Goal: Information Seeking & Learning: Learn about a topic

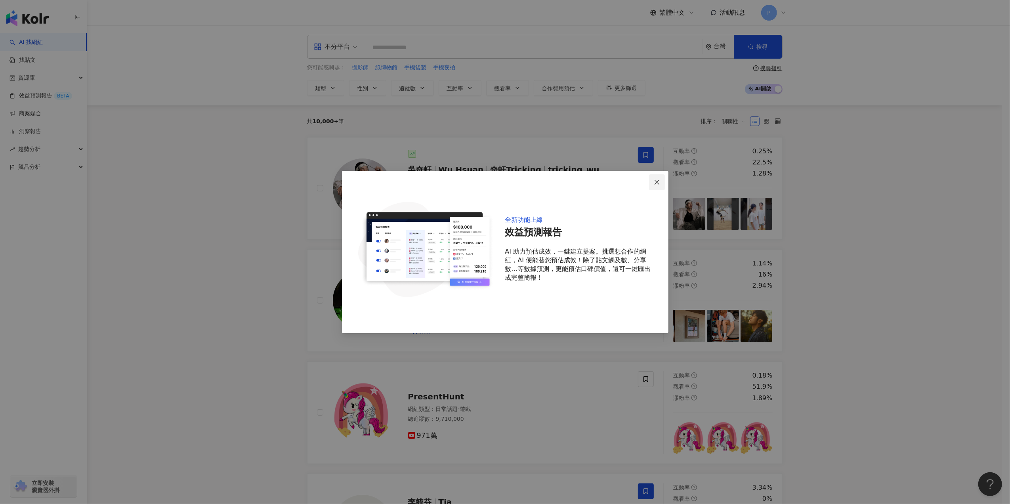
click at [501, 178] on button "Close" at bounding box center [657, 182] width 16 height 16
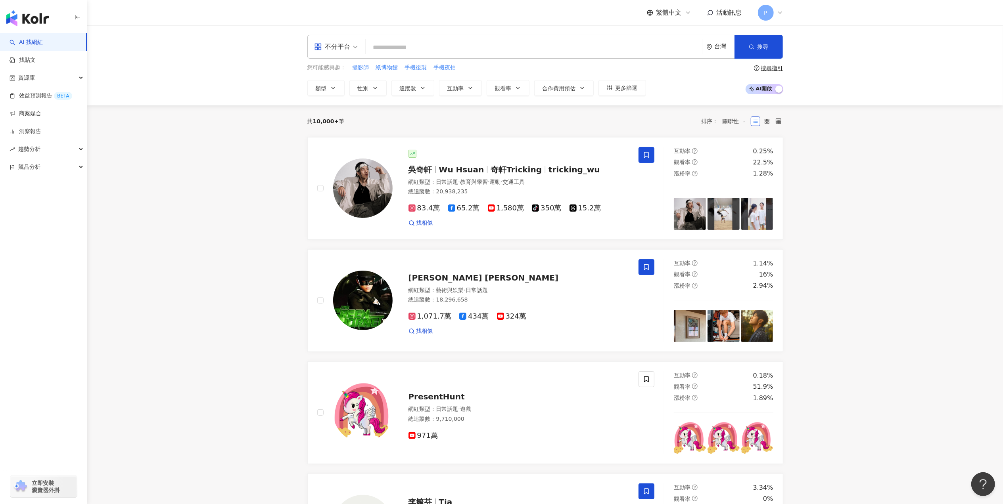
click at [476, 48] on input "search" at bounding box center [534, 47] width 331 height 15
click at [446, 42] on input "search" at bounding box center [534, 47] width 331 height 15
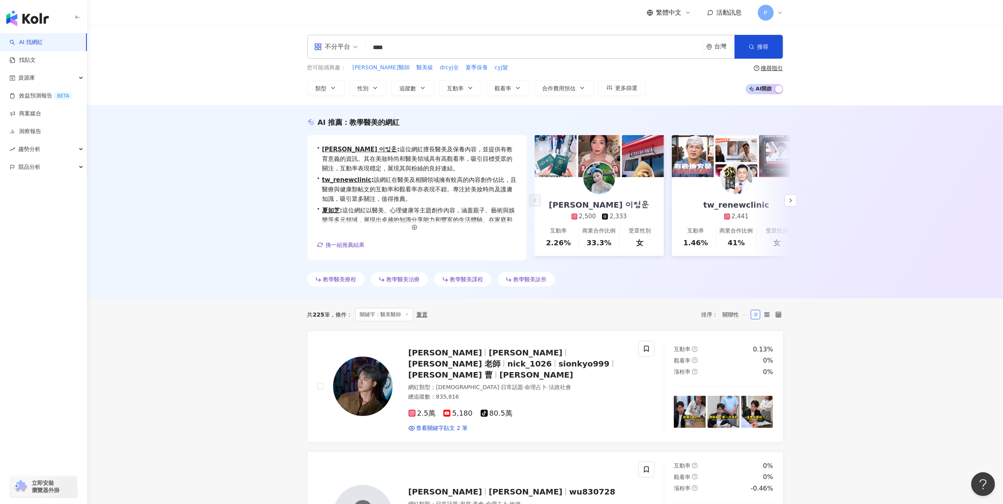
click at [428, 56] on div "不分平台 **** 台灣 搜尋 https://www.instagram.com/dallemuseclinic dallemuseclinic 2,203…" at bounding box center [545, 47] width 476 height 24
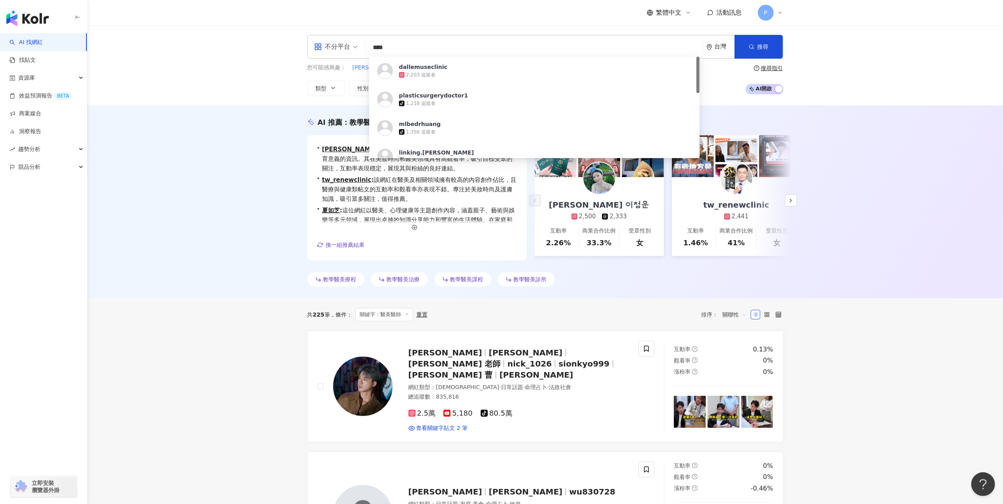
drag, startPoint x: 419, startPoint y: 47, endPoint x: 340, endPoint y: 52, distance: 79.0
click at [340, 52] on div "不分平台 **** 台灣 搜尋 https://www.instagram.com/dallemuseclinic dallemuseclinic 2,203…" at bounding box center [545, 47] width 476 height 24
click at [212, 147] on div "AI 推薦 ： 教學醫美的網紅 • 李青耘 이청운 : 這位網紅擅長醫美及保養內容，並提供有教育意義的資訊。其在美妝時尚和醫美領域具有高觀看率，吸引…" at bounding box center [544, 201] width 915 height 193
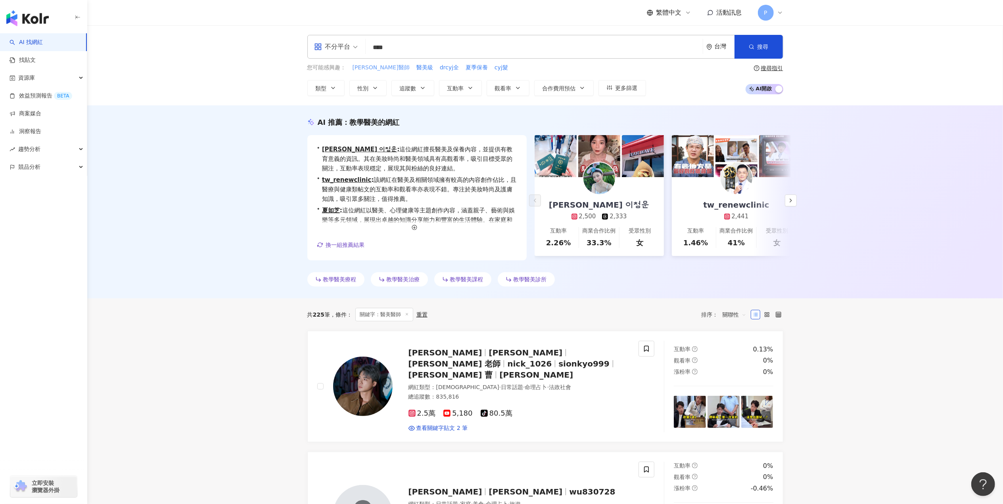
click at [372, 67] on span "王君瑜醫師" at bounding box center [380, 68] width 57 height 8
type input "*****"
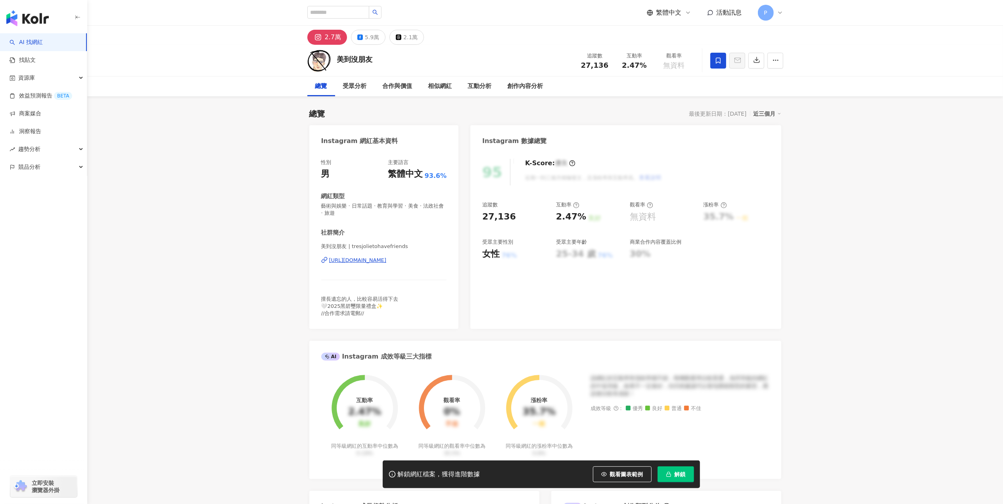
click at [387, 262] on div "https://www.instagram.com/tresjolietohavefriends/" at bounding box center [357, 260] width 57 height 7
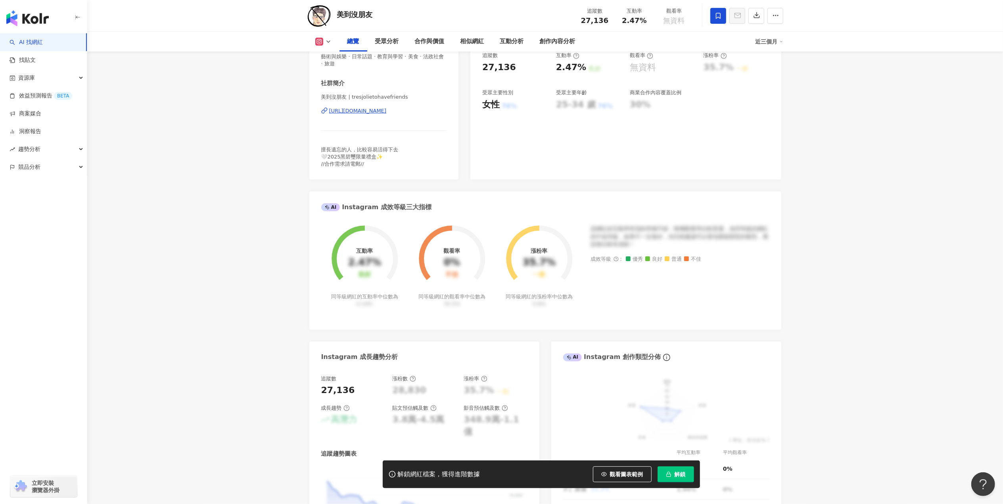
scroll to position [159, 0]
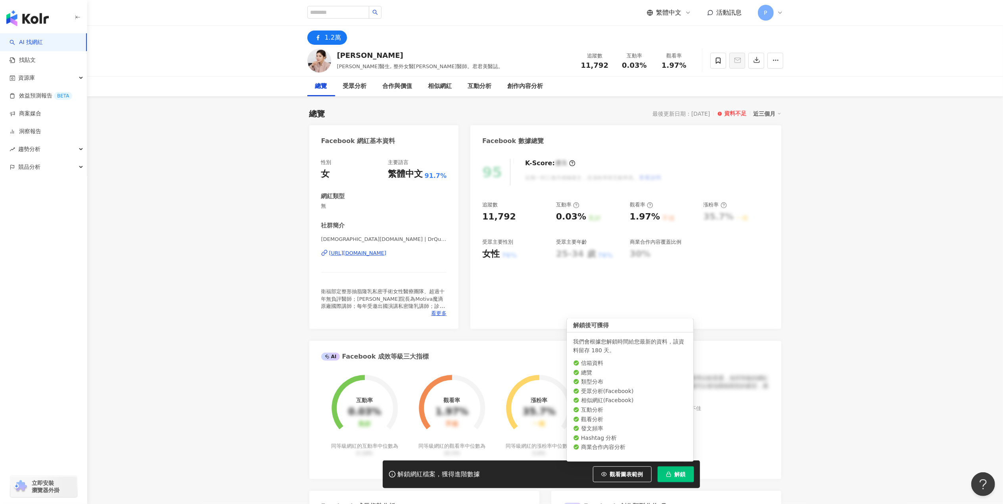
click at [677, 476] on span "解鎖" at bounding box center [679, 474] width 11 height 6
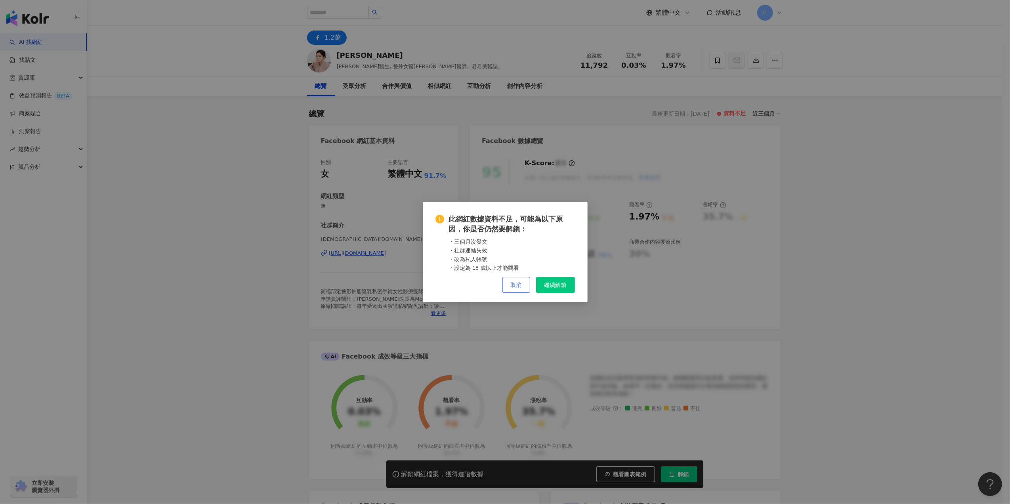
click at [511, 285] on span "取消" at bounding box center [516, 285] width 11 height 6
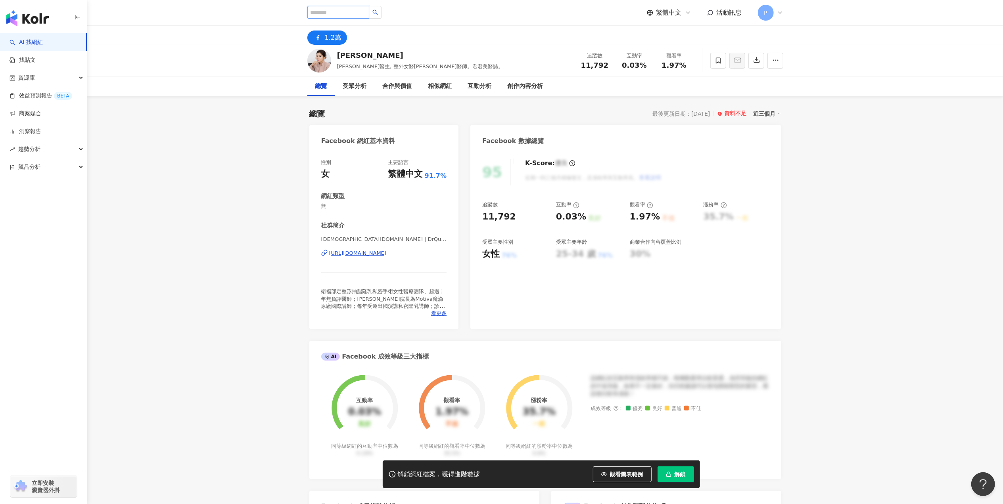
click at [320, 11] on input "search" at bounding box center [338, 12] width 62 height 13
click at [38, 38] on link "AI 找網紅" at bounding box center [26, 42] width 33 height 8
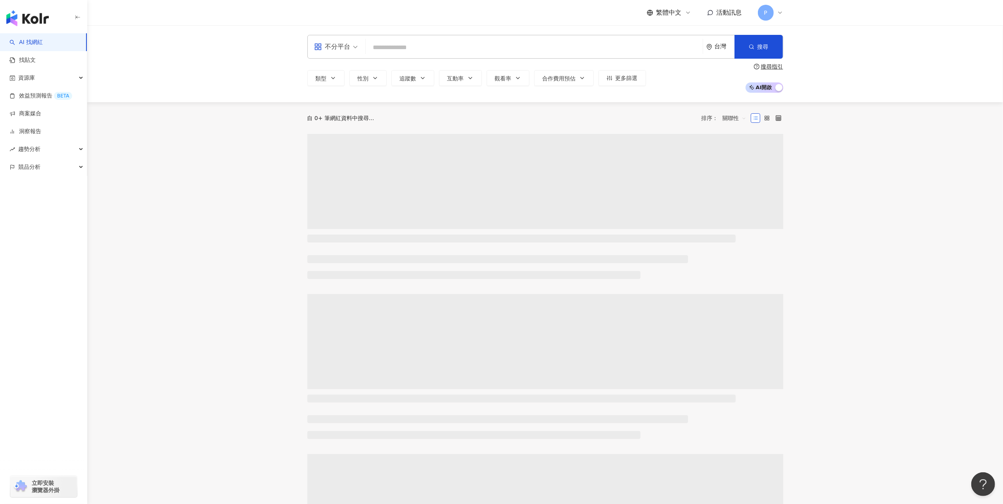
click at [449, 41] on input "search" at bounding box center [534, 47] width 331 height 15
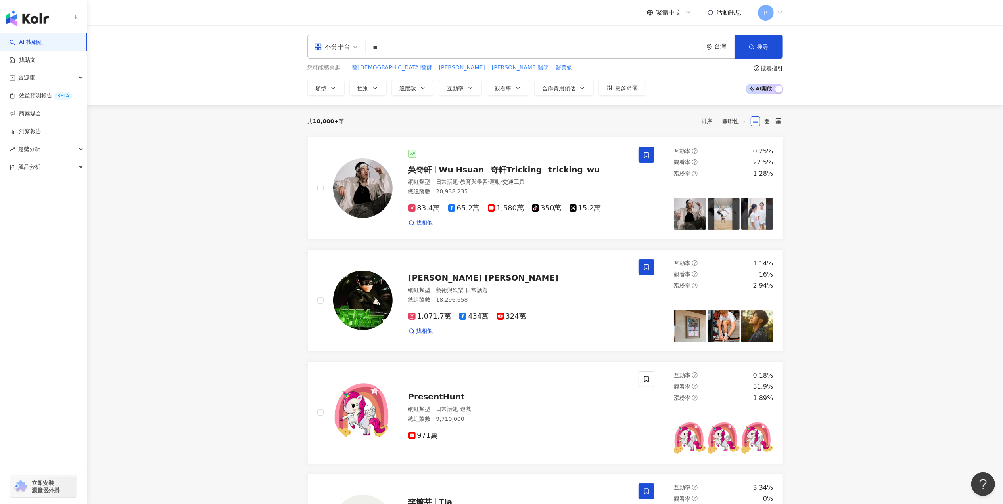
type input "*"
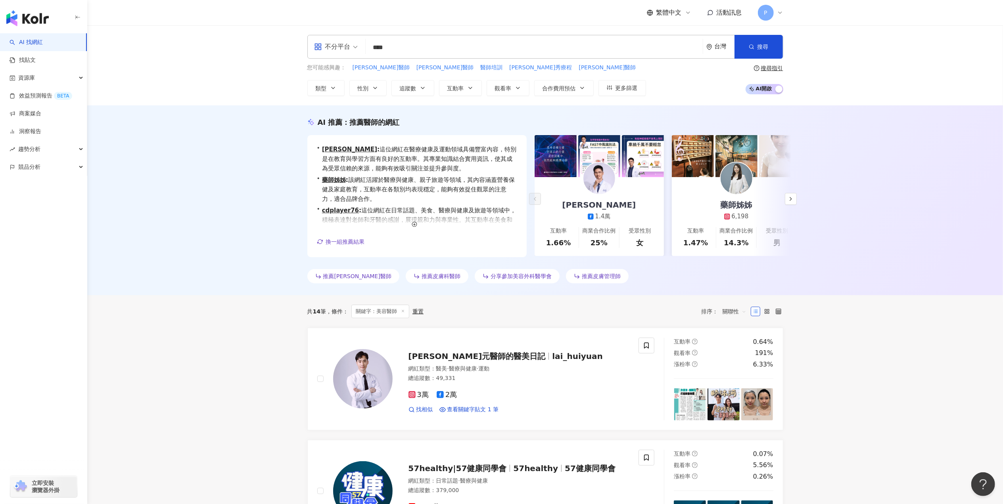
drag, startPoint x: 470, startPoint y: 283, endPoint x: 943, endPoint y: 316, distance: 474.1
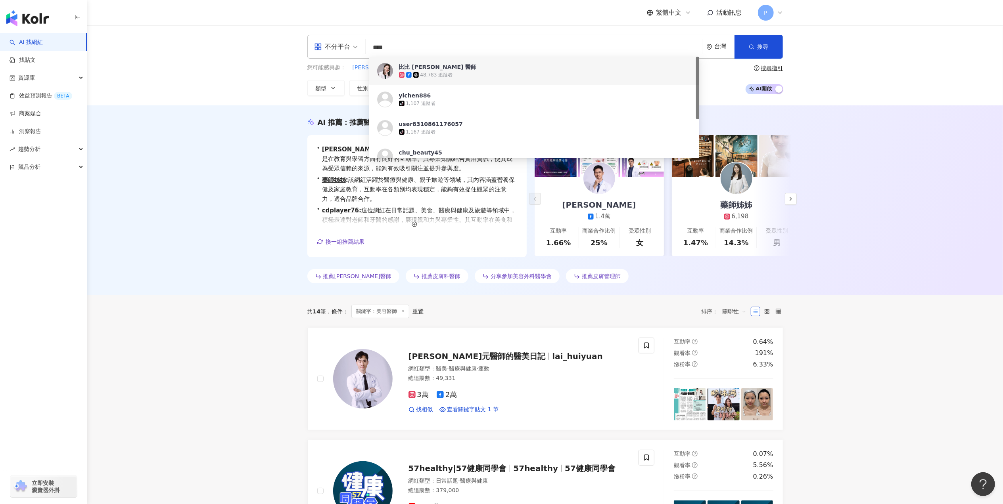
drag, startPoint x: 478, startPoint y: 47, endPoint x: 351, endPoint y: 55, distance: 126.8
click at [351, 55] on div "不分平台 **** 台灣 搜尋 bddc34db-e4b4-4751-b784-5d6673ff0a46 https://www.tiktok.com/@yi…" at bounding box center [545, 47] width 476 height 24
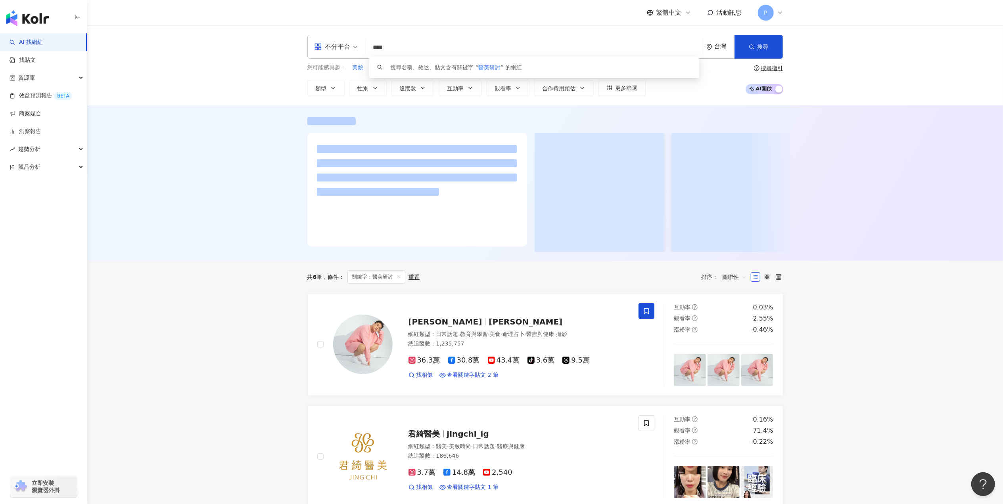
type input "****"
click at [457, 379] on span "查看關鍵字貼文 2 筆" at bounding box center [473, 375] width 52 height 8
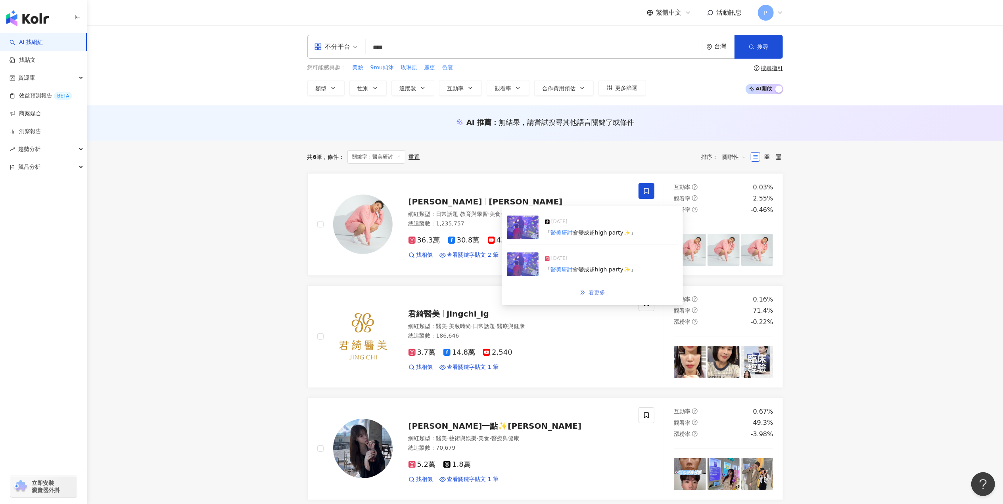
click at [589, 295] on span "看更多" at bounding box center [596, 292] width 17 height 6
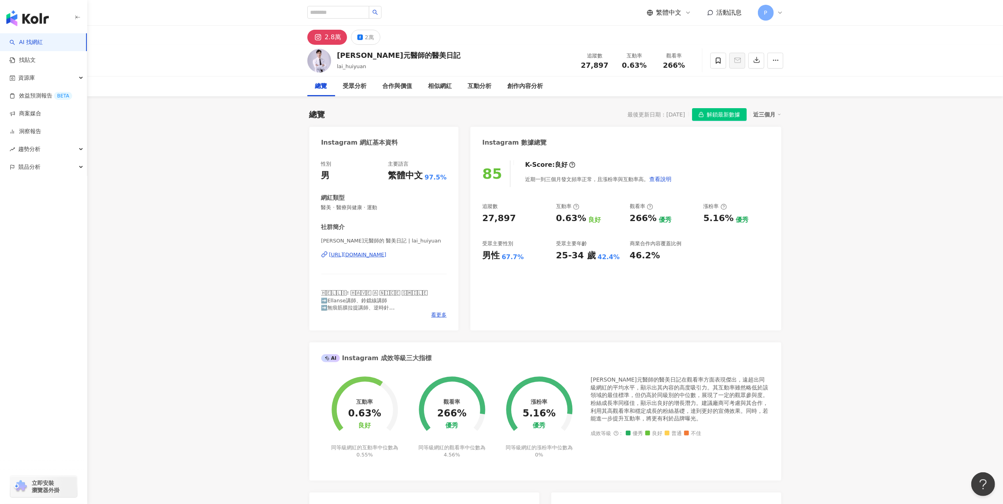
click at [779, 117] on div "近三個月" at bounding box center [767, 114] width 28 height 10
click at [773, 146] on link "近六個月" at bounding box center [771, 146] width 22 height 9
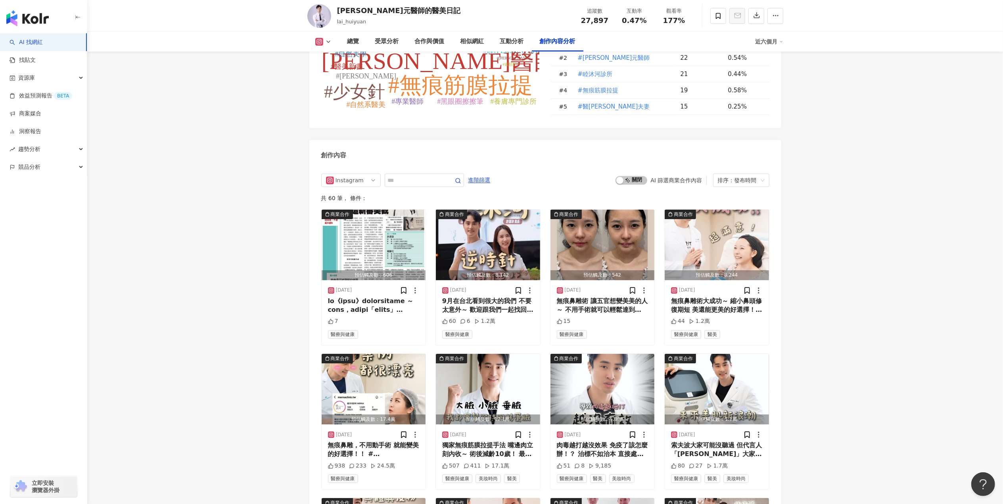
scroll to position [2416, 0]
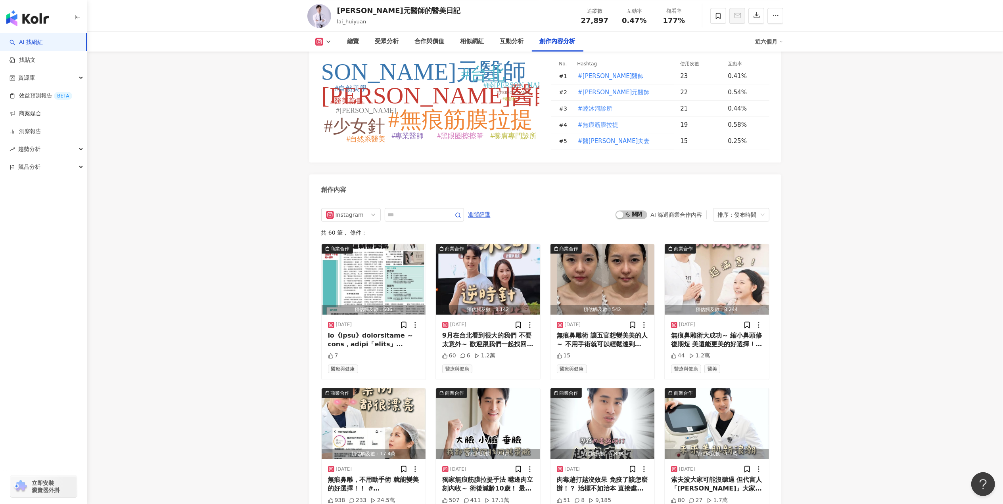
drag, startPoint x: 503, startPoint y: 410, endPoint x: 871, endPoint y: 390, distance: 368.0
click at [515, 476] on div "獨家無痕筋膜拉提手法 嘴邊肉立刻內收～ 術後減齡10歲！ 最常見的QA整理好了！！！ #賴暉元醫師 #許源津醫師 #睦沐河診所 #無痕筋膜拉提 #養膚專門診所…" at bounding box center [488, 485] width 92 height 18
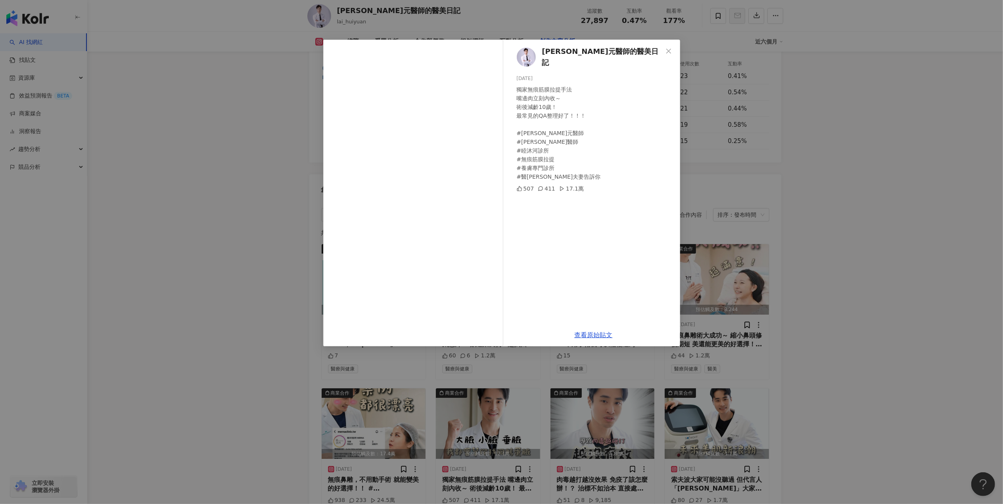
click at [813, 152] on div "賴暉元醫師的醫美日記 2025/7/12 獨家無痕筋膜拉提手法 嘴邊肉立刻內收～ 術後減齡10歲！ 最常見的QA整理好了！！！ #賴暉元醫師 #許源津醫師 #…" at bounding box center [501, 252] width 1003 height 504
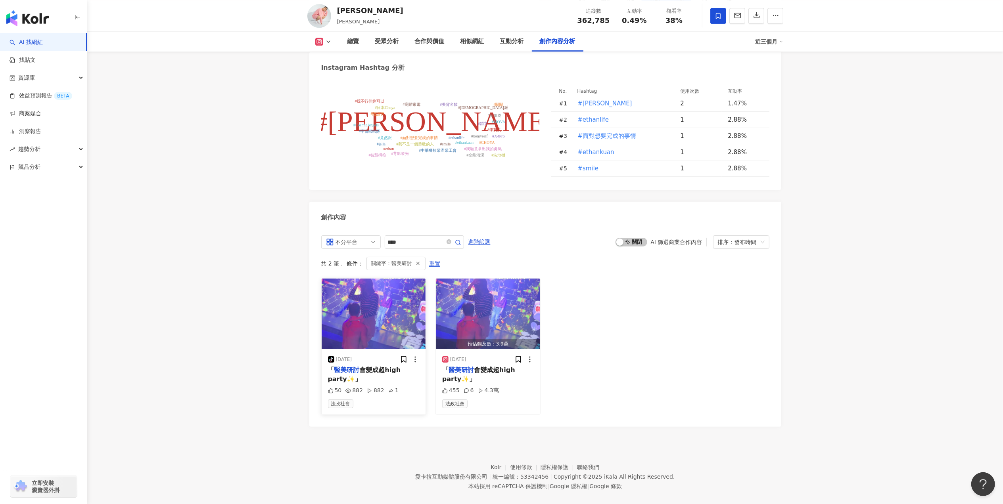
scroll to position [2300, 0]
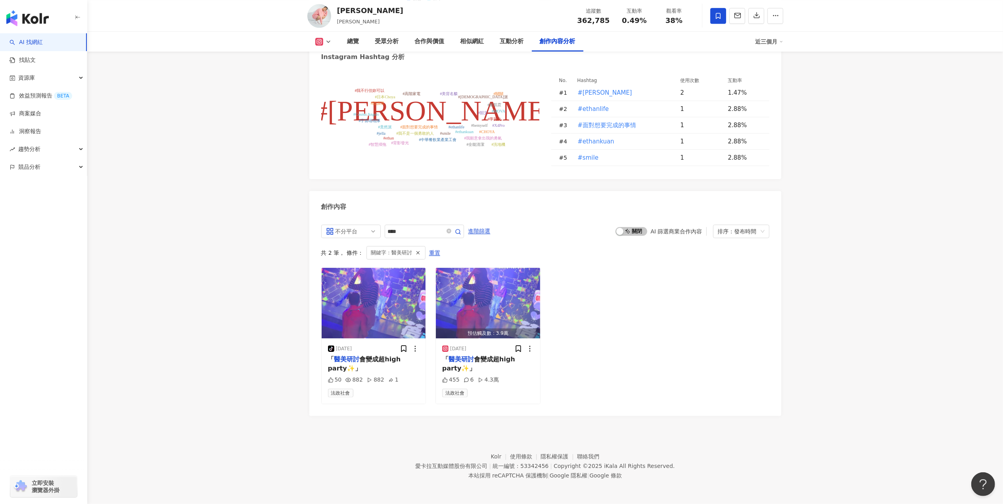
drag, startPoint x: 381, startPoint y: 378, endPoint x: 253, endPoint y: 329, distance: 137.4
click at [519, 366] on div "「 醫美研討 會變成超high party✨」" at bounding box center [488, 364] width 92 height 18
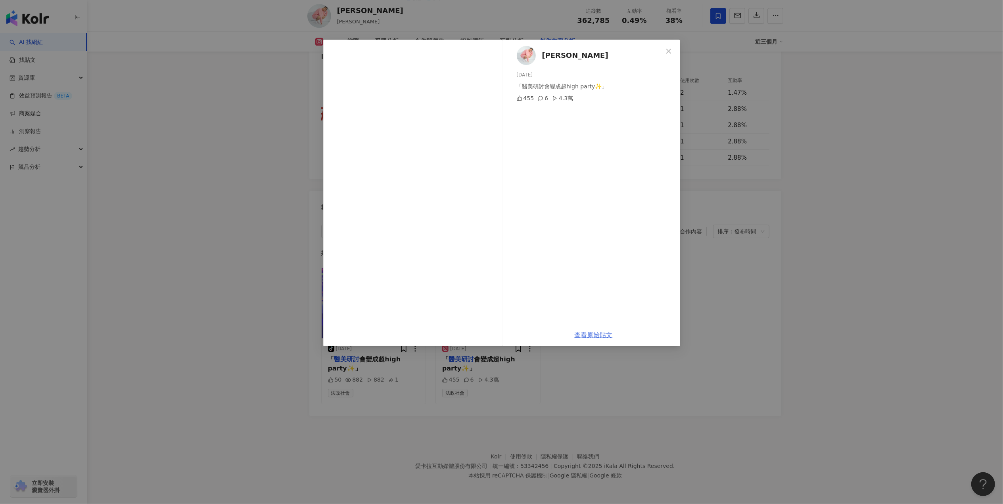
click at [597, 338] on link "查看原始貼文" at bounding box center [593, 335] width 38 height 8
click at [820, 323] on div "關韶文 2025/9/6 「醫美研討會變成超high party✨」 455 6 4.3萬 查看原始貼文" at bounding box center [501, 252] width 1003 height 504
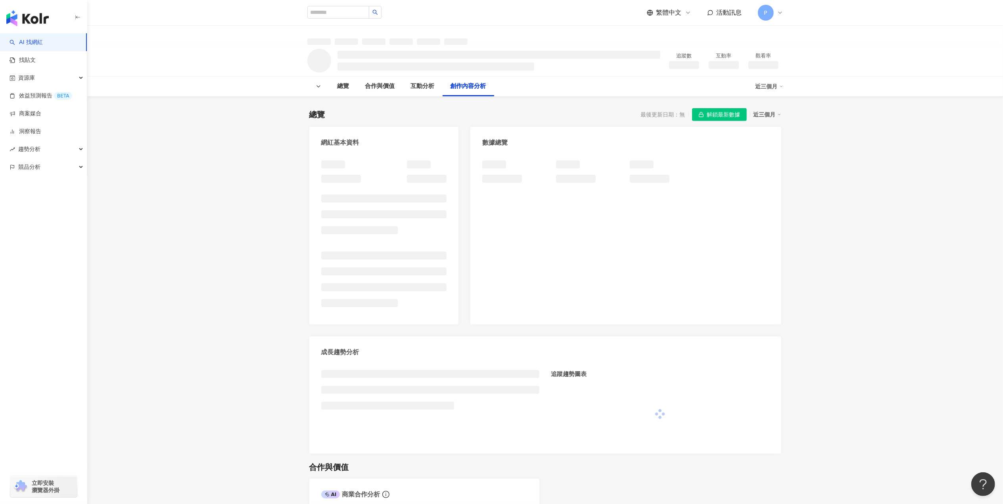
scroll to position [862, 0]
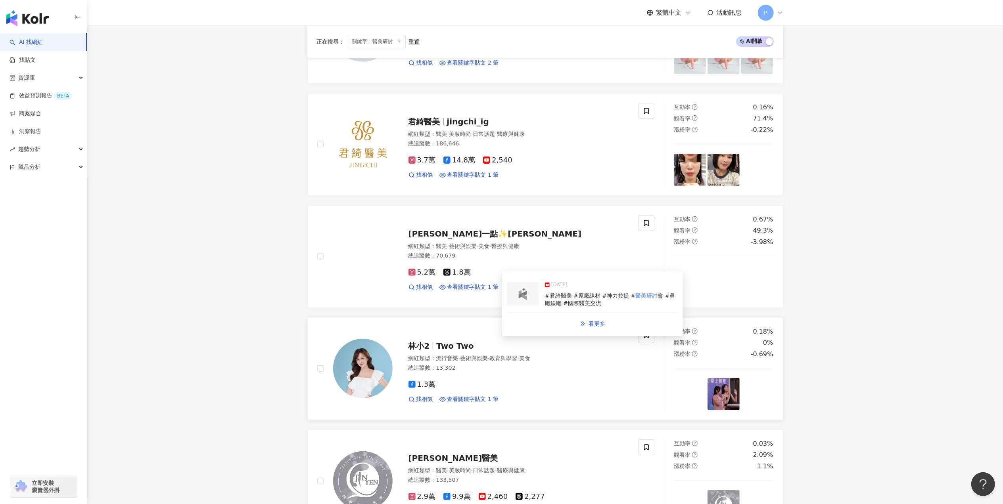
scroll to position [211, 0]
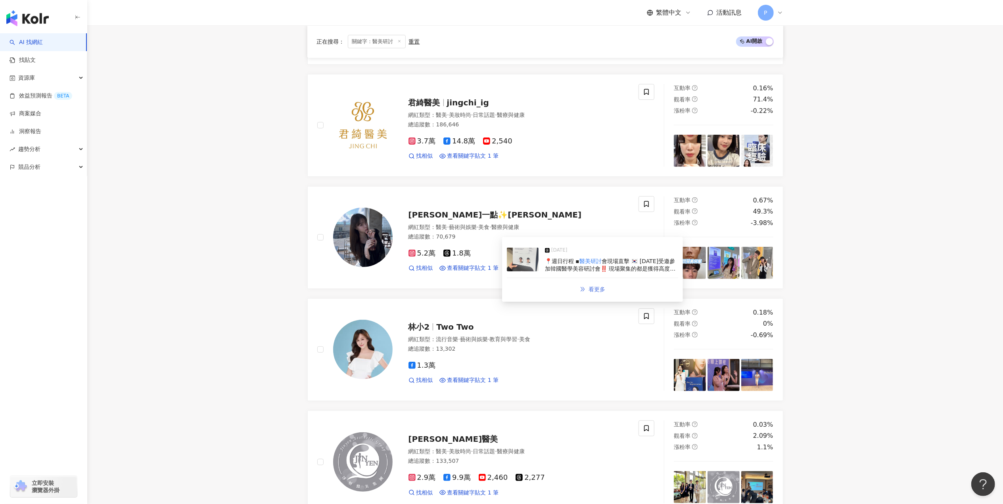
click at [580, 285] on link "看更多" at bounding box center [592, 289] width 42 height 16
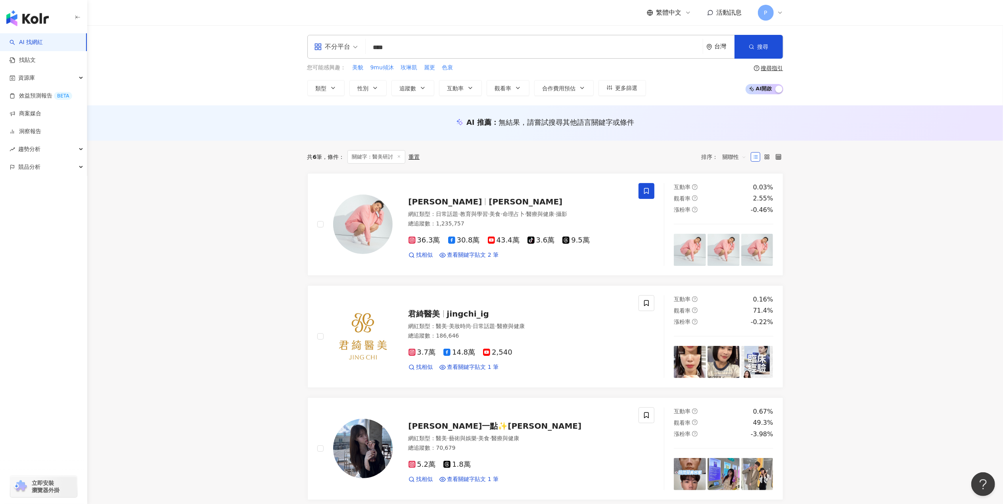
click at [417, 47] on input "****" at bounding box center [534, 47] width 331 height 15
click at [384, 46] on input "****" at bounding box center [534, 47] width 331 height 15
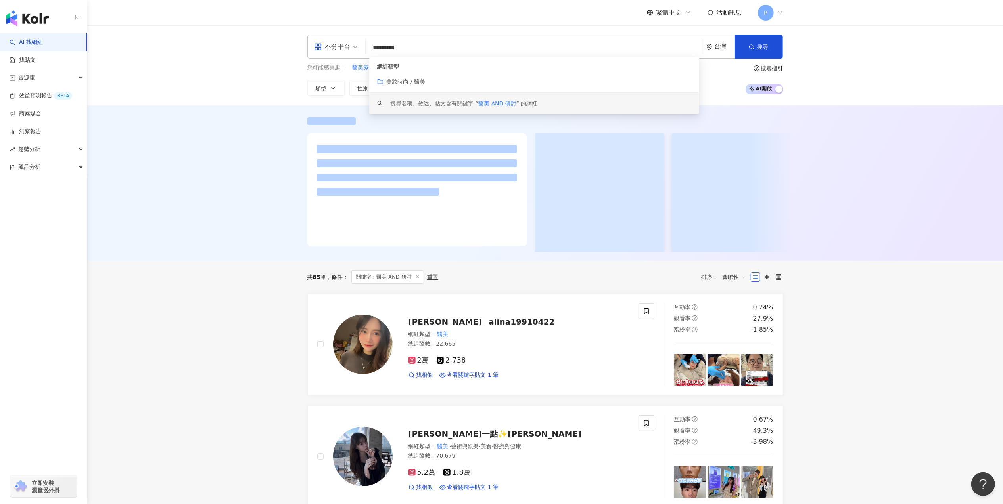
type input "*********"
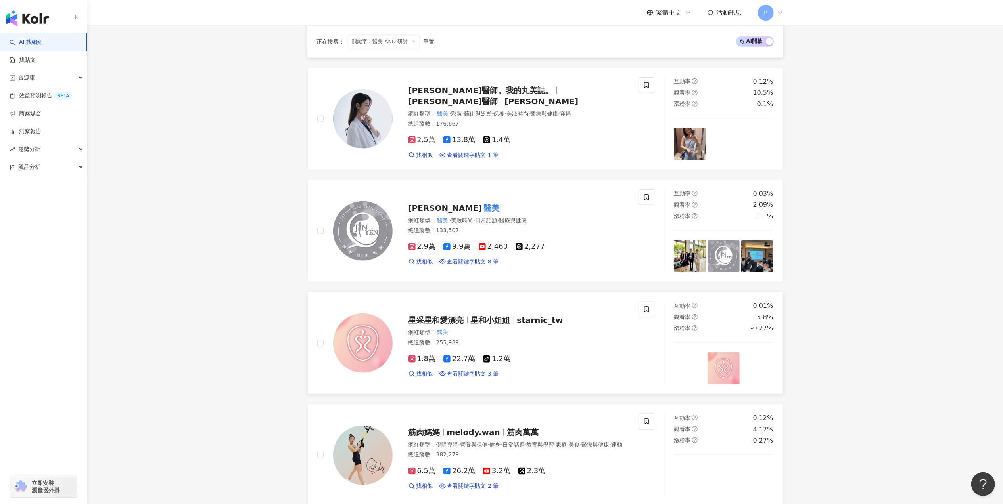
scroll to position [459, 0]
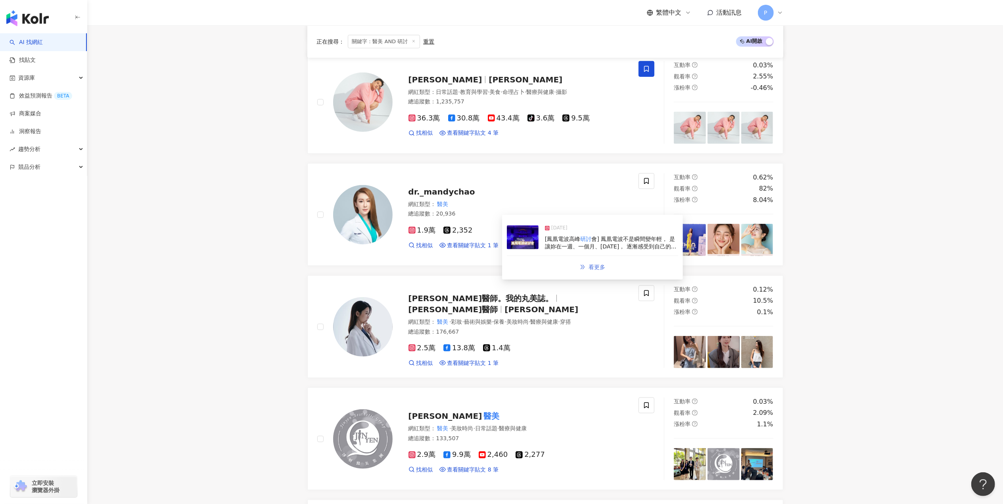
click at [600, 270] on span "看更多" at bounding box center [596, 267] width 17 height 6
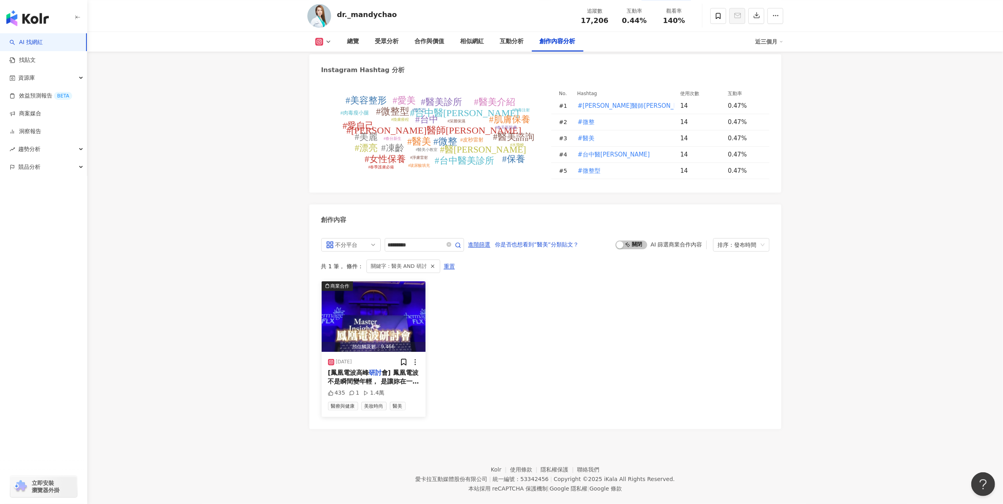
scroll to position [2153, 0]
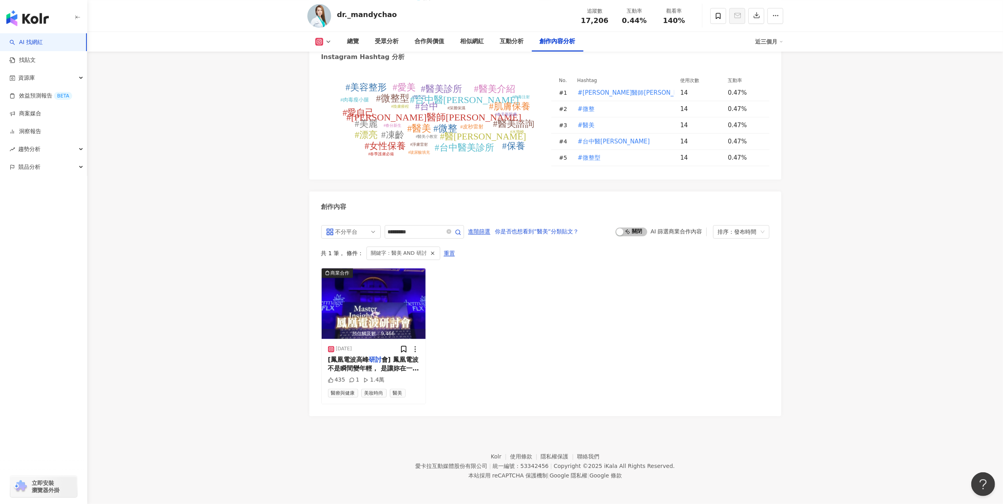
drag, startPoint x: 391, startPoint y: 378, endPoint x: 243, endPoint y: 343, distance: 152.4
drag, startPoint x: 368, startPoint y: 360, endPoint x: 346, endPoint y: 367, distance: 22.8
click at [346, 367] on span "會] 鳳凰電波不是瞬間變年輕， 是讓妳在一週、一個月、三個月後， 逐漸感受到自己的緊實、拉提與膨潤。 肌膚自然貼合骨架，妝感更服貼， 不是突然變漂亮，是「看不…" at bounding box center [373, 413] width 91 height 114
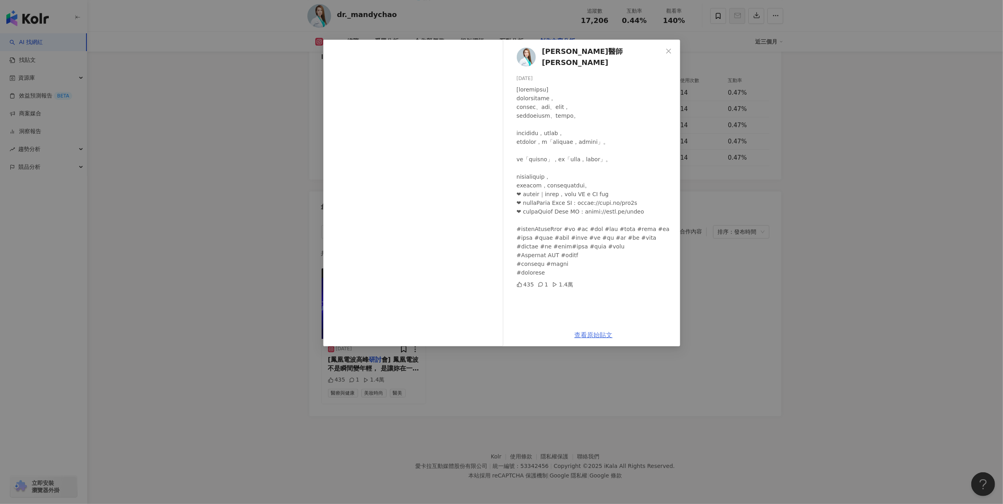
click at [587, 331] on link "查看原始貼文" at bounding box center [593, 335] width 38 height 8
click at [254, 188] on div "趙敏君醫師 MandyChao 2025/8/12 435 1 1.4萬 查看原始貼文" at bounding box center [501, 252] width 1003 height 504
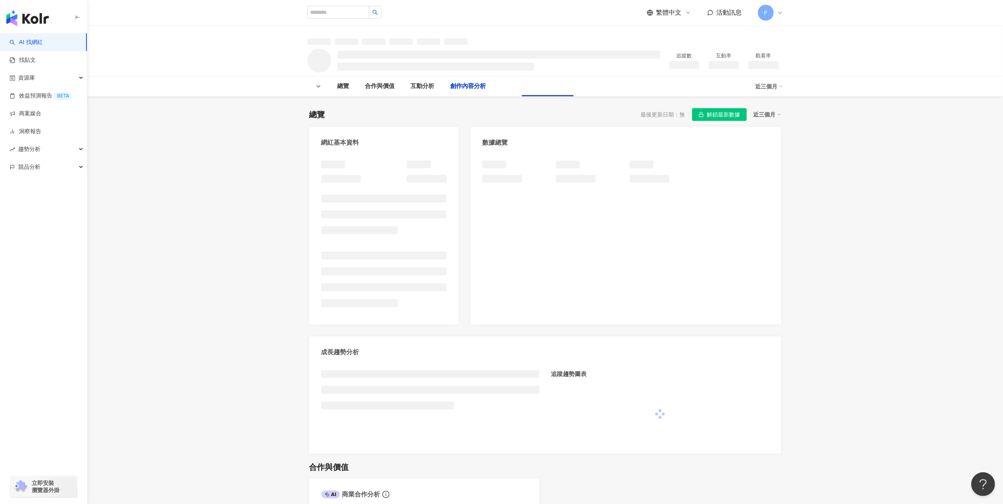
scroll to position [862, 0]
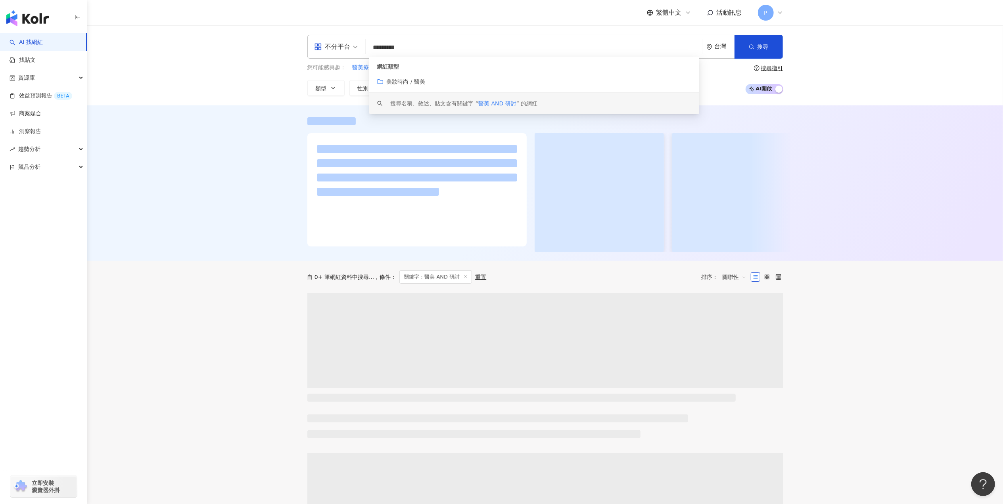
click at [224, 212] on div at bounding box center [544, 182] width 915 height 155
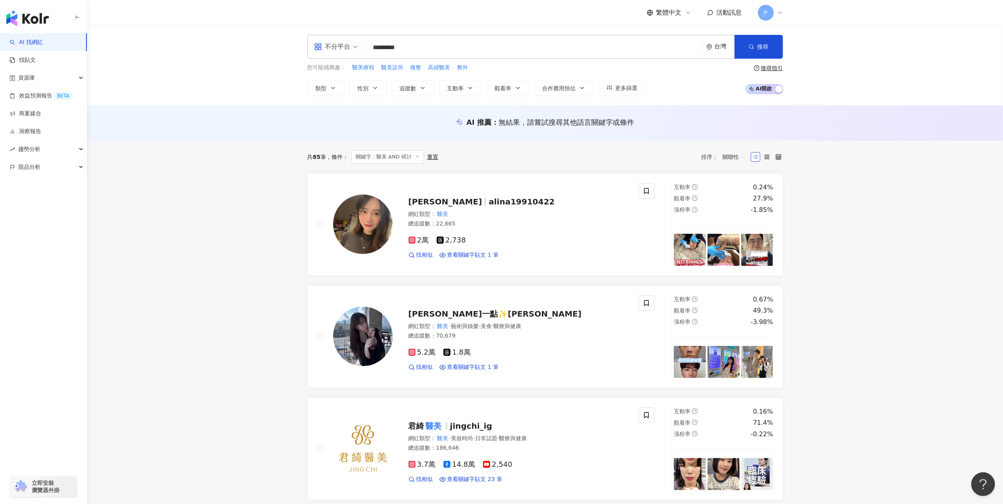
click at [768, 69] on div "搜尋指引" at bounding box center [772, 68] width 22 height 6
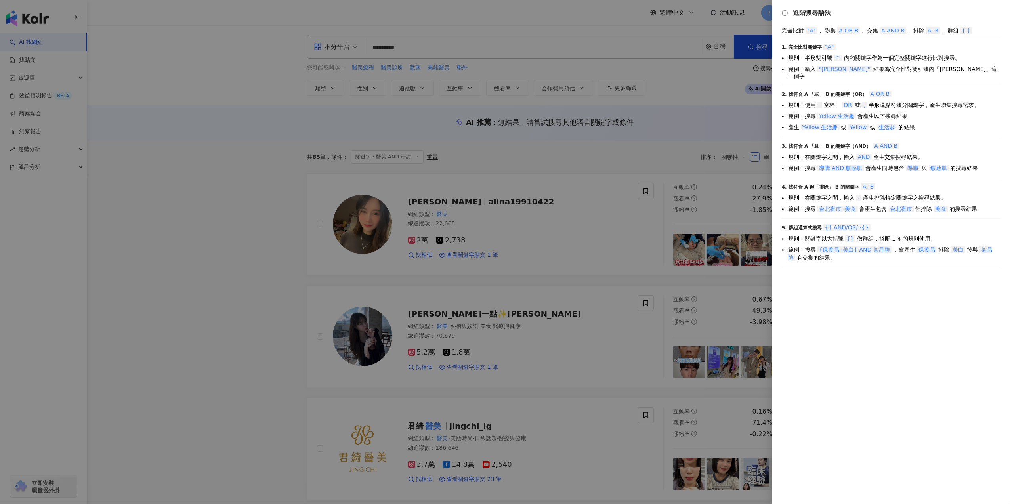
click at [689, 179] on div at bounding box center [505, 252] width 1010 height 504
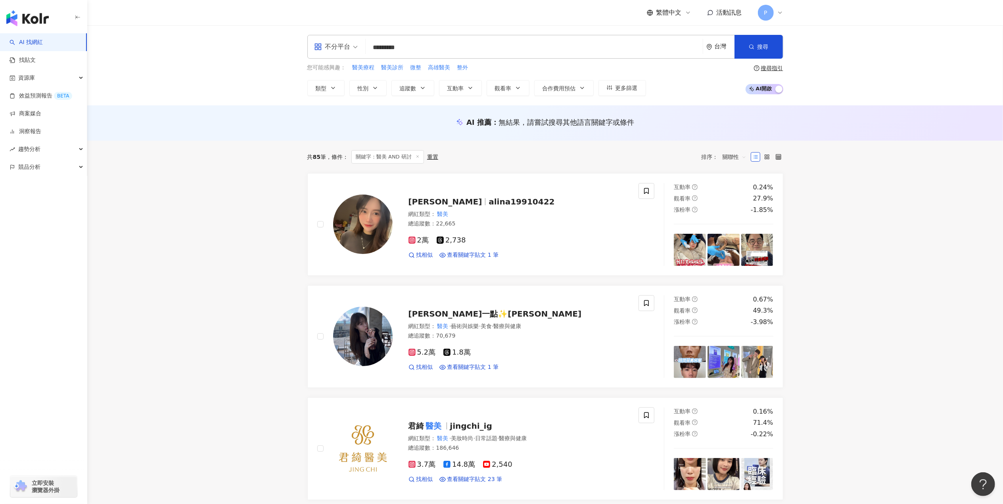
click at [404, 48] on input "*********" at bounding box center [534, 47] width 331 height 15
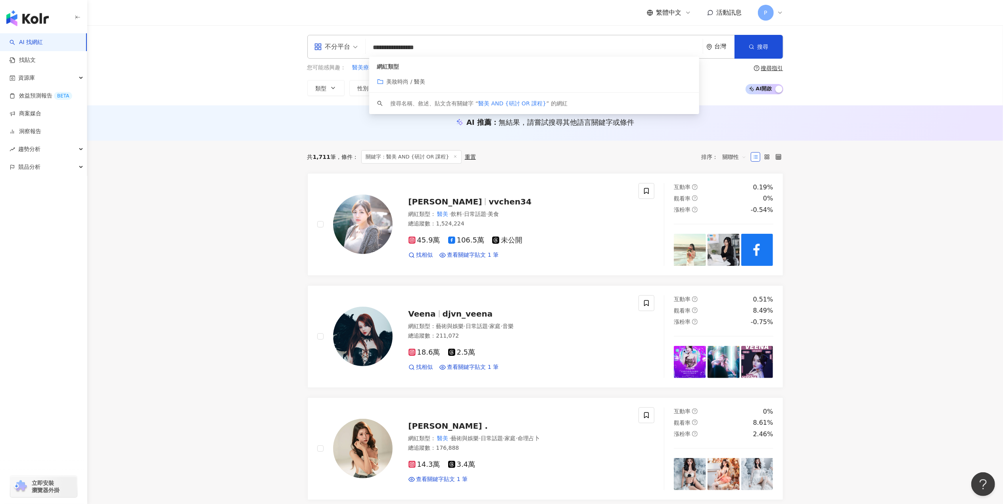
click at [383, 44] on input "**********" at bounding box center [534, 47] width 331 height 15
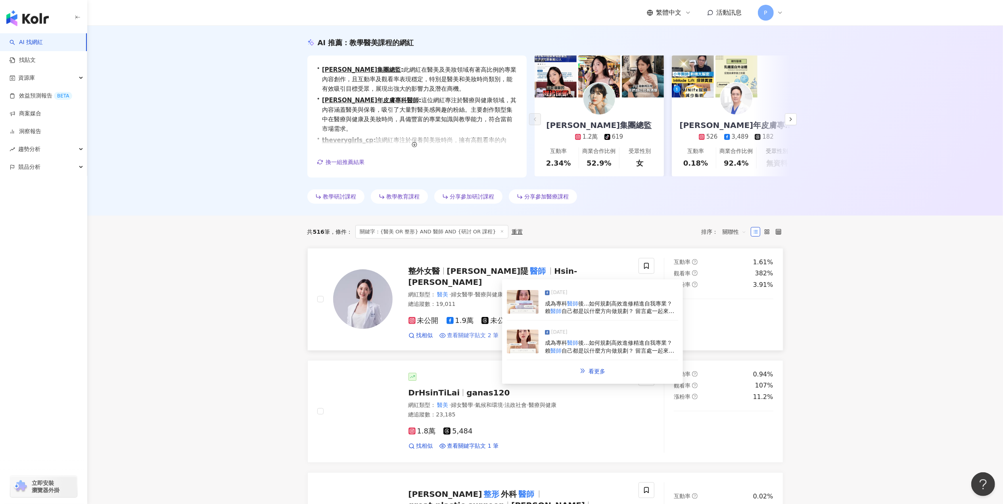
scroll to position [105, 0]
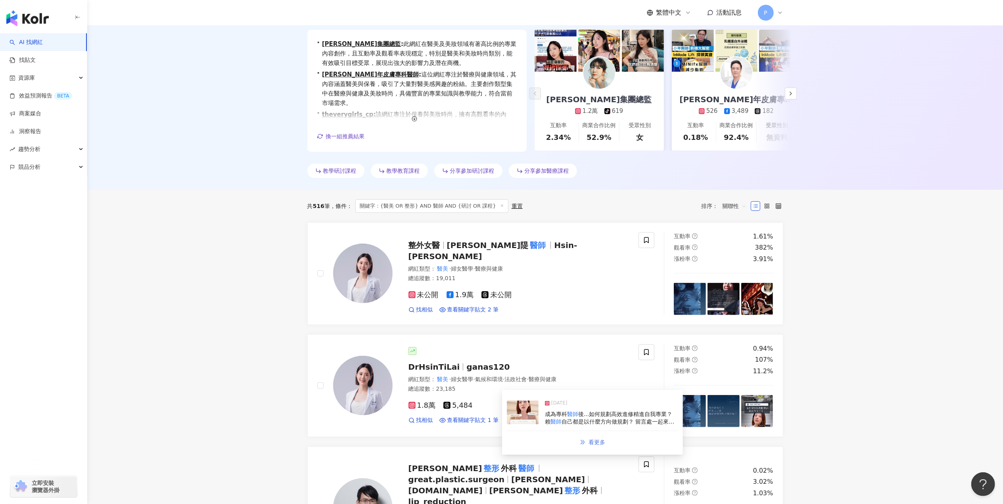
type input "**********"
click at [607, 443] on link "看更多" at bounding box center [592, 442] width 42 height 16
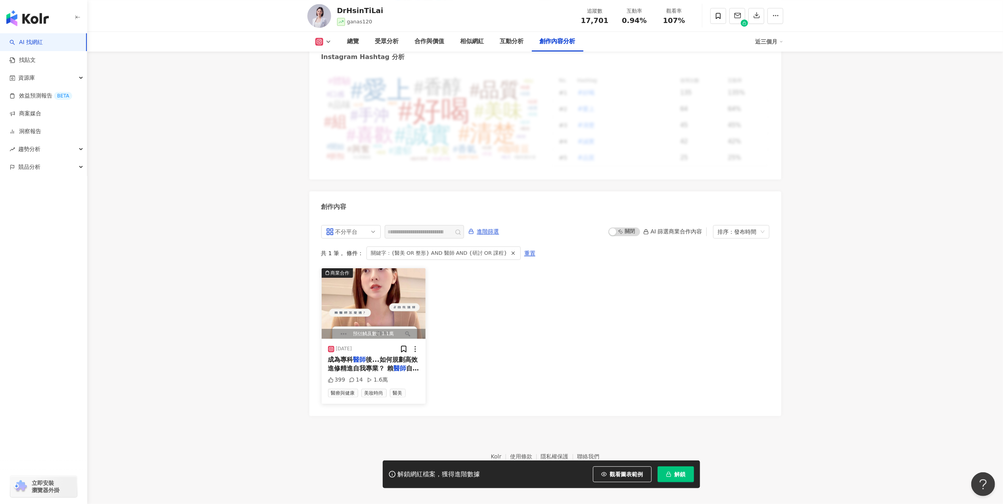
scroll to position [2302, 0]
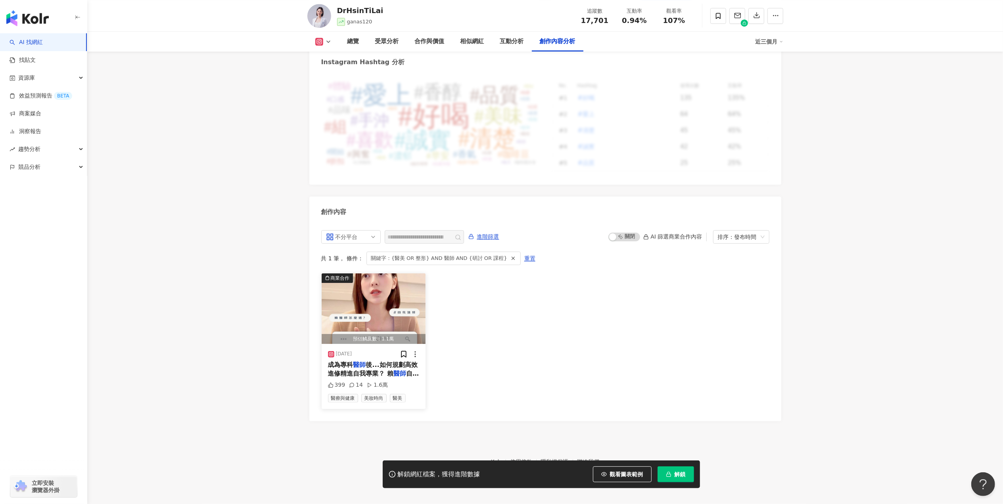
click at [389, 366] on span "後...如何規劃高效進修精進自我專業？ 賴" at bounding box center [373, 369] width 90 height 16
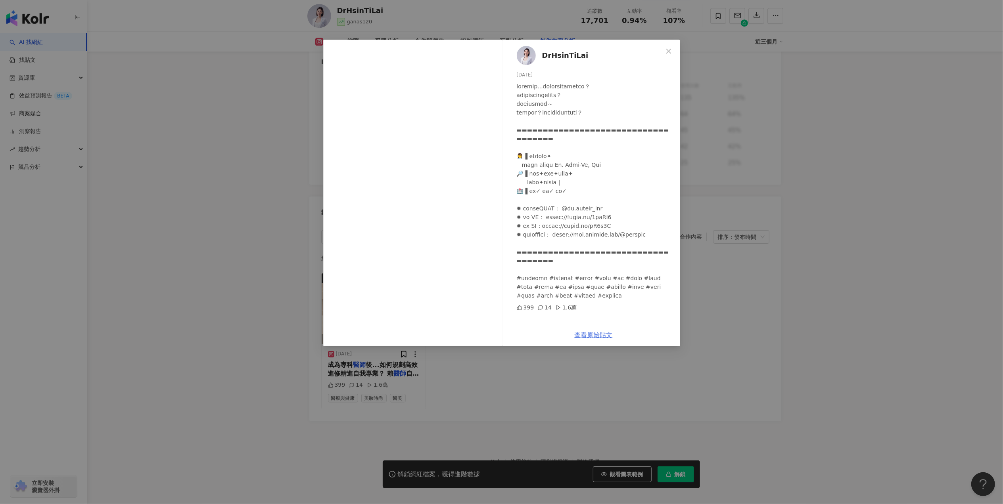
click at [587, 332] on link "查看原始貼文" at bounding box center [593, 335] width 38 height 8
click at [268, 238] on div "DrHsinTiLai 2024/9/27 399 14 1.6萬 查看原始貼文" at bounding box center [501, 252] width 1003 height 504
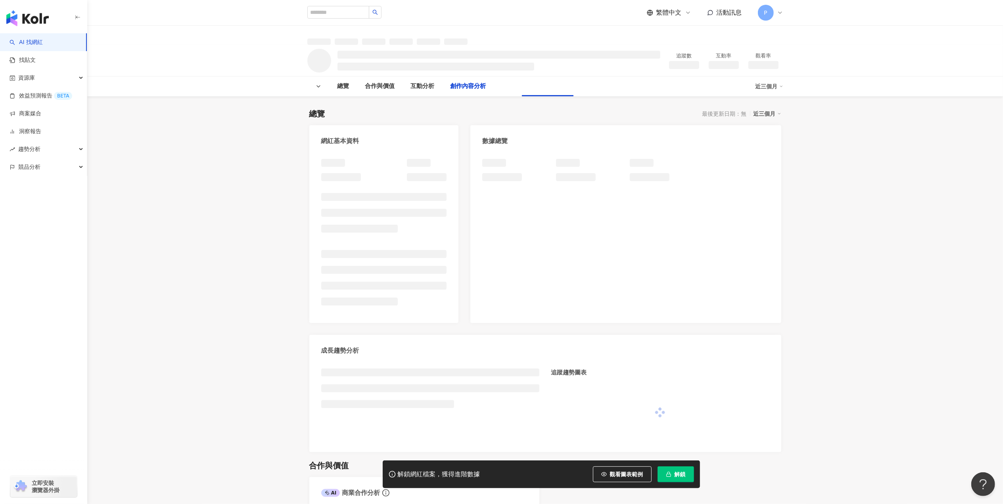
scroll to position [860, 0]
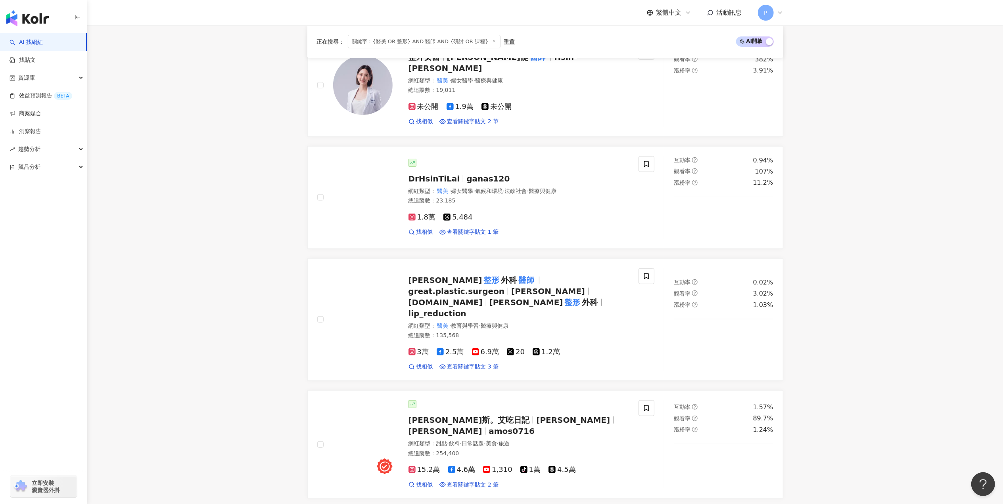
scroll to position [264, 0]
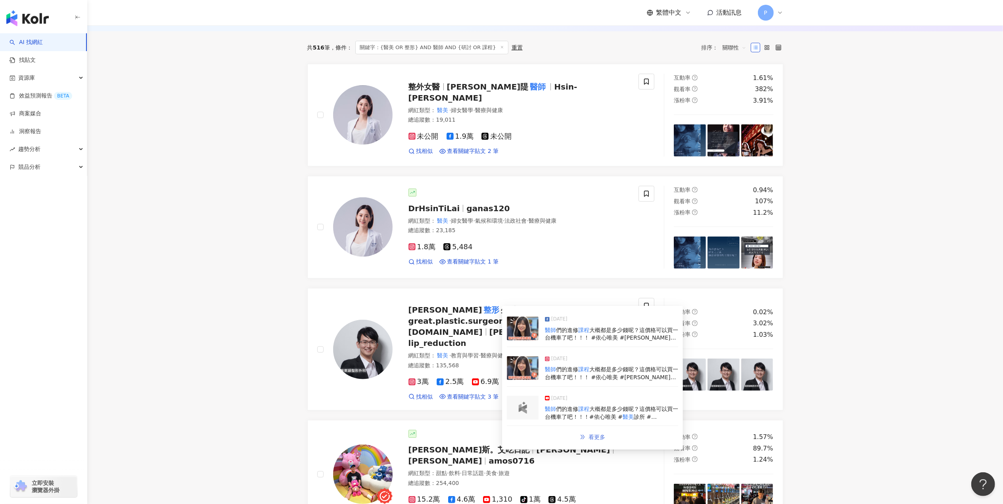
click at [582, 431] on link "看更多" at bounding box center [592, 437] width 42 height 16
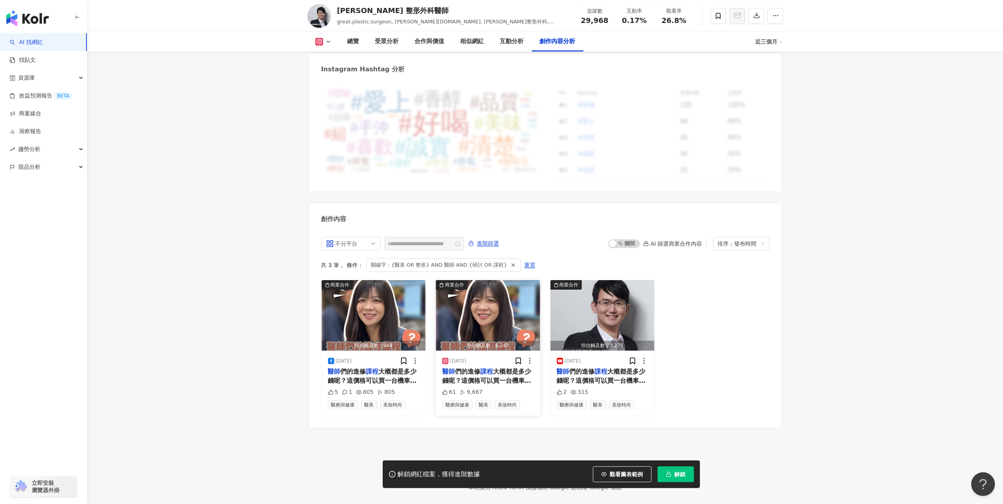
click at [484, 368] on span "大概都是多少錢呢？這價格可以買一台機車了吧！！！ #依心唯美 #謝東穎" at bounding box center [486, 385] width 89 height 34
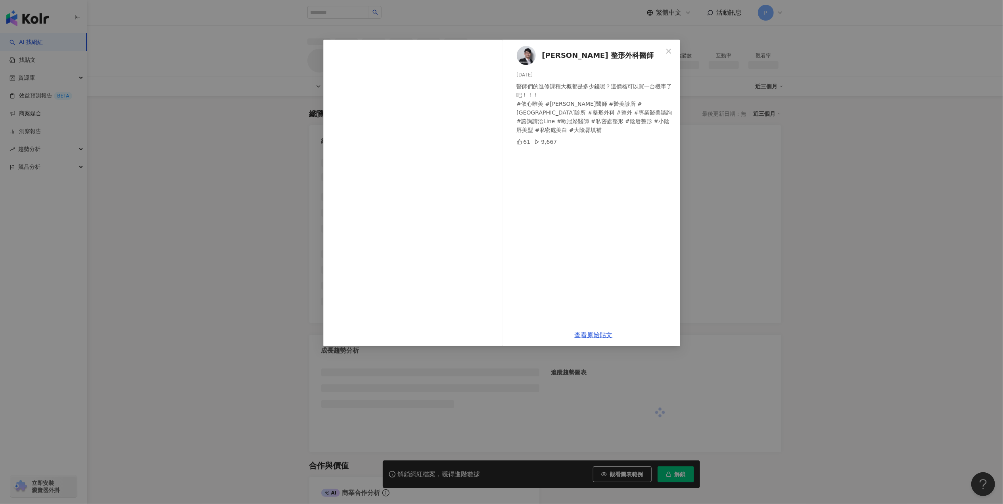
scroll to position [860, 0]
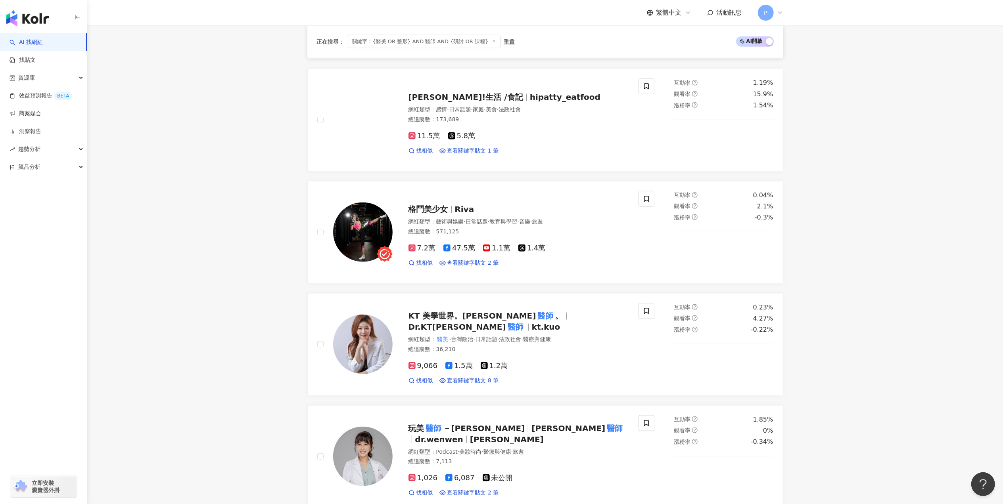
scroll to position [874, 0]
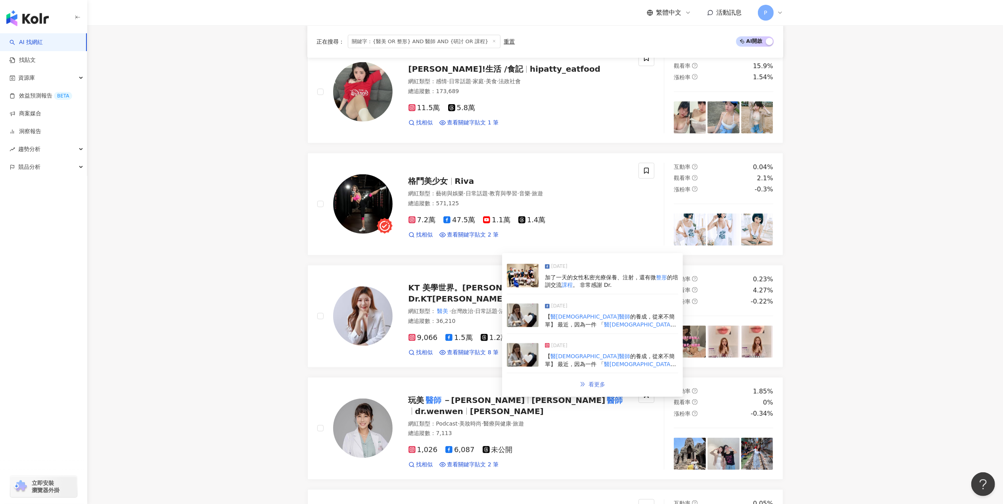
click at [591, 384] on span "看更多" at bounding box center [596, 384] width 17 height 6
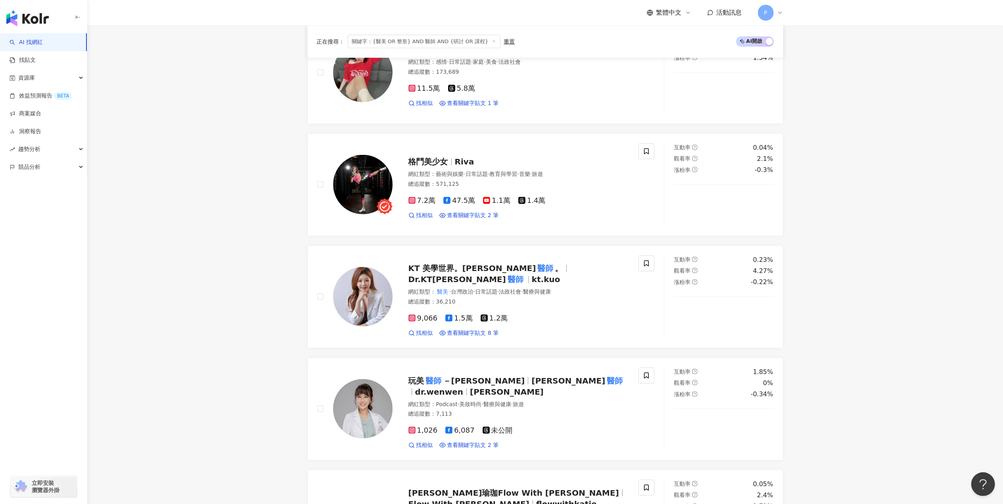
scroll to position [1004, 0]
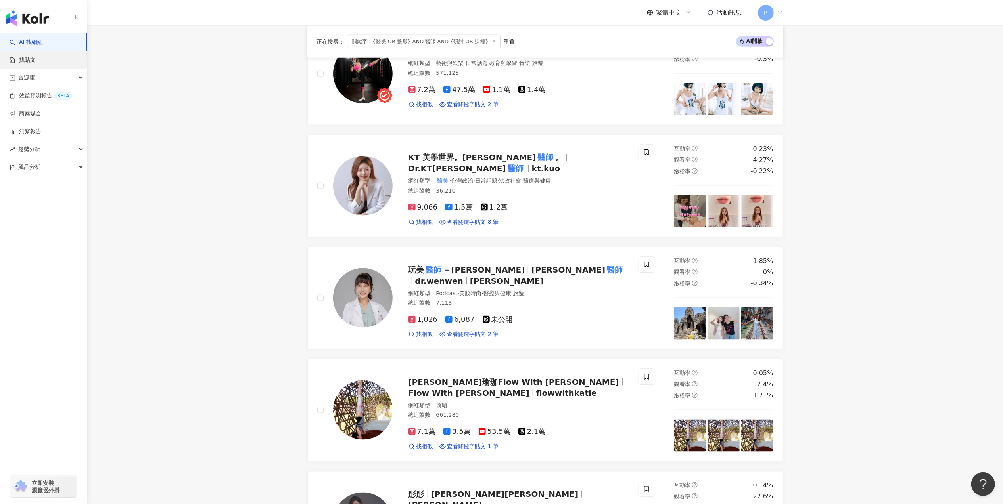
click at [27, 59] on link "找貼文" at bounding box center [23, 60] width 26 height 8
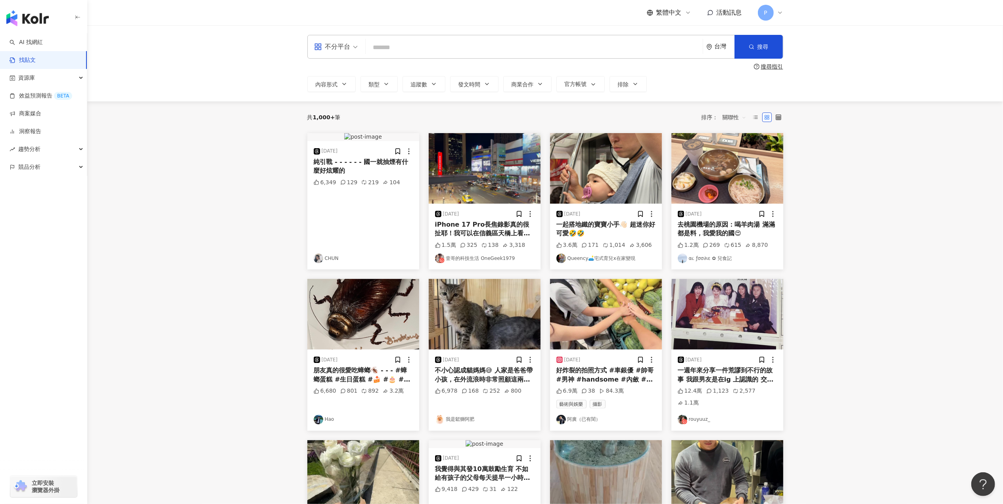
click at [427, 43] on input "search" at bounding box center [534, 47] width 331 height 17
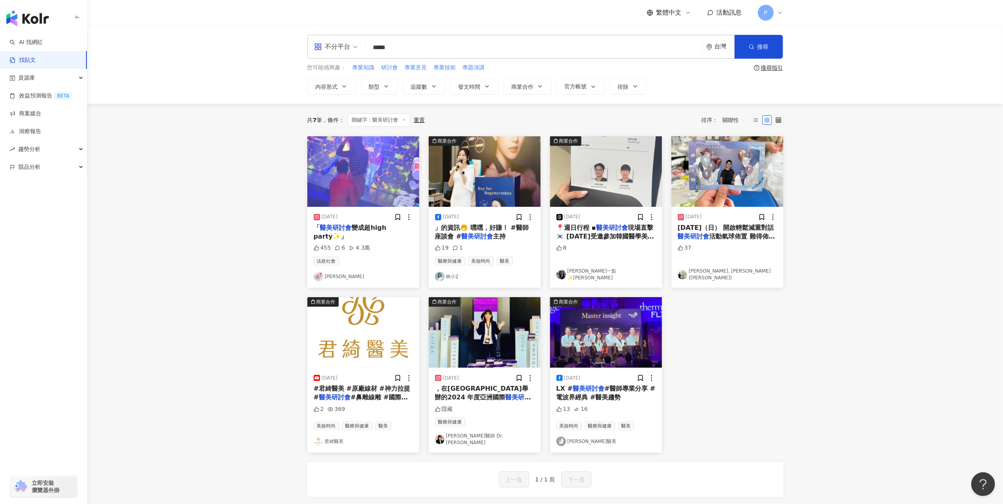
click at [390, 40] on input "*****" at bounding box center [534, 47] width 331 height 17
click at [389, 41] on input "*****" at bounding box center [534, 47] width 331 height 17
click at [377, 47] on input "*****" at bounding box center [534, 47] width 331 height 17
click at [374, 47] on input "*****" at bounding box center [534, 47] width 331 height 17
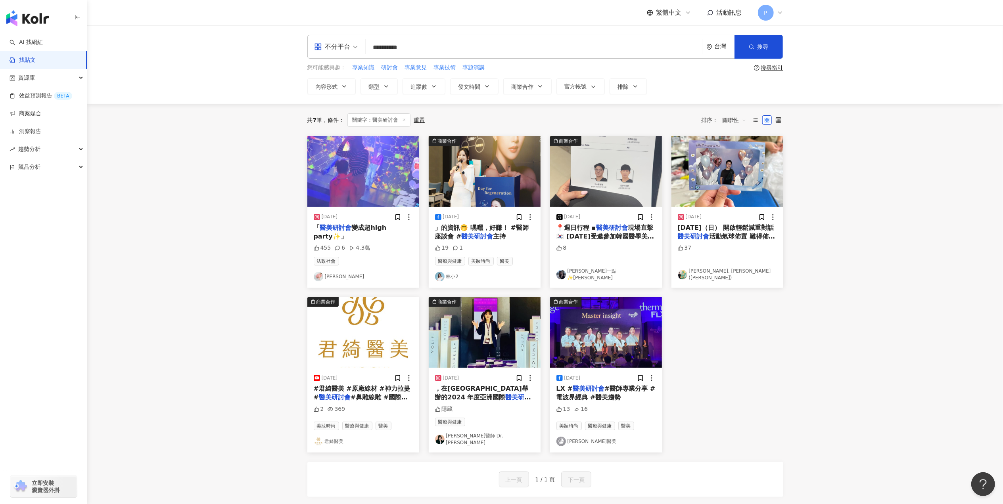
click at [419, 48] on input "**********" at bounding box center [534, 47] width 331 height 17
paste input "**********"
type input "**********"
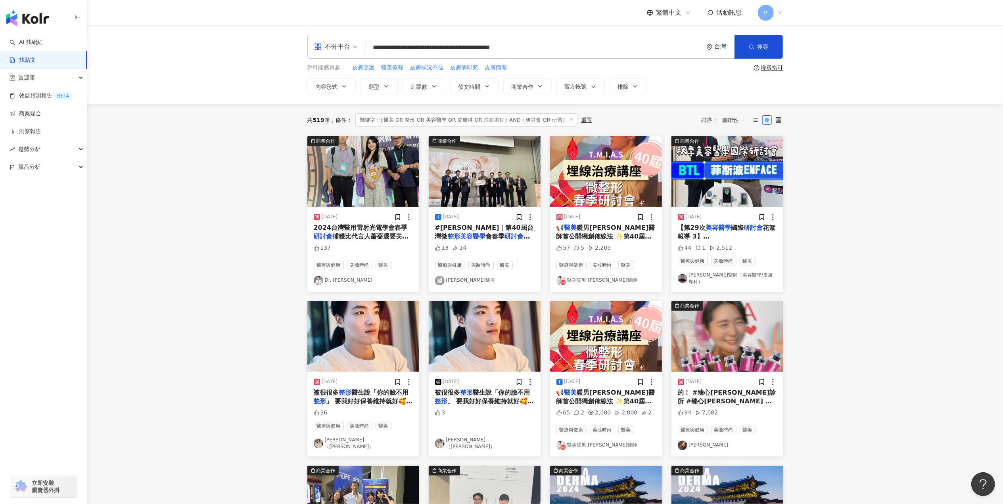
click at [743, 119] on span "關聯性" at bounding box center [734, 120] width 24 height 13
click at [741, 150] on div "互動數" at bounding box center [735, 150] width 22 height 9
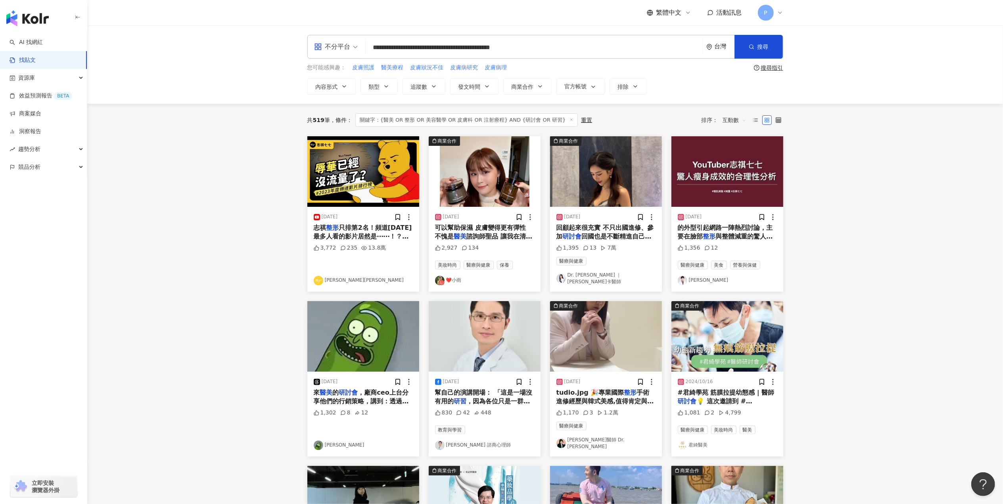
drag, startPoint x: 494, startPoint y: 238, endPoint x: 503, endPoint y: 221, distance: 19.5
click at [503, 221] on div "[DATE]" at bounding box center [484, 217] width 99 height 8
click at [503, 235] on span "諮詢師聖品 讓我在清晨與夜晚的護膚儀" at bounding box center [484, 241] width 98 height 16
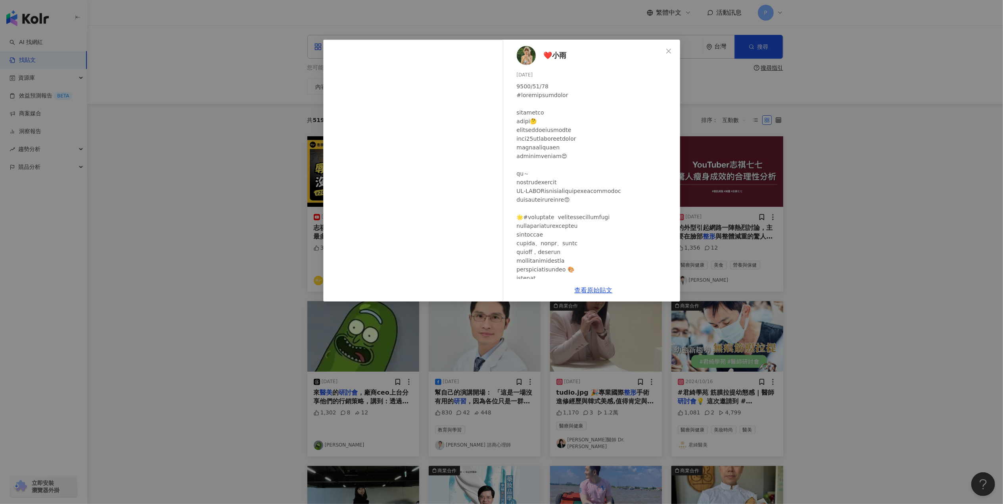
click at [272, 88] on div "❤️小雨 [DATE] 2,927 134 查看原始貼文" at bounding box center [501, 252] width 1003 height 504
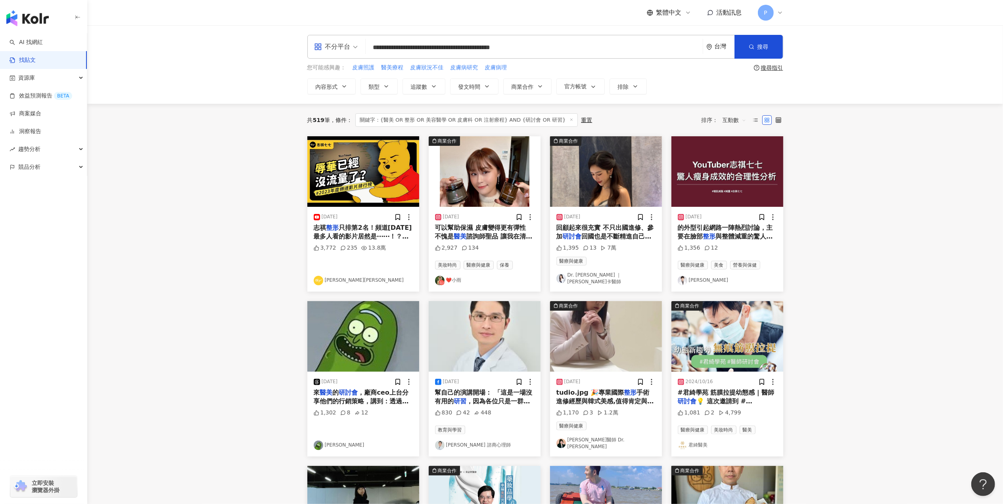
click at [622, 237] on span "回國也是不斷精進自己的技術 擁有" at bounding box center [603, 241] width 95 height 16
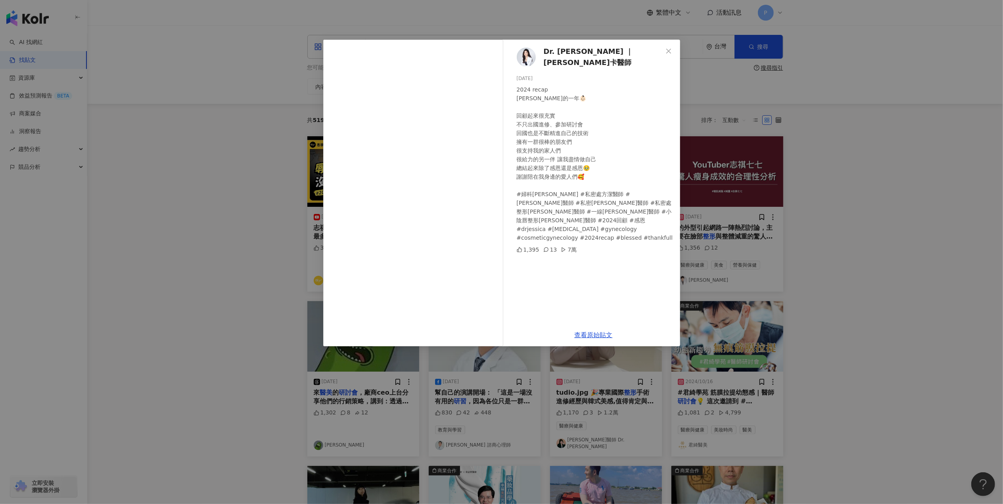
click at [884, 275] on div "Dr. [PERSON_NAME] ｜[PERSON_NAME]卡醫師 [DATE] 2024 recap 美夢成真的一年👶🏻 回顧起來很充實 不只出國進修、…" at bounding box center [501, 252] width 1003 height 504
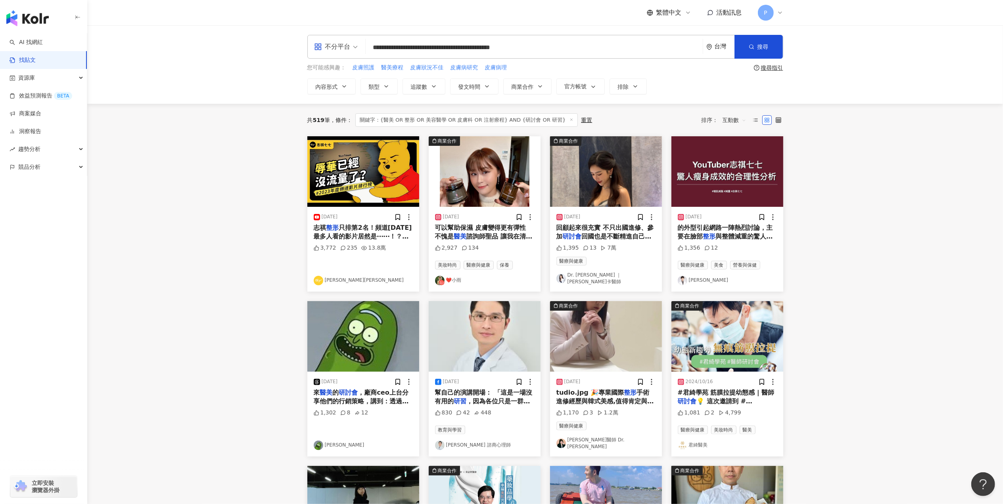
click at [738, 233] on span "與整體減重的驚人成果。 我們[DATE]先" at bounding box center [724, 241] width 95 height 16
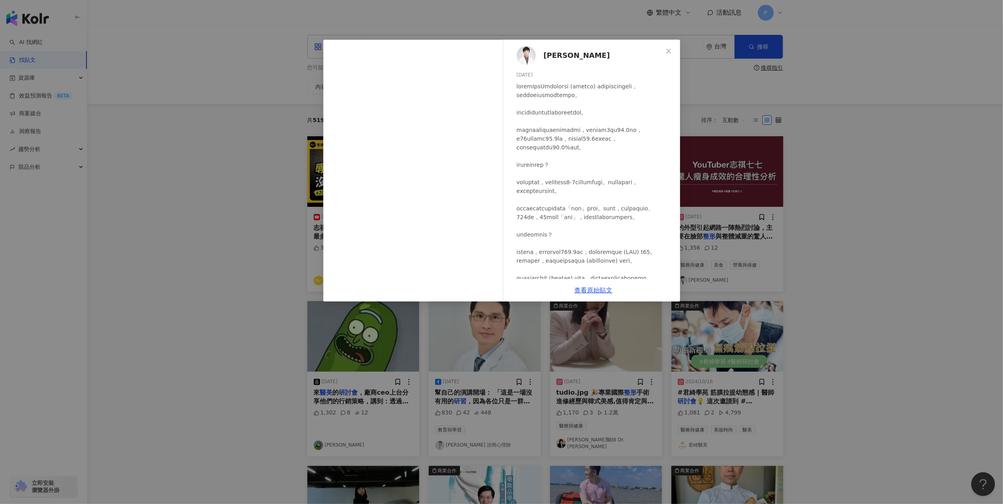
click at [820, 262] on div "[PERSON_NAME] [DATE] 1,356 12 查看原始貼文" at bounding box center [501, 252] width 1003 height 504
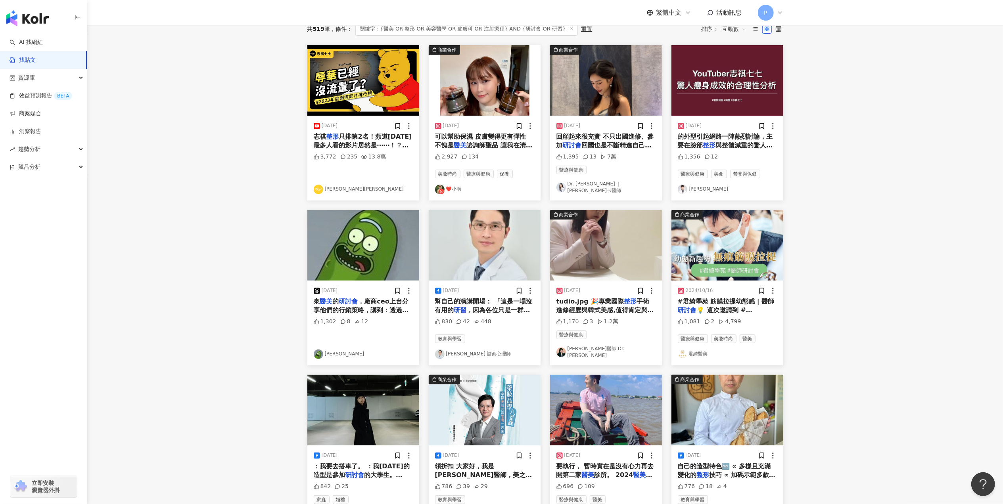
scroll to position [105, 0]
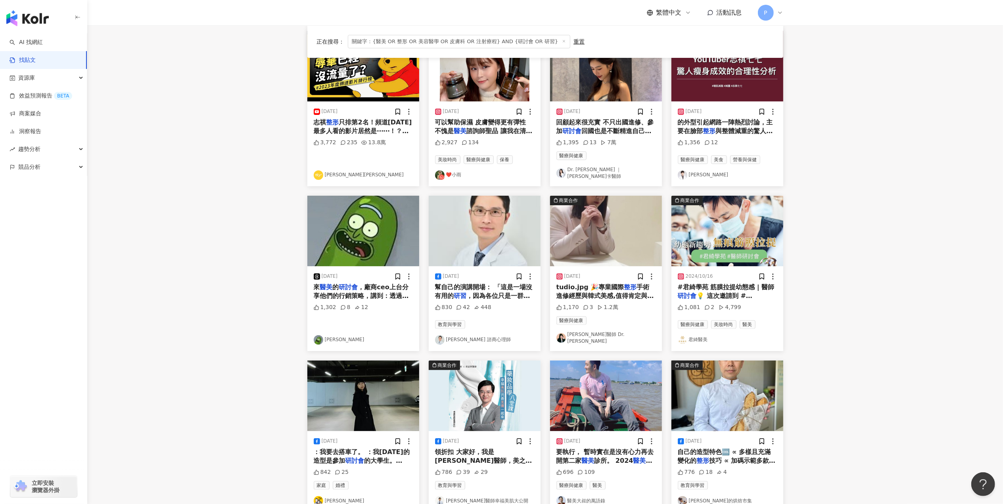
click at [387, 289] on span "，廠商ceo上台分享他們的行銷策略，講到：透過網路呀！像很多消費者就是看部落客分享⋯⋯ 內心突然大驚！部落客這個詞現在應該也變死語了吧🤣🤣🤣 現在的妹妹們可以…" at bounding box center [363, 353] width 99 height 141
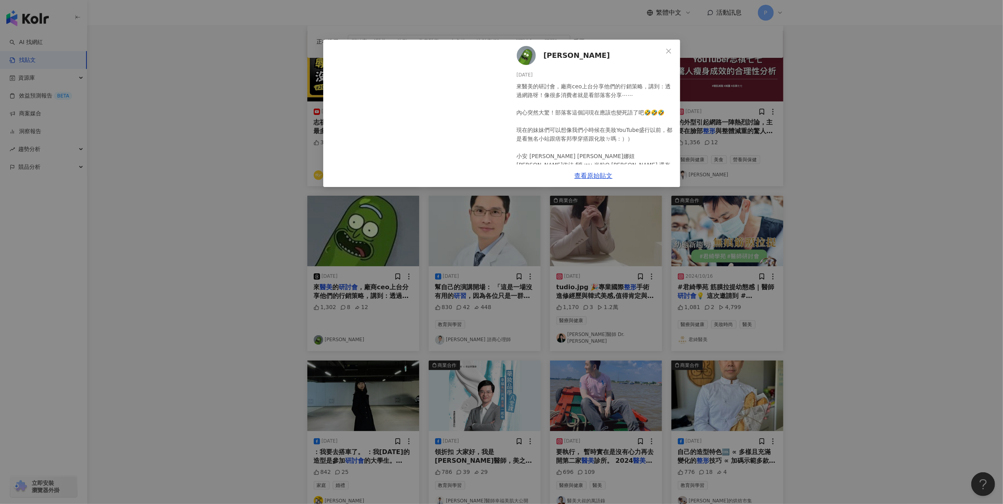
click at [811, 216] on div "[PERSON_NAME] [DATE] 來醫美的研討會，廠商ceo上台分享他們的行銷策略，講到：透過網路呀！像很多消費者就是看部落客分享⋯⋯ 內心突然大驚！…" at bounding box center [501, 252] width 1003 height 504
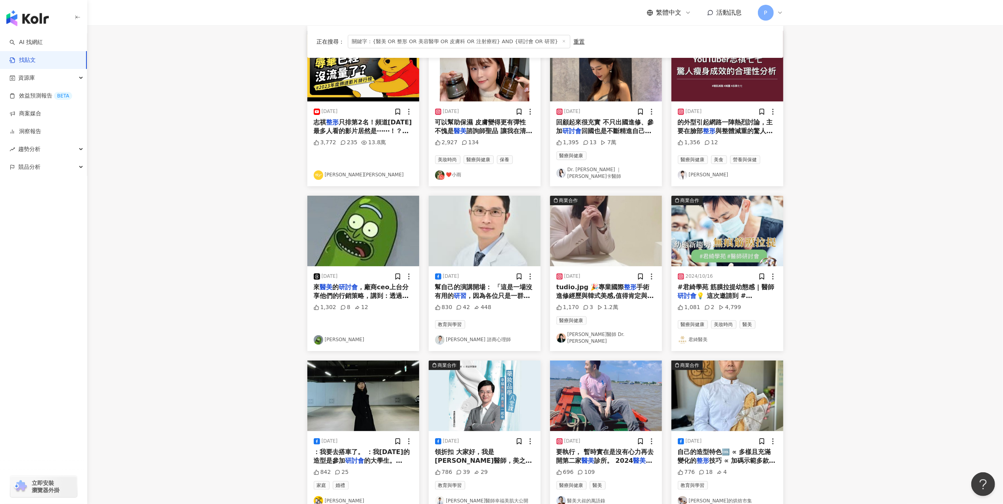
click at [503, 295] on span "，因為各位只是一群被期待能幫家長幫這" at bounding box center [482, 300] width 95 height 16
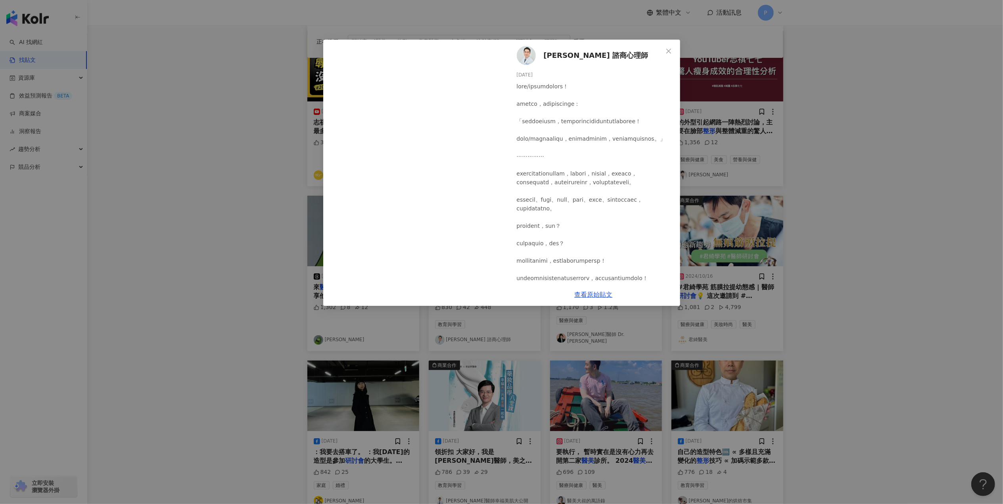
click at [799, 222] on div "[PERSON_NAME] 諮商心理師 [DATE] 830 42 448 查看原始貼文" at bounding box center [501, 252] width 1003 height 504
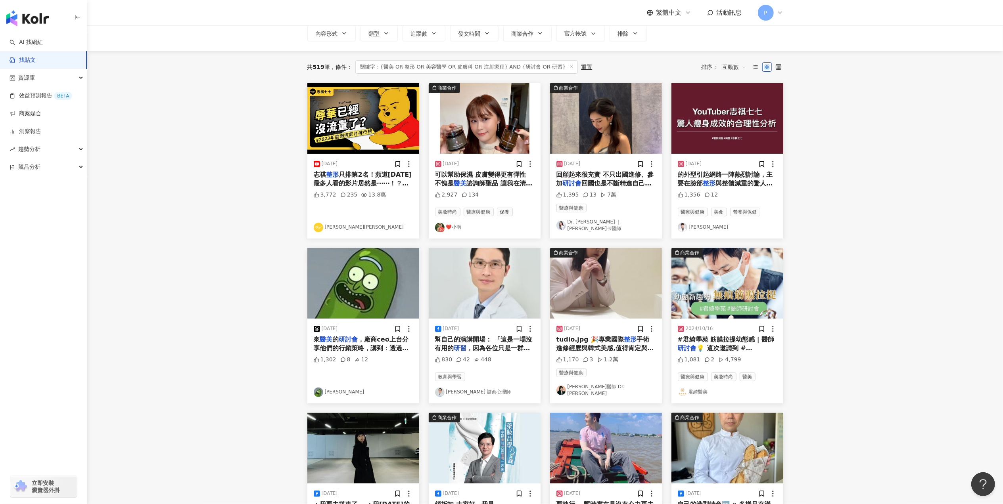
scroll to position [0, 0]
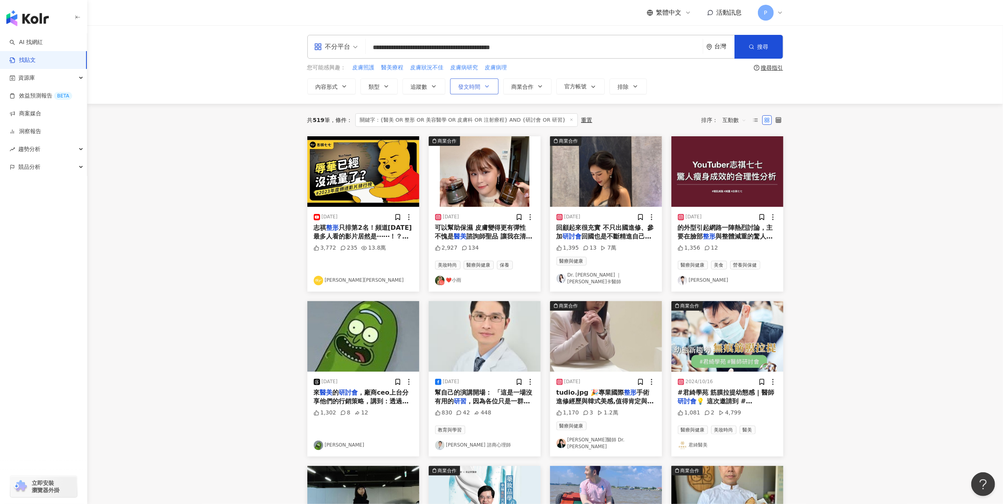
click at [489, 88] on icon "button" at bounding box center [487, 86] width 6 height 6
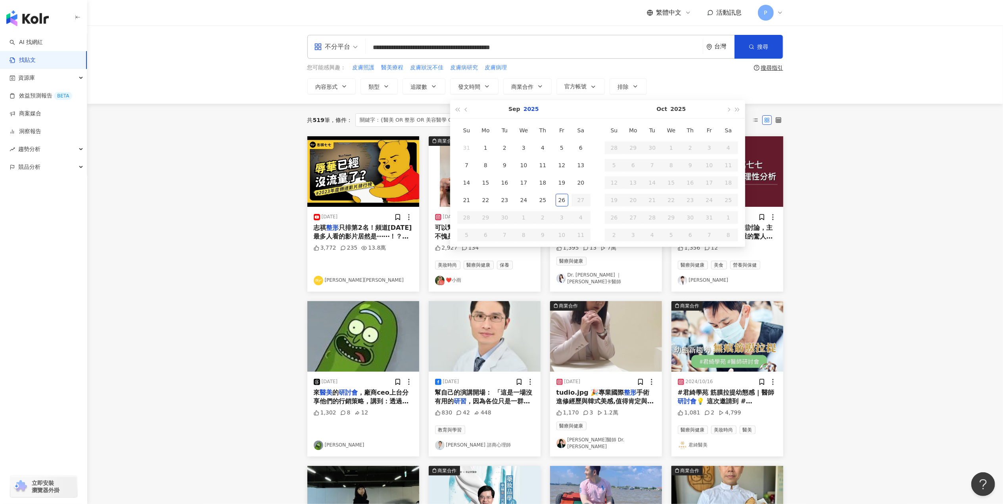
click at [525, 110] on button "2025" at bounding box center [530, 109] width 15 height 18
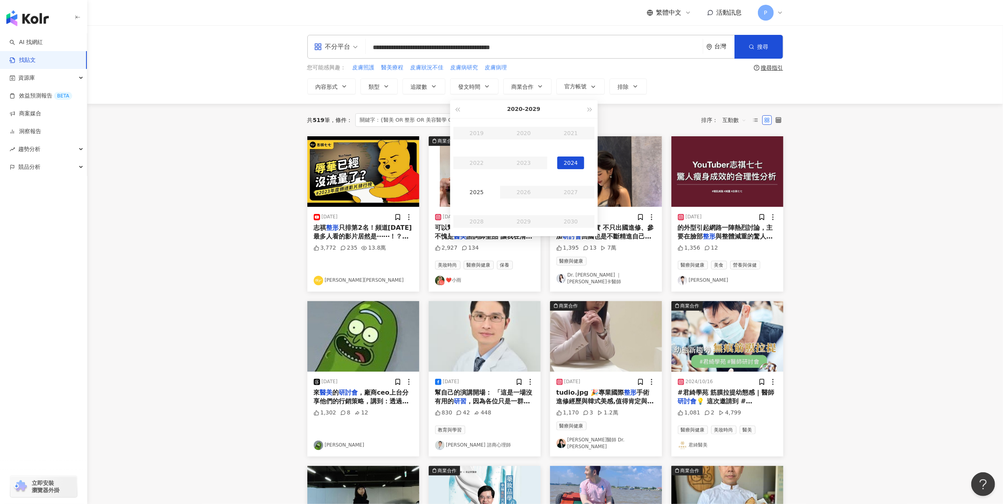
click at [575, 164] on div "2024" at bounding box center [570, 163] width 27 height 13
click at [577, 189] on div "Sep" at bounding box center [570, 192] width 27 height 13
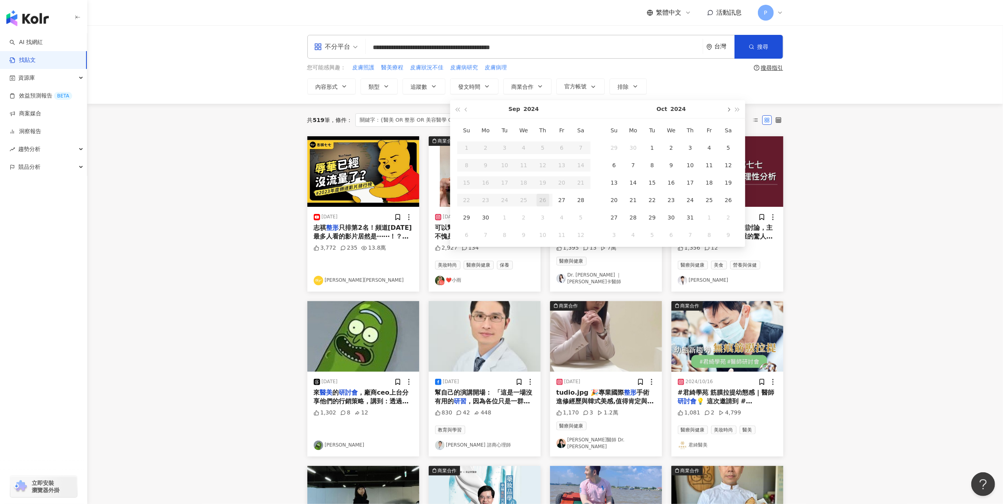
click at [728, 113] on button "button" at bounding box center [728, 109] width 9 height 18
click at [730, 110] on span "button" at bounding box center [728, 110] width 4 height 4
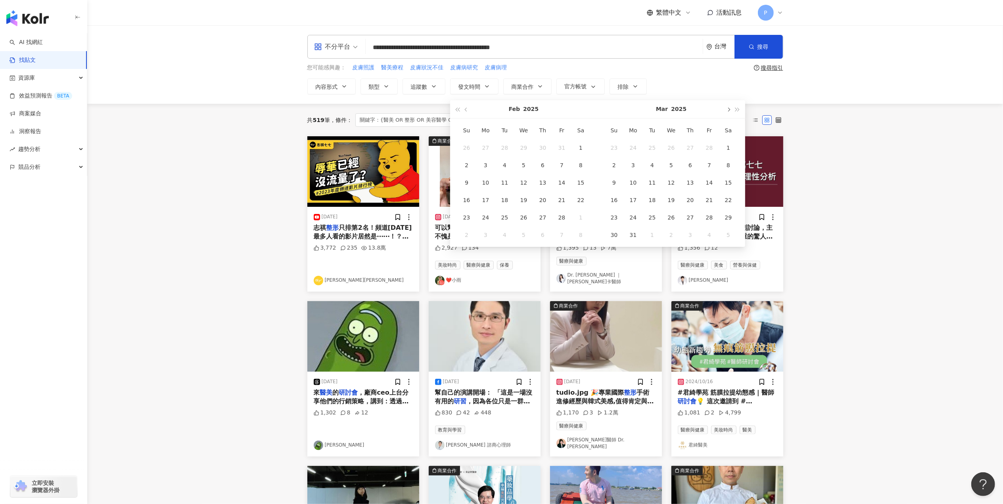
click at [730, 110] on span "button" at bounding box center [728, 110] width 4 height 4
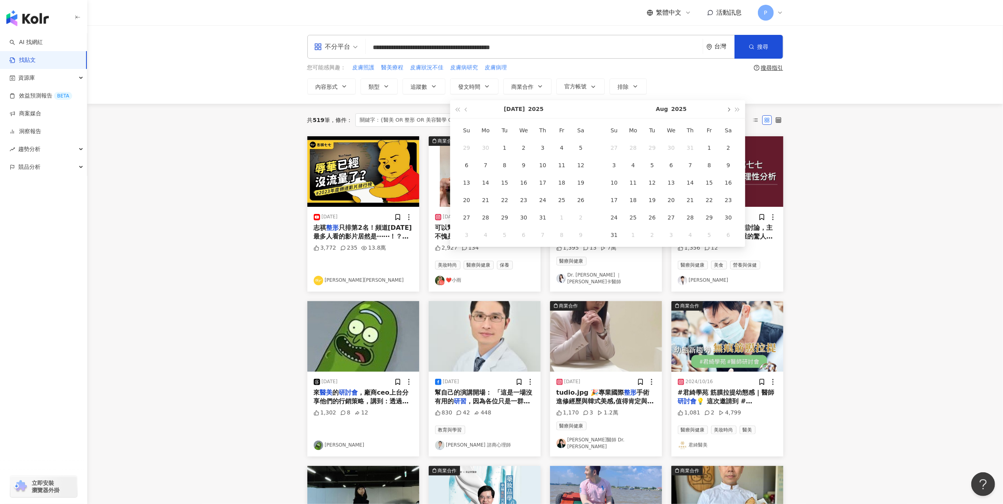
click at [727, 108] on button "button" at bounding box center [728, 109] width 9 height 18
type input "**********"
click at [712, 199] on div "26" at bounding box center [709, 200] width 13 height 13
type input "**********"
click at [816, 117] on main "**********" at bounding box center [544, 353] width 915 height 656
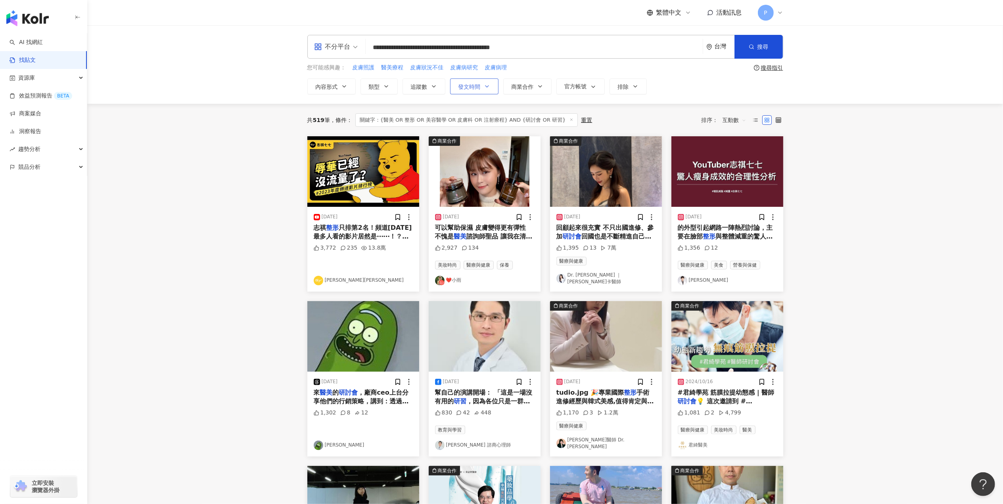
click at [479, 86] on span "發文時間" at bounding box center [469, 87] width 22 height 6
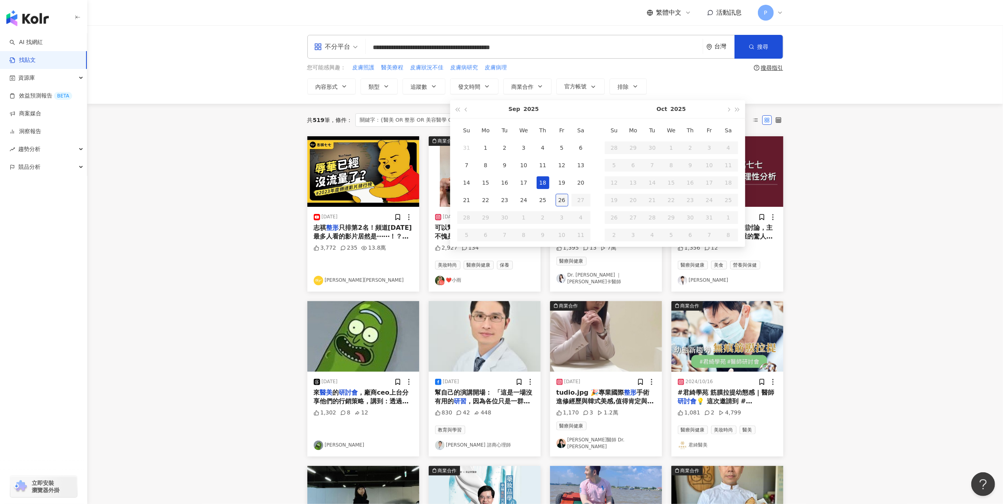
type input "**********"
click at [557, 196] on div "26" at bounding box center [561, 200] width 13 height 13
click at [526, 184] on div "17" at bounding box center [523, 182] width 13 height 13
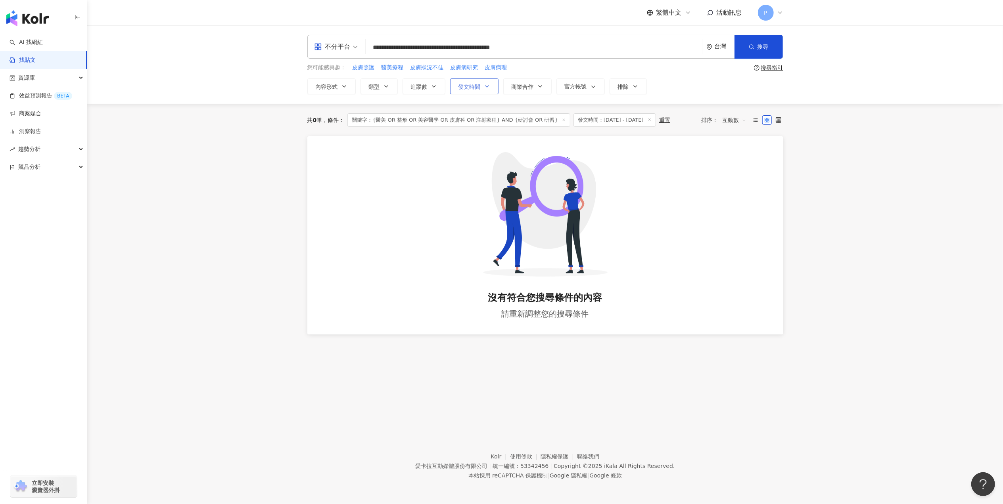
click at [484, 88] on icon "button" at bounding box center [487, 86] width 6 height 6
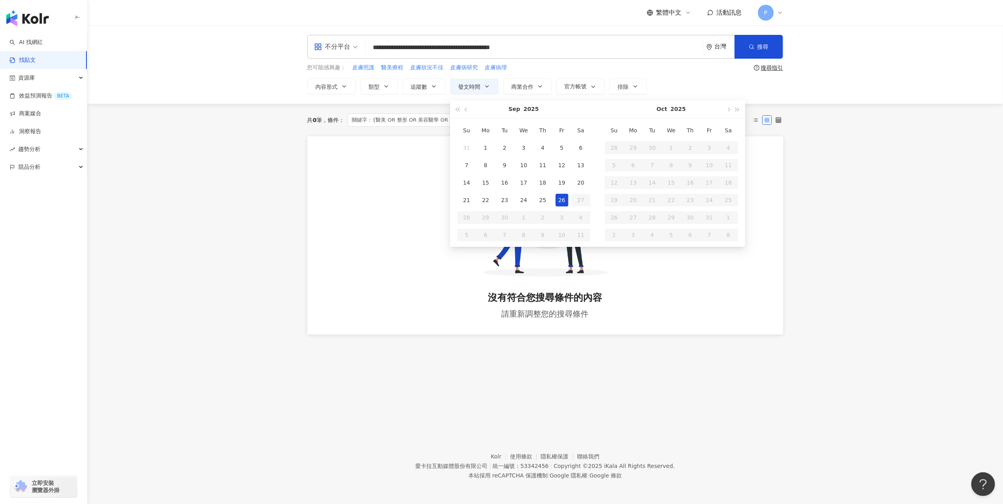
click at [561, 201] on div "26" at bounding box center [561, 200] width 13 height 13
type input "**********"
click at [825, 216] on main "**********" at bounding box center [544, 189] width 915 height 329
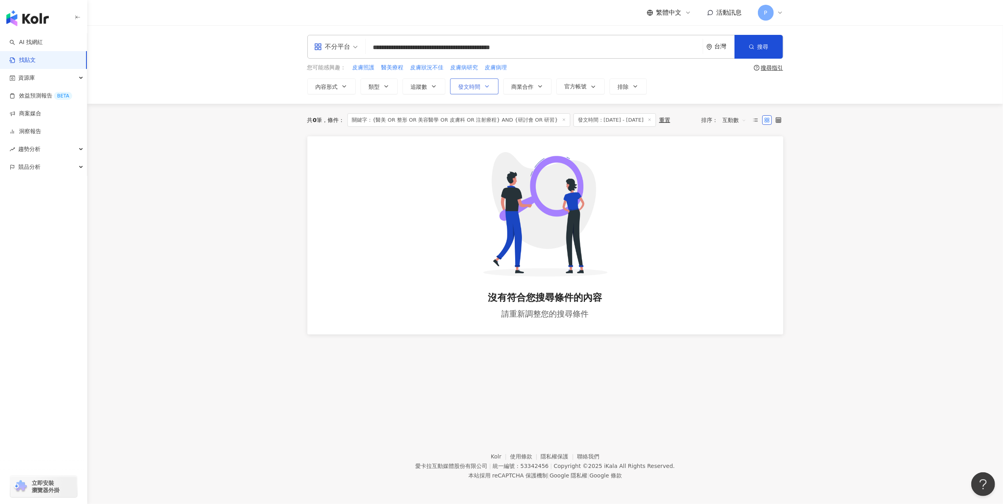
click at [483, 86] on button "發文時間" at bounding box center [474, 86] width 48 height 16
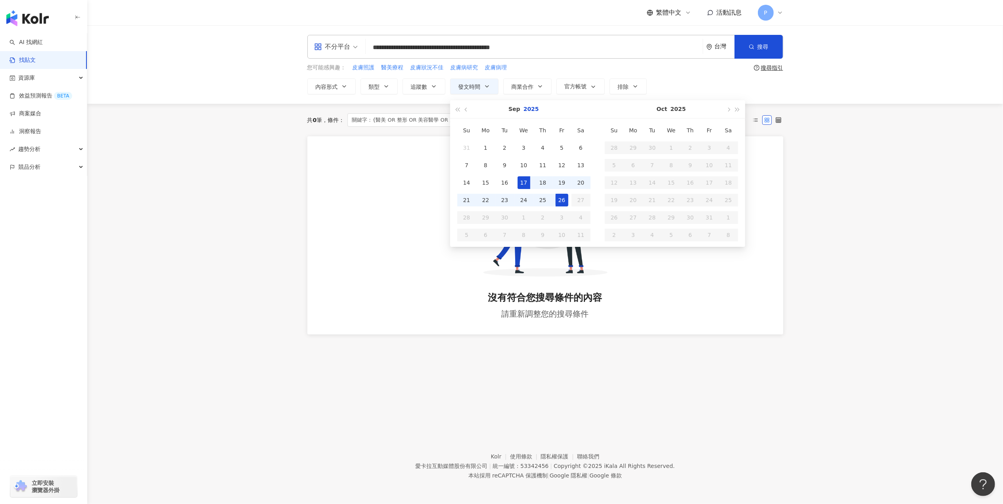
click at [530, 108] on button "2025" at bounding box center [530, 109] width 15 height 18
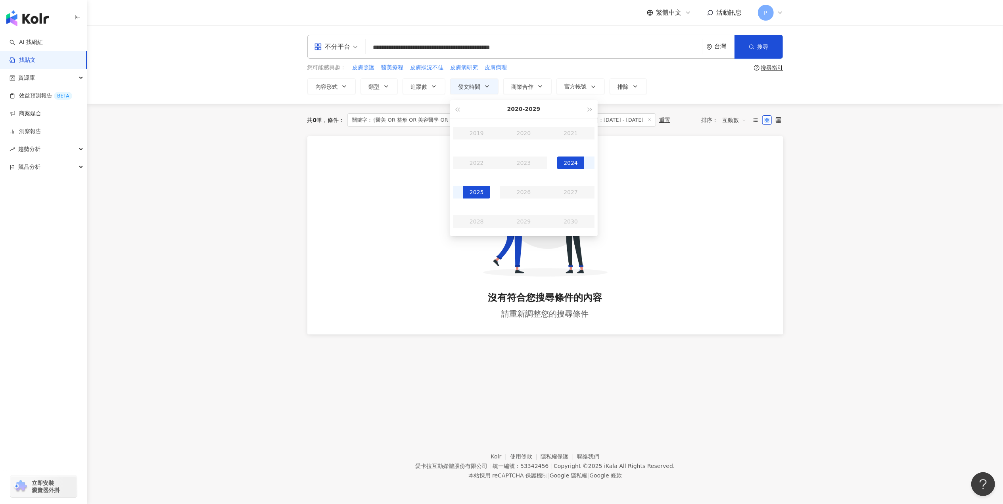
click at [568, 165] on div "2024" at bounding box center [570, 163] width 27 height 13
click at [579, 189] on div "Sep" at bounding box center [570, 192] width 27 height 13
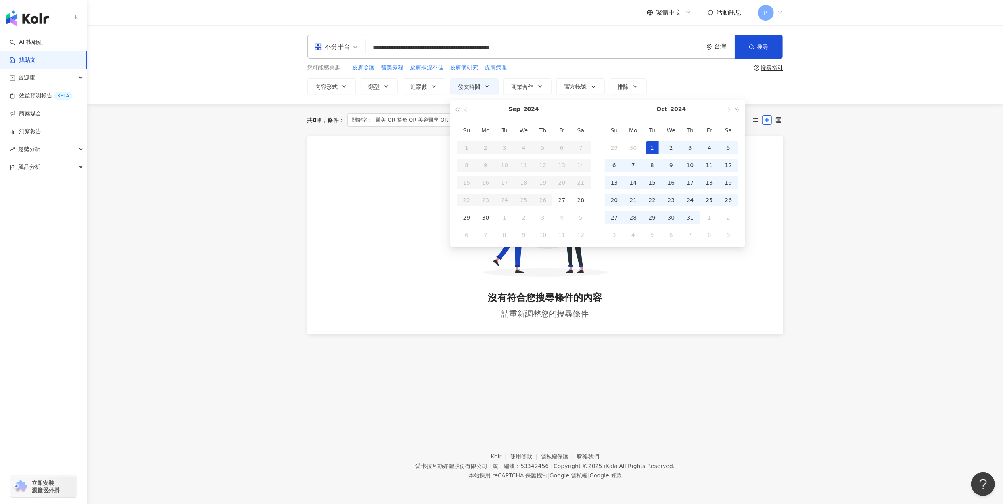
click at [652, 153] on div "1" at bounding box center [652, 148] width 13 height 13
click at [657, 150] on div "1" at bounding box center [652, 148] width 13 height 13
type input "**********"
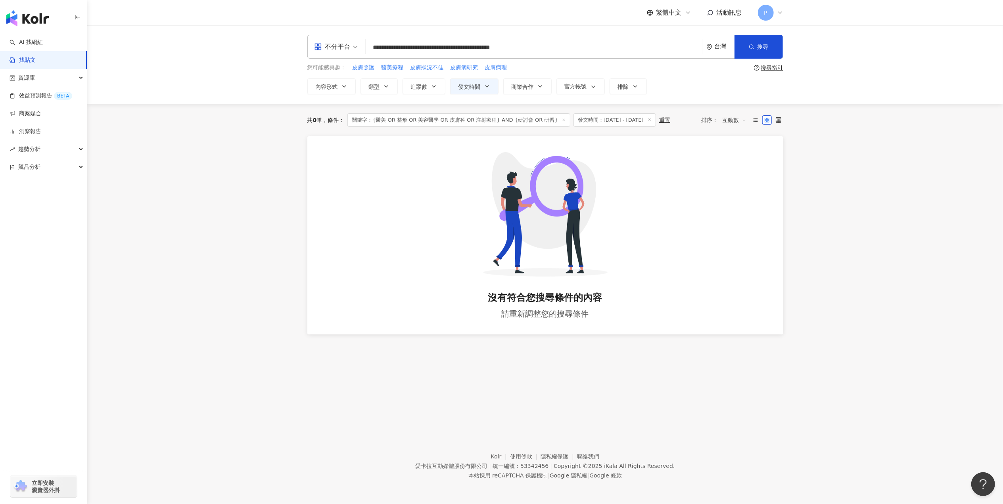
type input "**********"
click at [649, 118] on span at bounding box center [649, 120] width 4 height 4
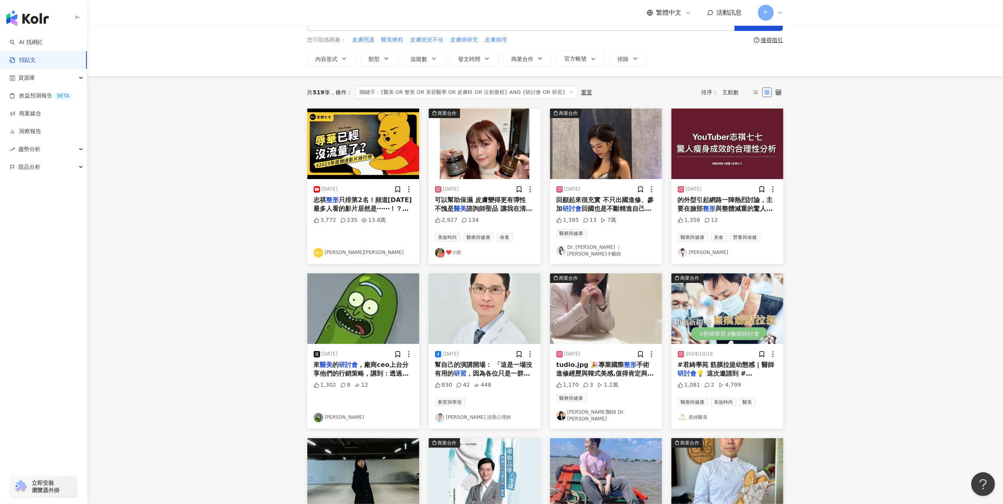
scroll to position [105, 0]
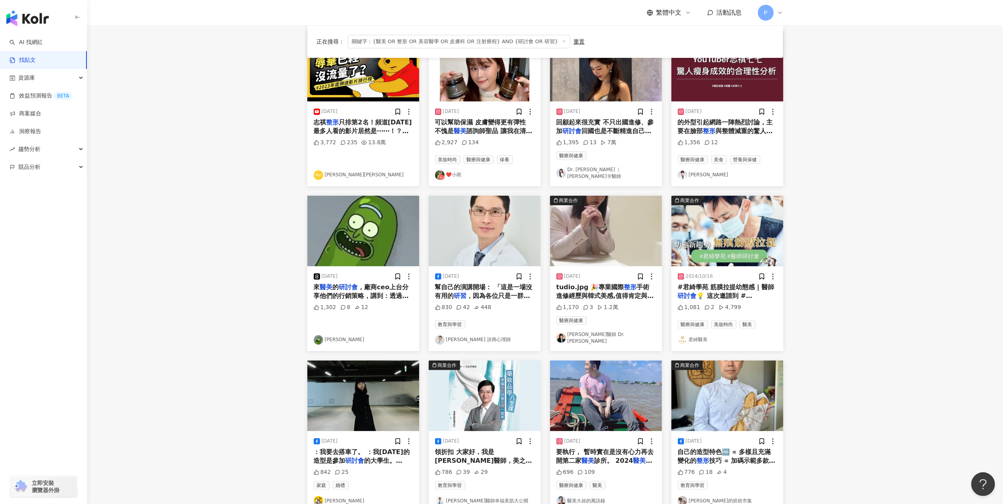
click at [502, 293] on span "，因為各位只是一群被期待能幫家長幫這" at bounding box center [482, 300] width 95 height 16
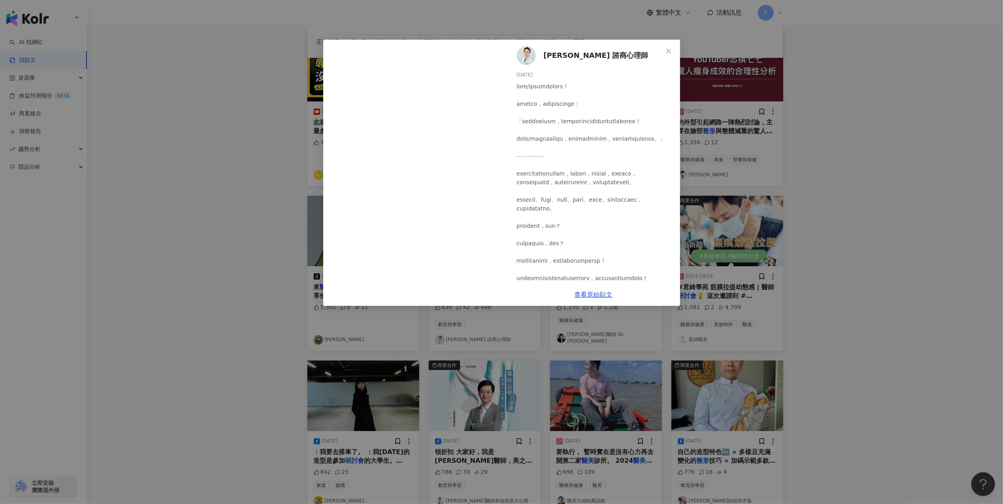
click at [804, 238] on div "[PERSON_NAME] 諮商心理師 [DATE] 830 42 448 查看原始貼文" at bounding box center [501, 252] width 1003 height 504
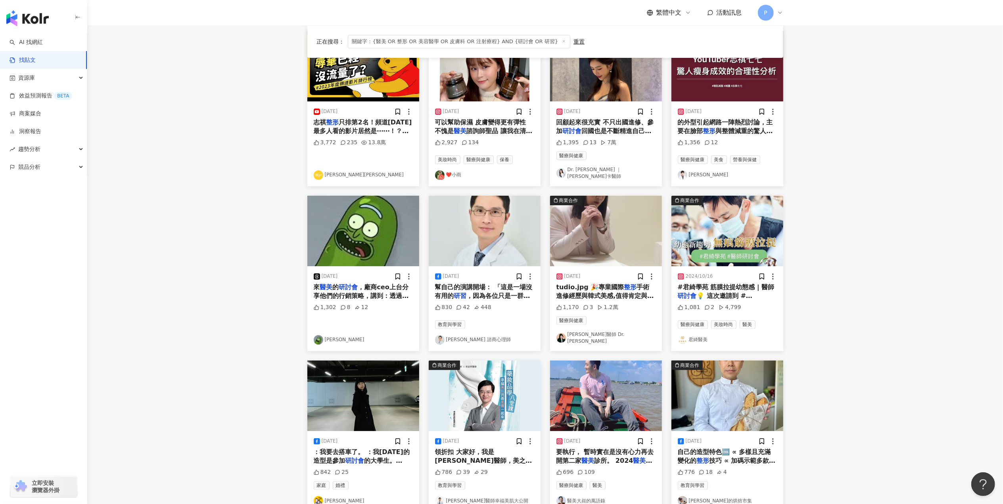
click at [572, 284] on span "tudio.jpg 🎉專業國際" at bounding box center [590, 287] width 68 height 8
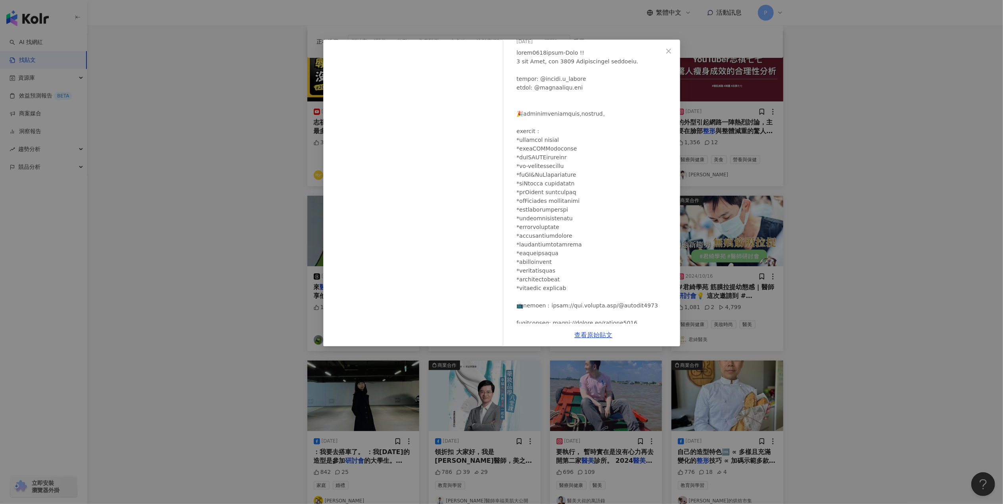
scroll to position [0, 0]
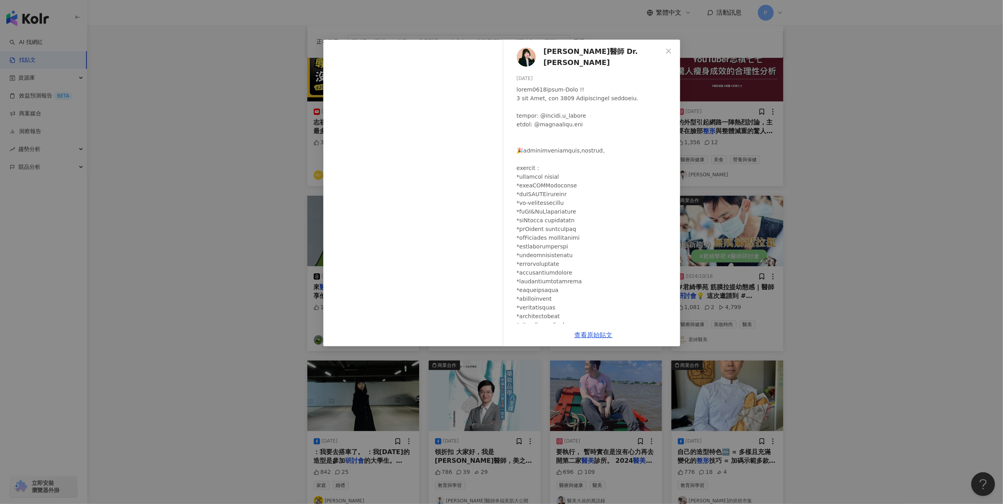
click at [834, 250] on div "[PERSON_NAME]醫師 Dr. [PERSON_NAME] [DATE] 1,170 3 1.2萬 查看原始貼文" at bounding box center [501, 252] width 1003 height 504
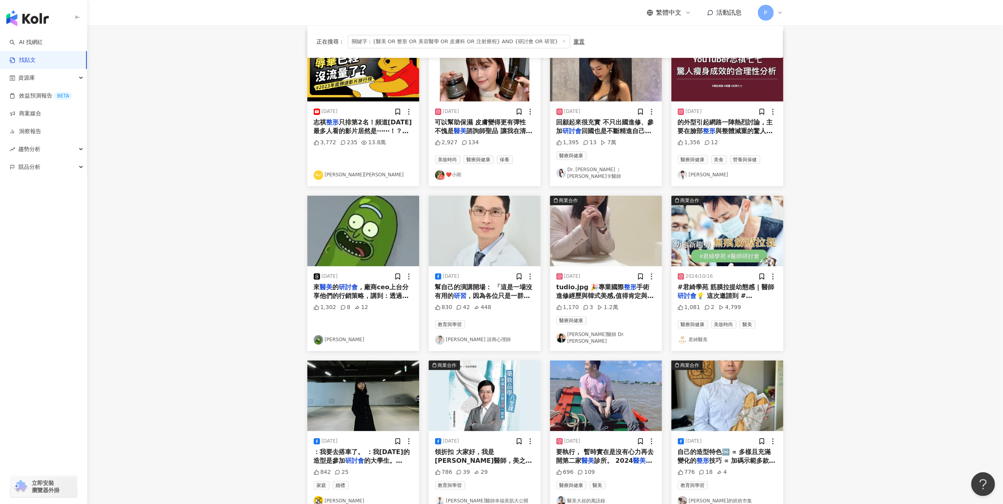
click at [763, 292] on span "💡 這次邀請到 #[PERSON_NAME]醫師 蒞臨與君[PERSON_NAME]的醫師團隊針對 #玻尿酸 的施打進行交流 玻尿酸除了我們所熟知的 #填補凹…" at bounding box center [726, 331] width 99 height 78
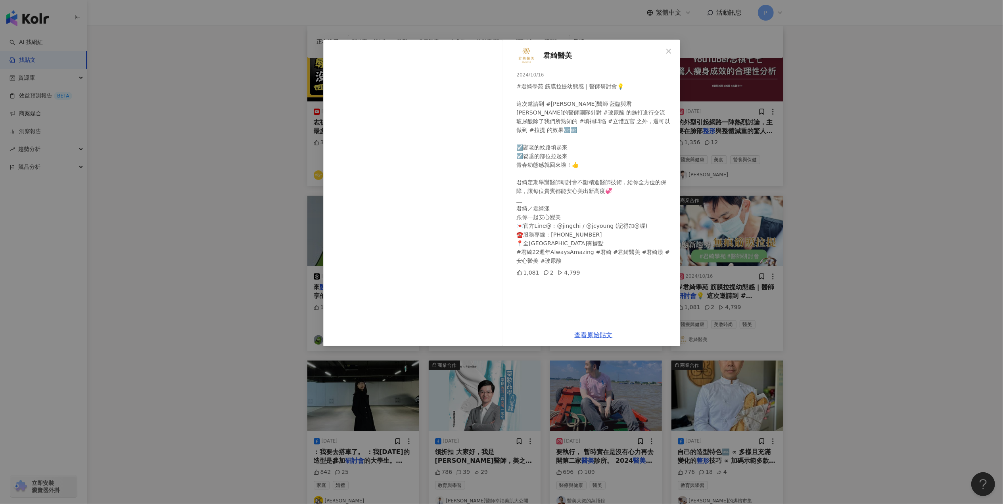
click at [818, 316] on div "君綺醫美 [DATE] #君綺學苑 筋膜拉提幼態感 | 醫師研討會💡 這次邀請到 #[PERSON_NAME]醫師 蒞臨與君[PERSON_NAME]的醫師團…" at bounding box center [501, 252] width 1003 height 504
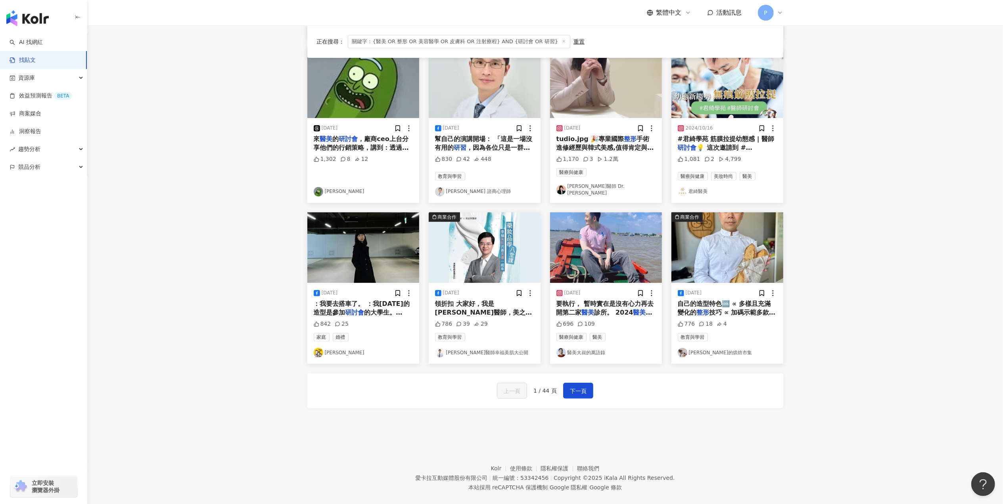
scroll to position [259, 0]
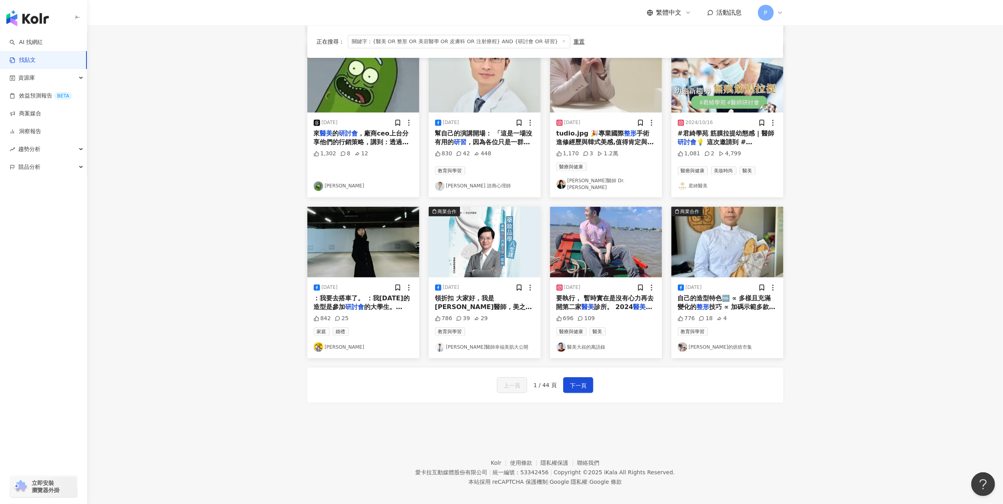
click at [387, 306] on div "[DATE] ：我要去搭車了。 ：我[DATE]的造型是參加 研討會 的大學生。 ？？？？ #這傢伙 842 25 家庭 婚禮 盧小桃" at bounding box center [363, 317] width 112 height 81
click at [484, 312] on span "診所院長。 「幸福美肌，共善美膚" at bounding box center [484, 320] width 98 height 16
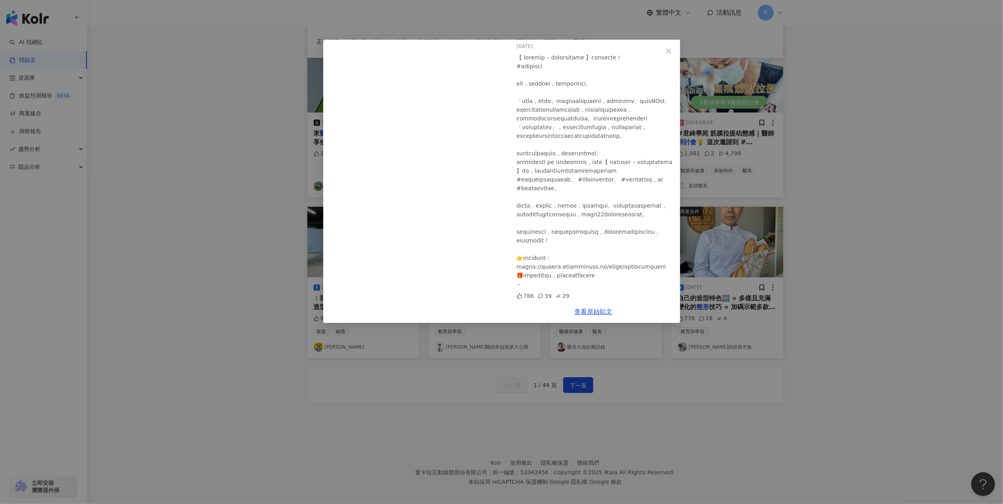
scroll to position [99, 0]
click at [825, 287] on div "[PERSON_NAME]醫師幸福美肌大公開 [DATE] 786 39 29 查看原始貼文" at bounding box center [501, 252] width 1003 height 504
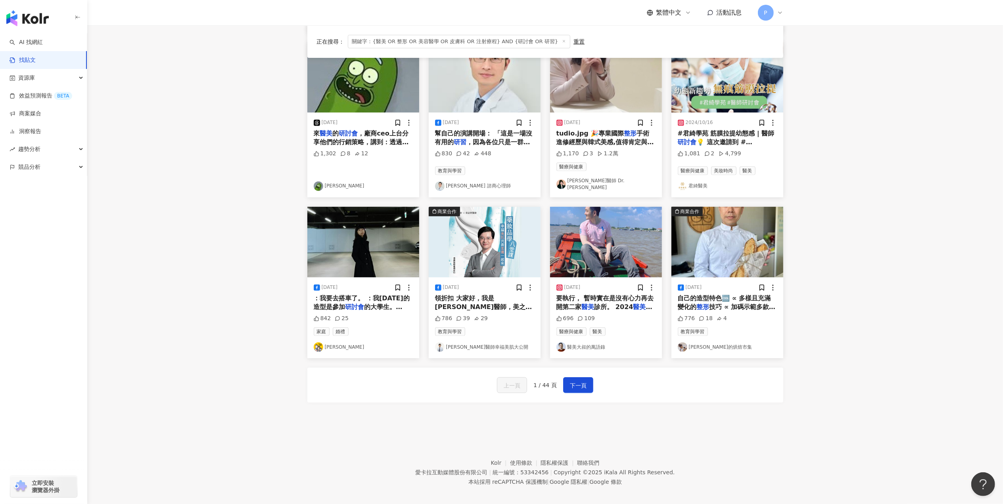
click at [636, 303] on mark "醫美" at bounding box center [642, 307] width 19 height 8
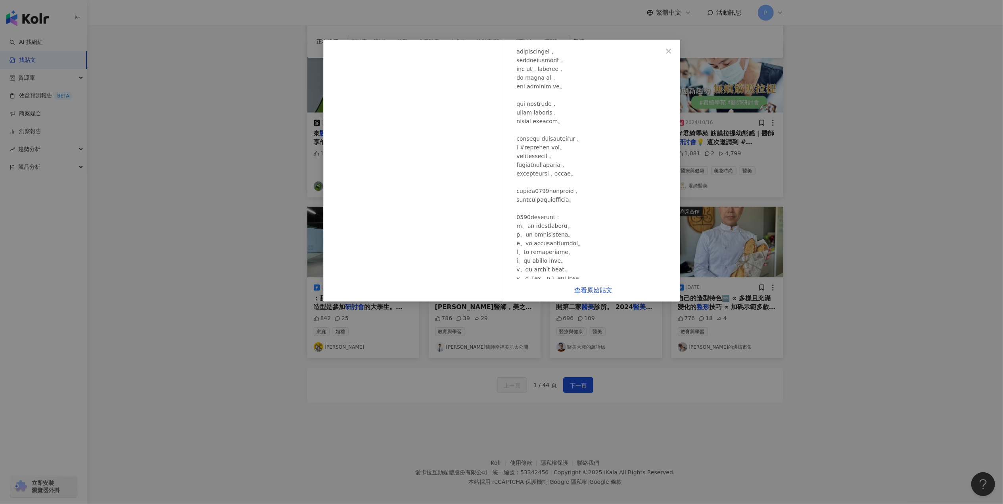
scroll to position [317, 0]
click at [792, 279] on div "醫美大叔的萬語錄 [DATE] 696 109 查看原始貼文" at bounding box center [501, 252] width 1003 height 504
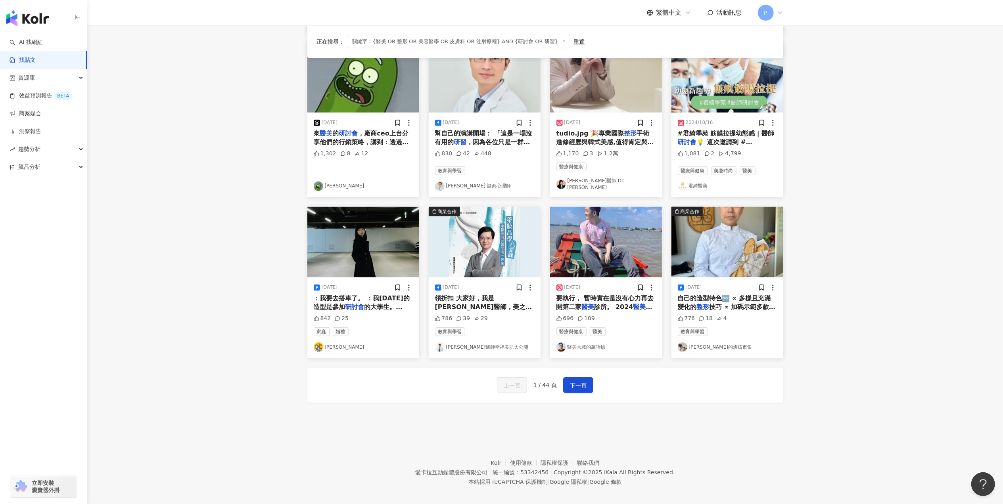
click at [726, 303] on span "技巧 ∝ 加碼示範多款經典歐包🈵" at bounding box center [726, 311] width 98 height 16
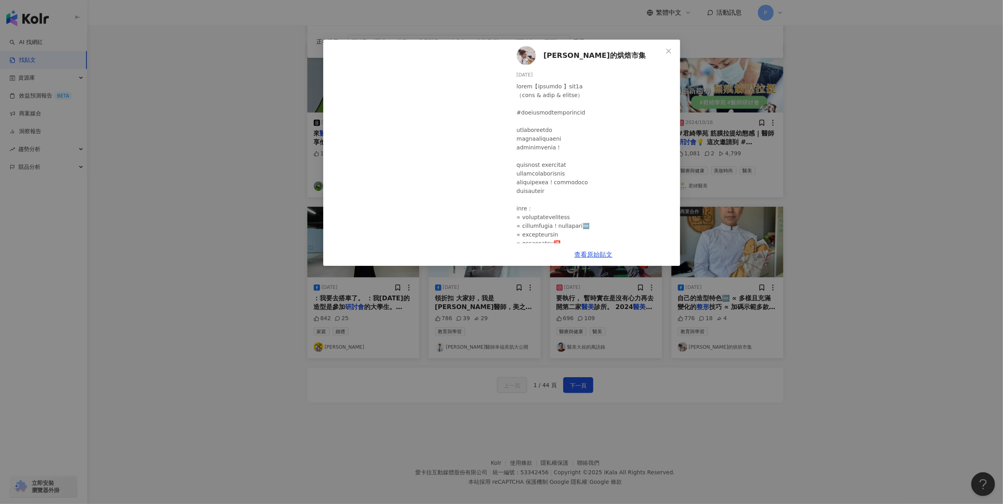
click at [796, 201] on div "[PERSON_NAME]的烘焙市集 [DATE] 776 18 4 查看原始貼文" at bounding box center [501, 252] width 1003 height 504
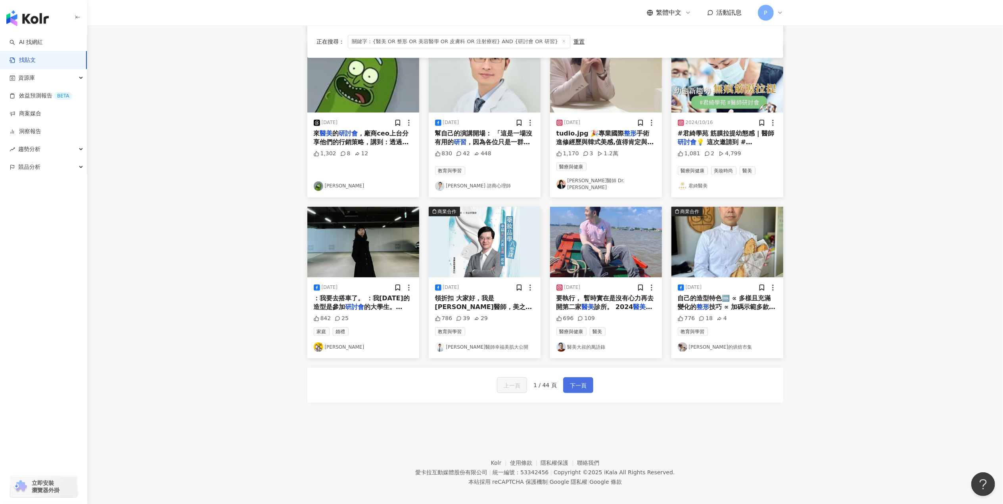
click at [571, 381] on span "下一頁" at bounding box center [578, 386] width 17 height 10
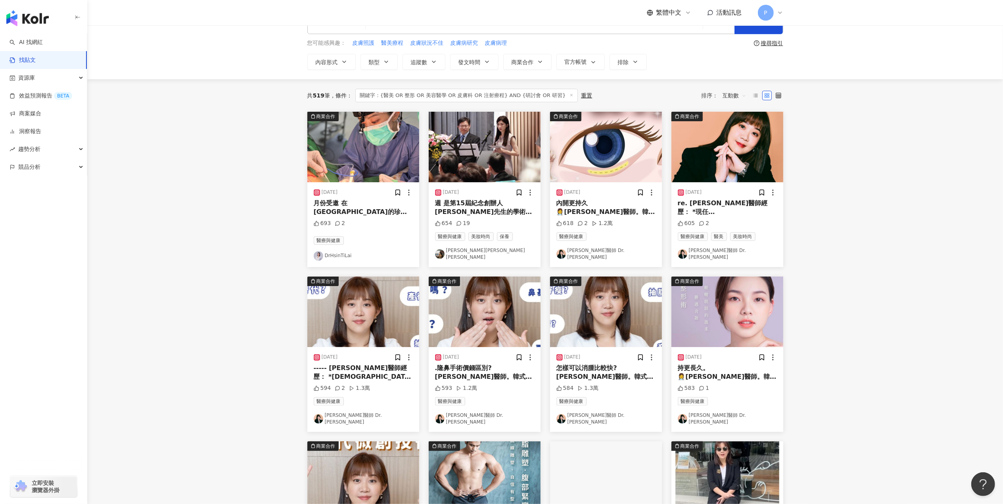
scroll to position [0, 0]
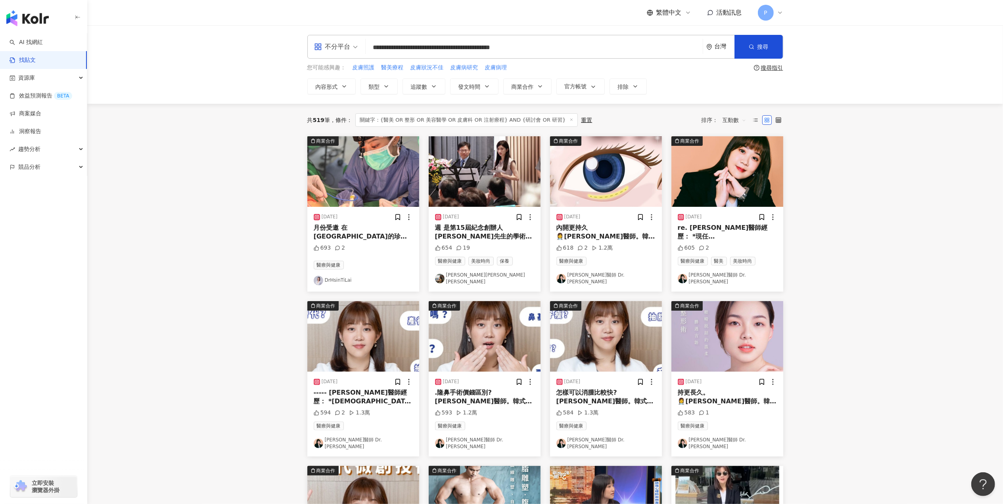
click at [377, 232] on span "月份受邀 在[GEOGRAPHIC_DATA]的珍珠波隆乳手術" at bounding box center [360, 236] width 93 height 25
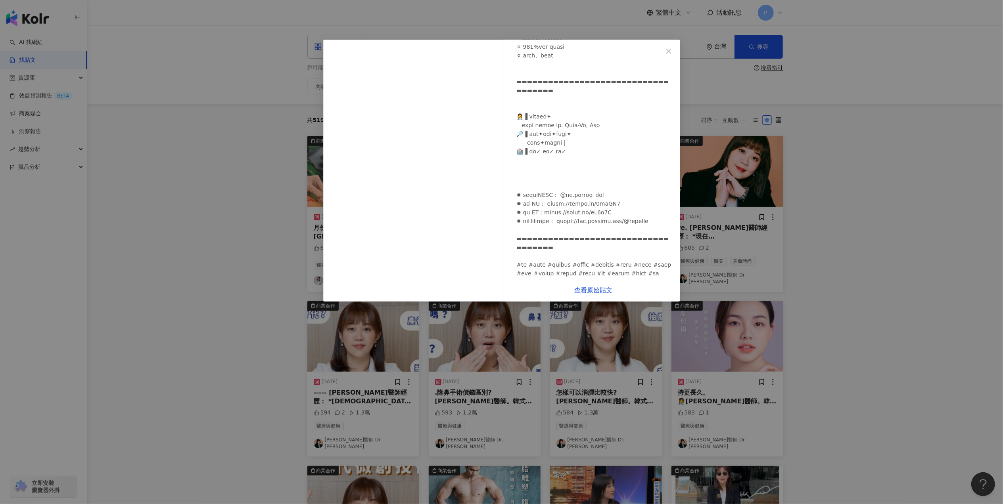
scroll to position [303, 0]
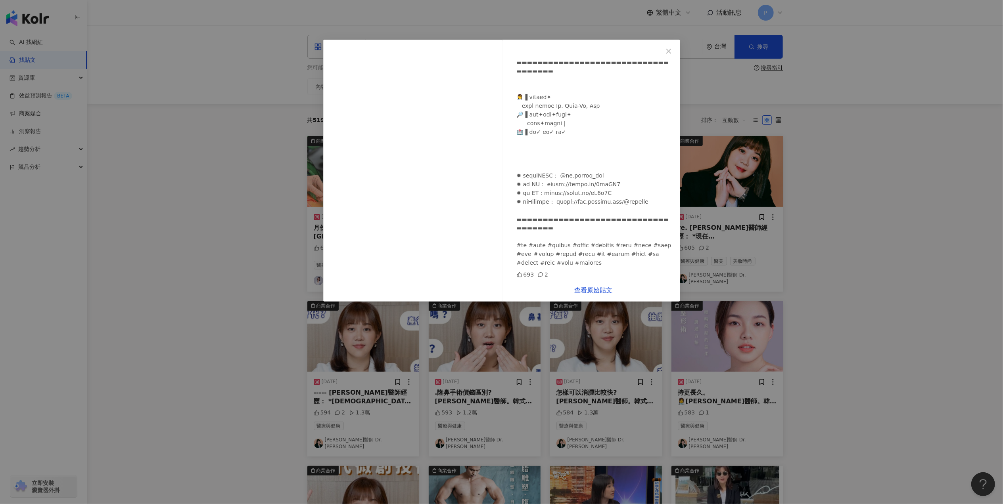
click at [831, 253] on div "DrHsinTiLai [DATE] 693 2 查看原始貼文" at bounding box center [501, 252] width 1003 height 504
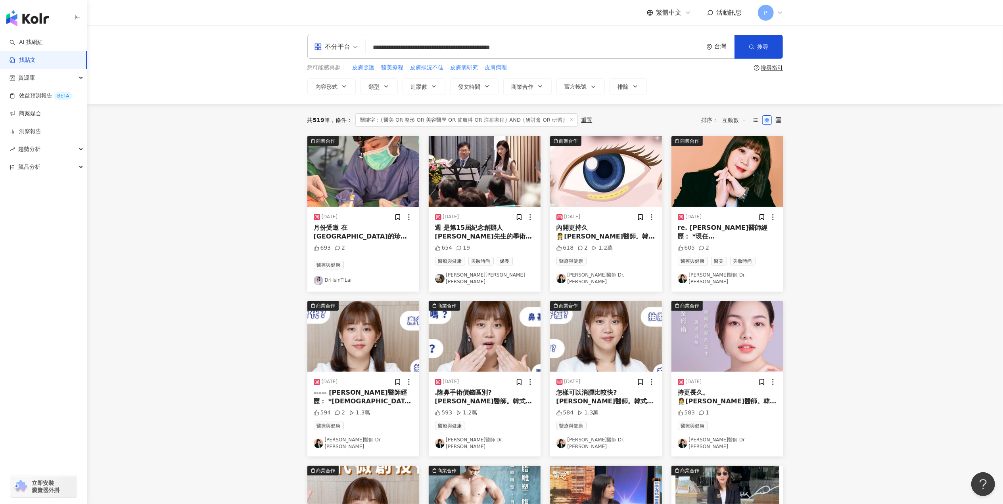
drag, startPoint x: 625, startPoint y: 239, endPoint x: 603, endPoint y: 240, distance: 21.8
click at [603, 241] on span "手術｜ 豐富的國際進修專業經歷與韓式" at bounding box center [605, 249] width 98 height 16
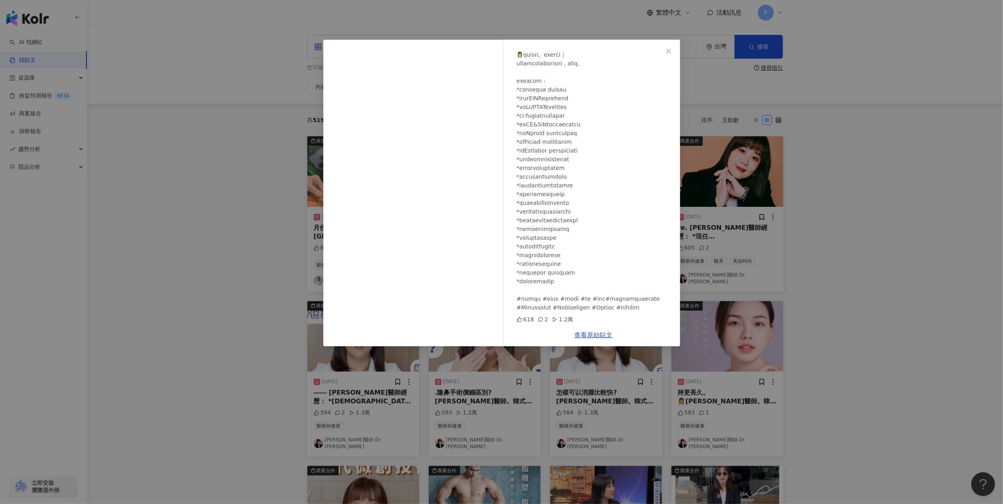
scroll to position [119, 0]
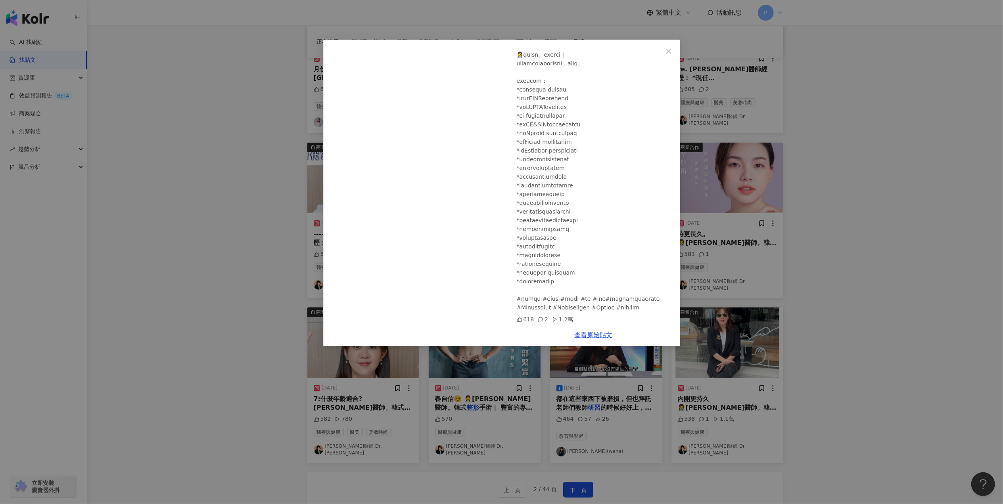
click at [958, 268] on div "[PERSON_NAME]醫師 Dr. [PERSON_NAME] [DATE] 618 2 1.2萬 查看原始貼文" at bounding box center [501, 252] width 1003 height 504
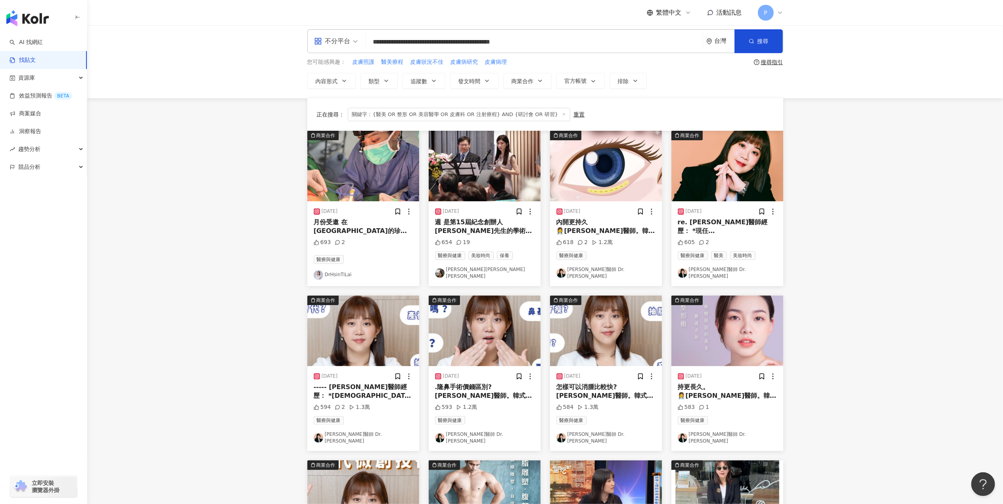
scroll to position [0, 0]
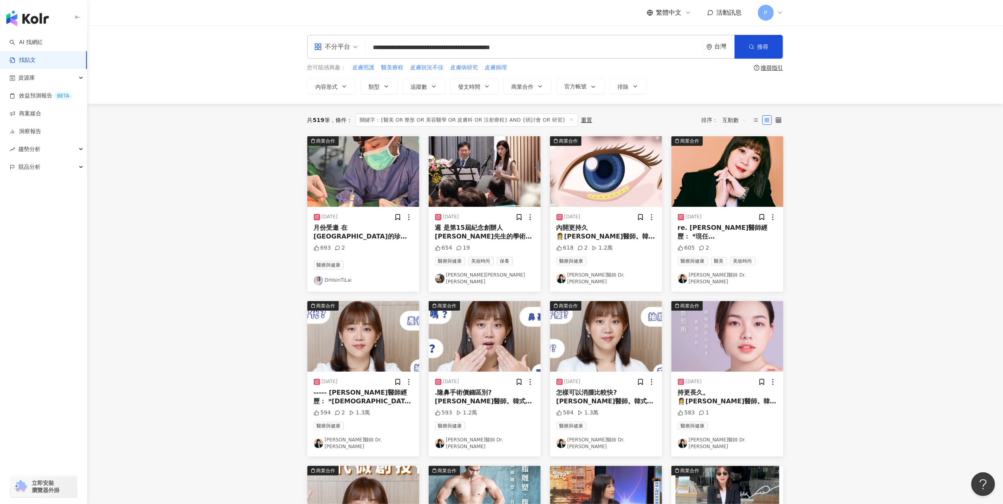
click at [758, 251] on span "醫院 國際認" at bounding box center [757, 255] width 34 height 8
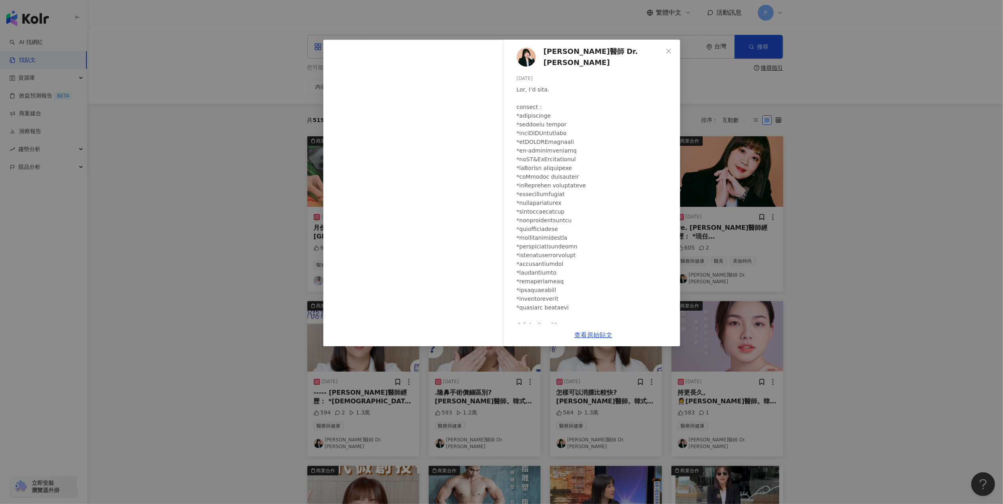
click at [855, 238] on div "[PERSON_NAME]醫師 Dr. [PERSON_NAME] [DATE] 605 2 查看原始貼文" at bounding box center [501, 252] width 1003 height 504
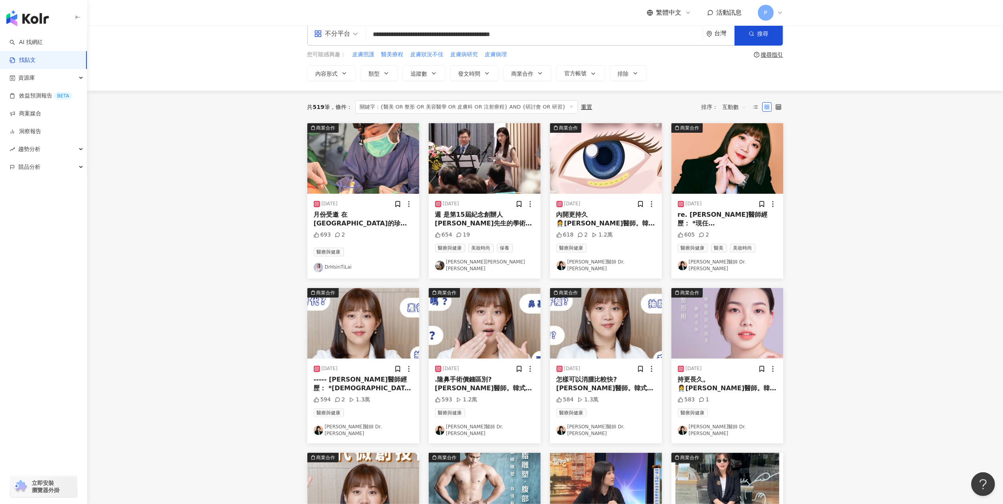
scroll to position [53, 0]
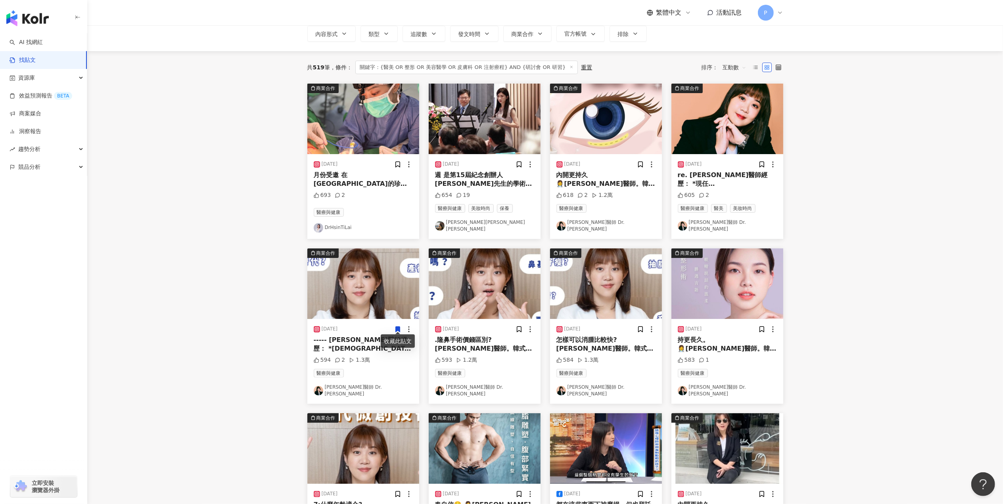
click at [370, 354] on span "醫院 國際認證醫師 *韓國韓國KCC" at bounding box center [360, 362] width 93 height 16
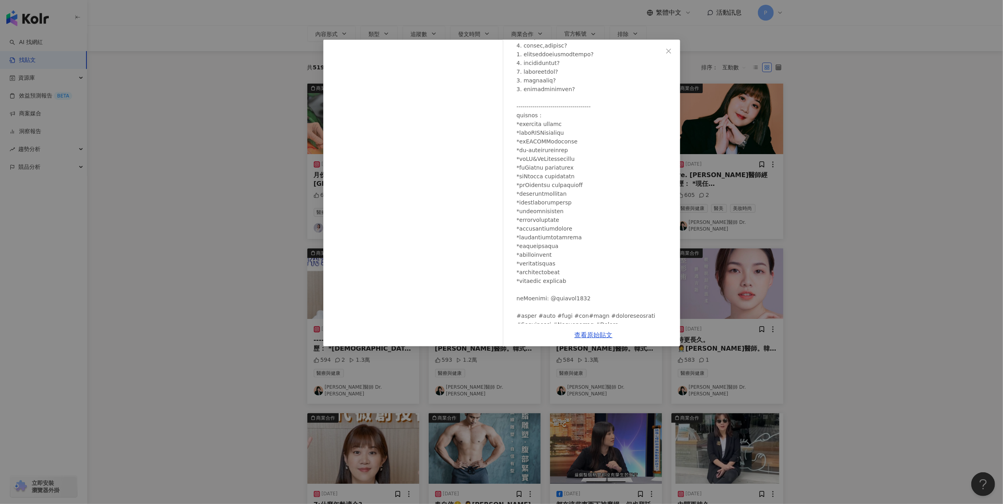
click at [807, 266] on div "[PERSON_NAME]醫師 Dr. [PERSON_NAME] [DATE] 594 2 1.3萬 查看原始貼文" at bounding box center [501, 252] width 1003 height 504
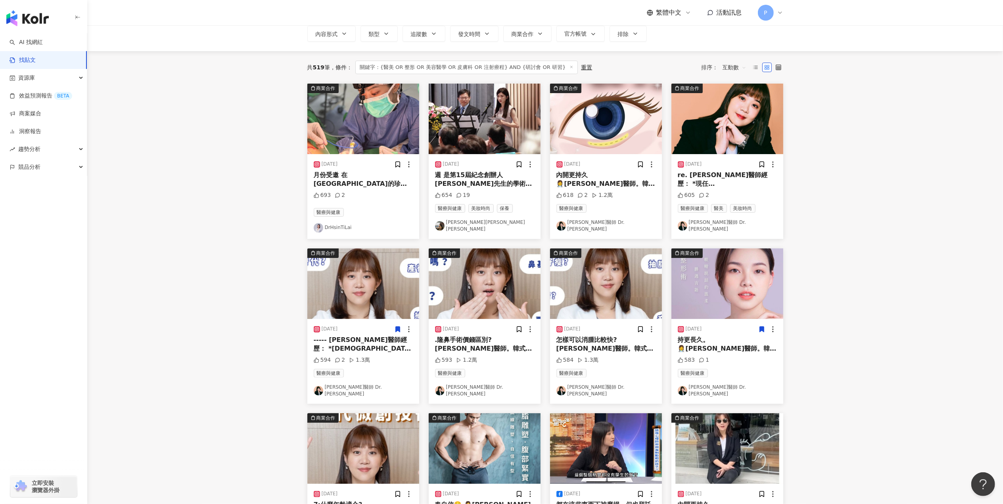
click at [741, 339] on span "持更長久。 👩‍⚕️[PERSON_NAME]醫師。韓式" at bounding box center [726, 344] width 99 height 16
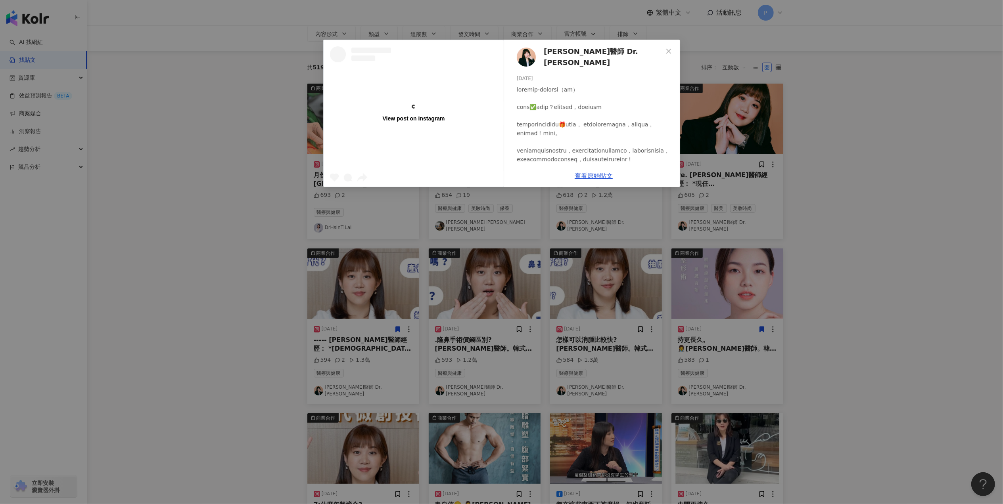
click at [851, 325] on div "View post on Instagram [PERSON_NAME]醫師 Dr. [PERSON_NAME] [DATE] 583 1 查看原始貼文" at bounding box center [501, 252] width 1003 height 504
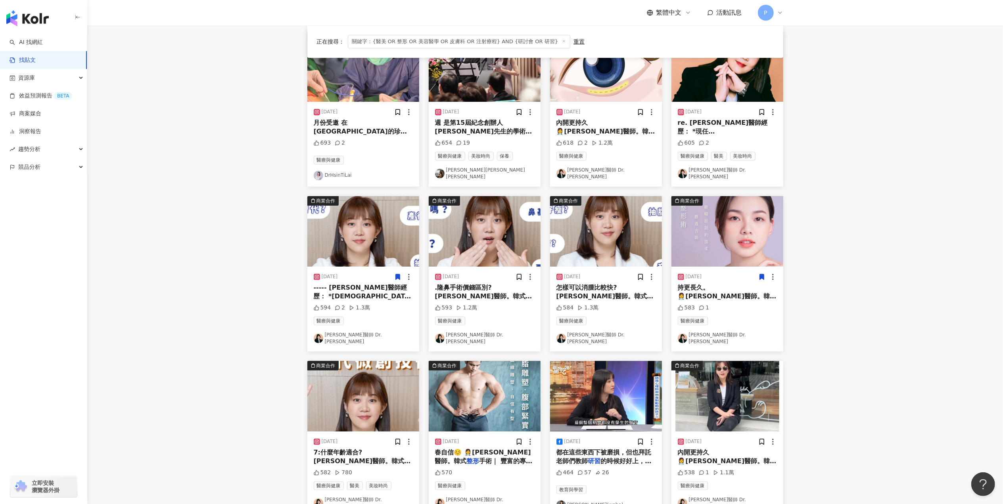
scroll to position [105, 0]
click at [502, 460] on div "[DATE] 春自信☺️ 👩‍⚕️[PERSON_NAME]醫師。韓式 整形 手術｜ 豐富的專業經歷與持續精益求 570 醫療與健康 [PERSON_NAME…" at bounding box center [485, 473] width 112 height 85
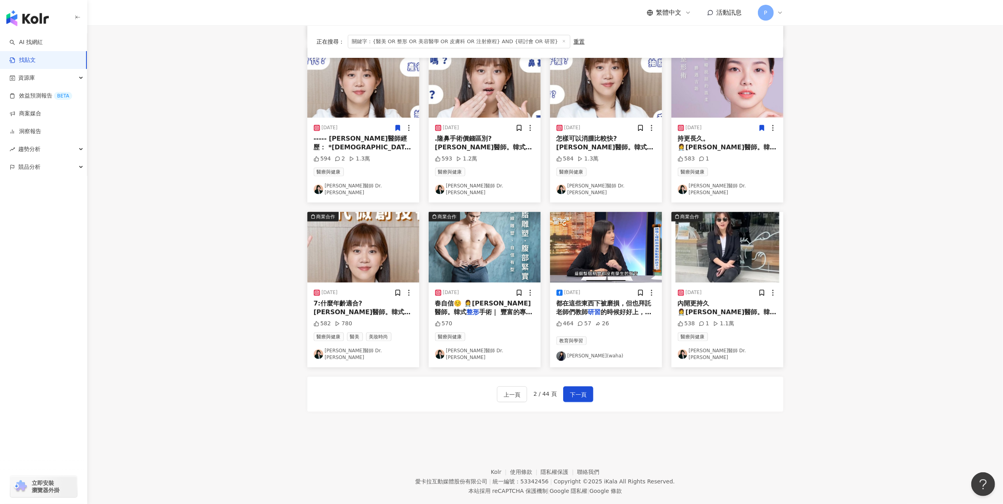
scroll to position [259, 0]
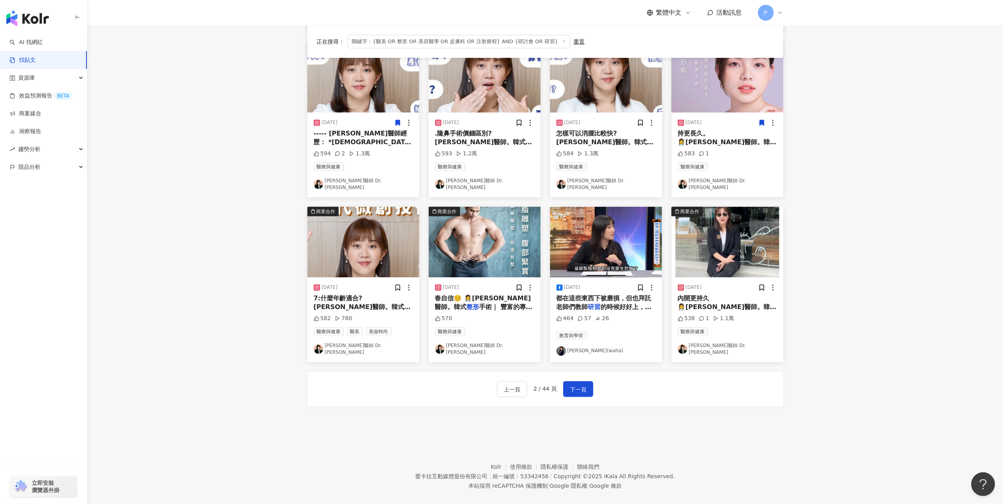
click at [635, 303] on span "的時候好好上，不要睡覺、遲到早退、做" at bounding box center [603, 311] width 95 height 16
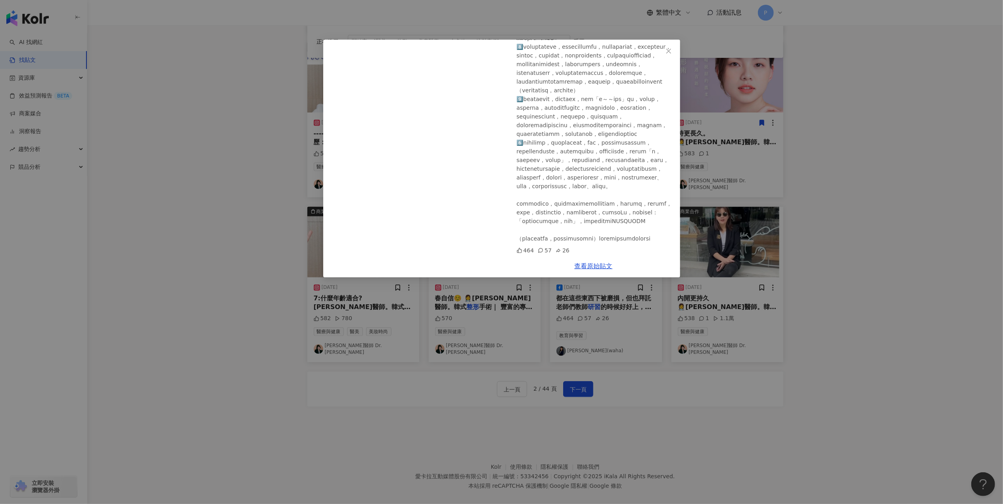
scroll to position [668, 0]
click at [882, 227] on div "[PERSON_NAME](waha) [DATE] 464 57 26 查看原始貼文" at bounding box center [501, 252] width 1003 height 504
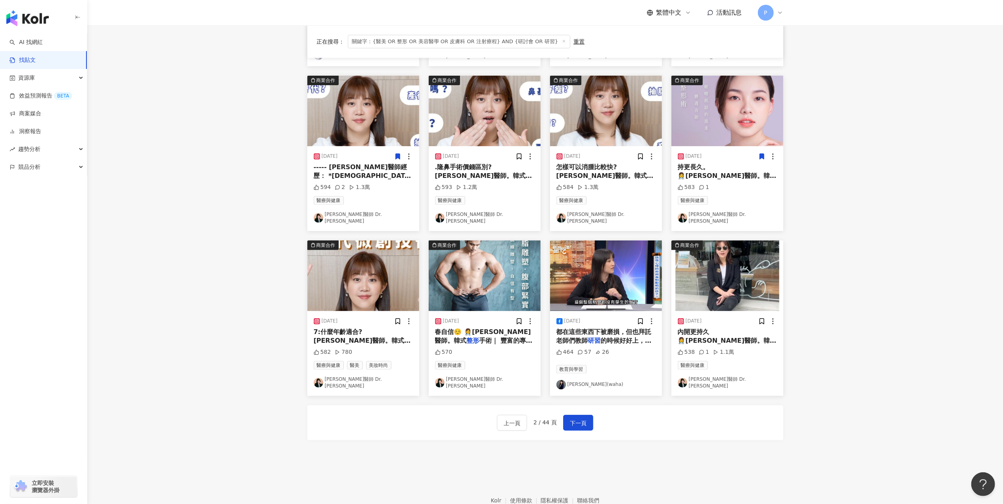
scroll to position [207, 0]
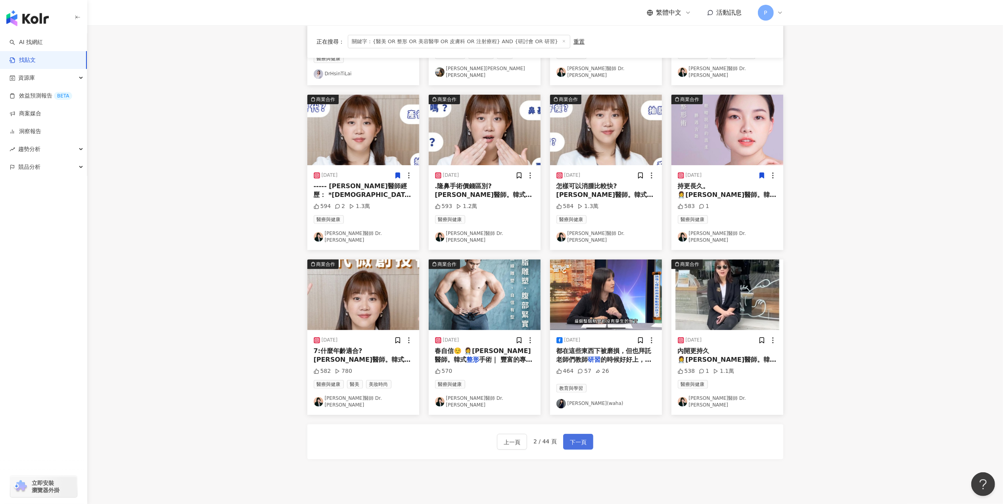
click at [589, 434] on button "下一頁" at bounding box center [578, 442] width 30 height 16
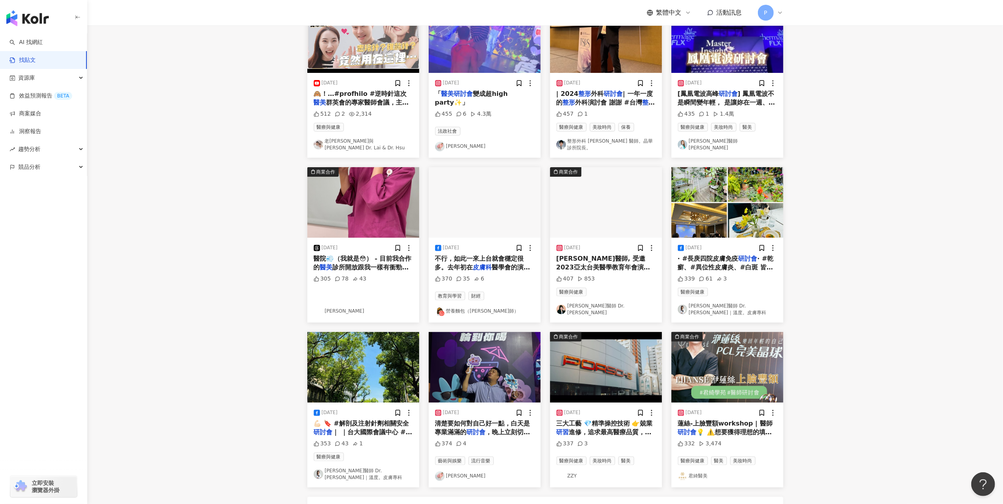
scroll to position [48, 0]
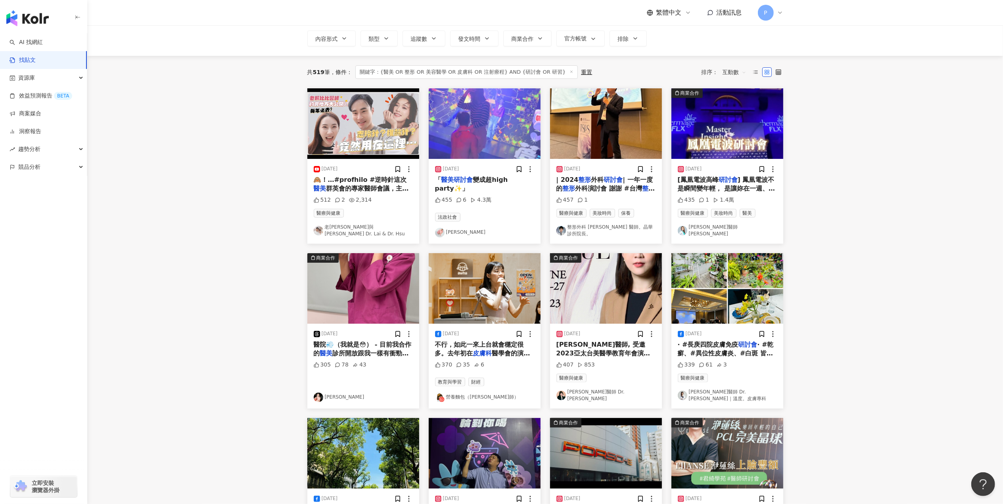
click at [752, 182] on span "] 鳳凰電波不是瞬間變年輕， 是讓妳在一週、一個月、[DATE]， 逐漸感受到自己的緊實、[PERSON_NAME]提與膨潤。 肌膚自然貼合骨架，妝感更服貼，…" at bounding box center [726, 228] width 99 height 105
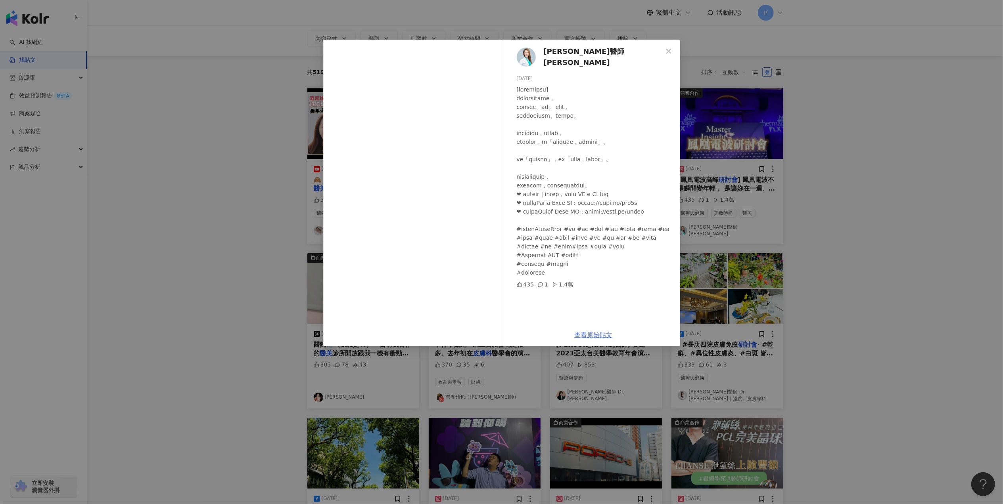
click at [604, 334] on link "查看原始貼文" at bounding box center [593, 335] width 38 height 8
click at [816, 192] on div "[PERSON_NAME]醫師 [PERSON_NAME] [DATE] 435 1 1.4萬 查看原始貼文" at bounding box center [501, 252] width 1003 height 504
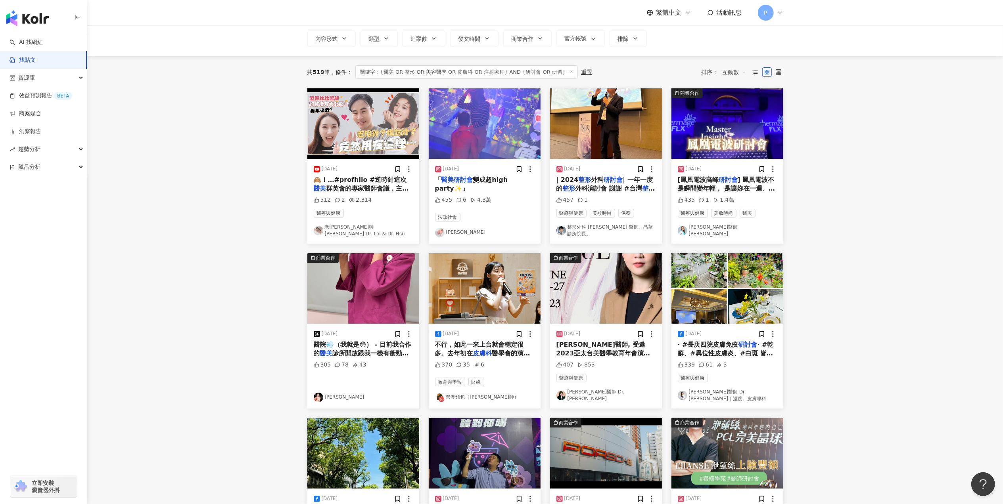
click at [506, 186] on div "「 醫美研討會 變成超high party✨」" at bounding box center [484, 185] width 99 height 18
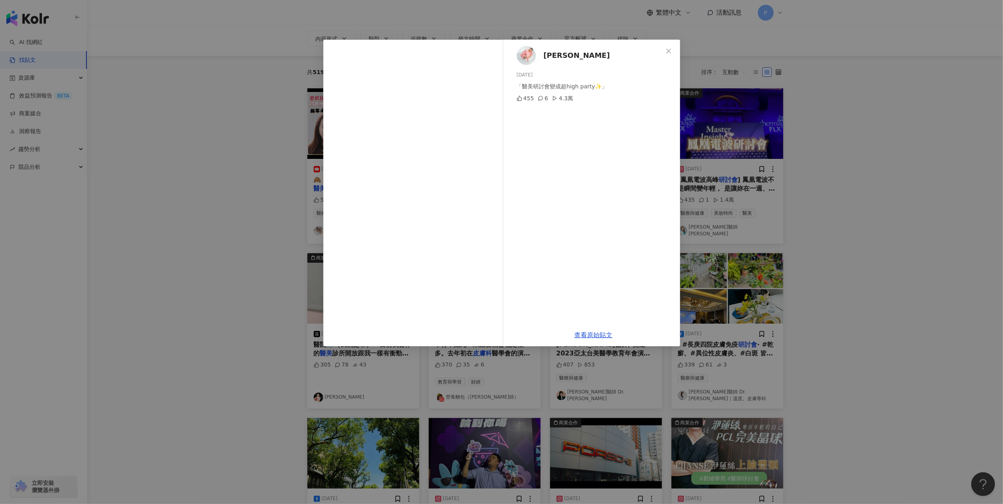
click at [887, 253] on div "[PERSON_NAME][DATE] 「醫美研討會變成超high party✨」 455 6 4.3萬 查看原始貼文" at bounding box center [501, 252] width 1003 height 504
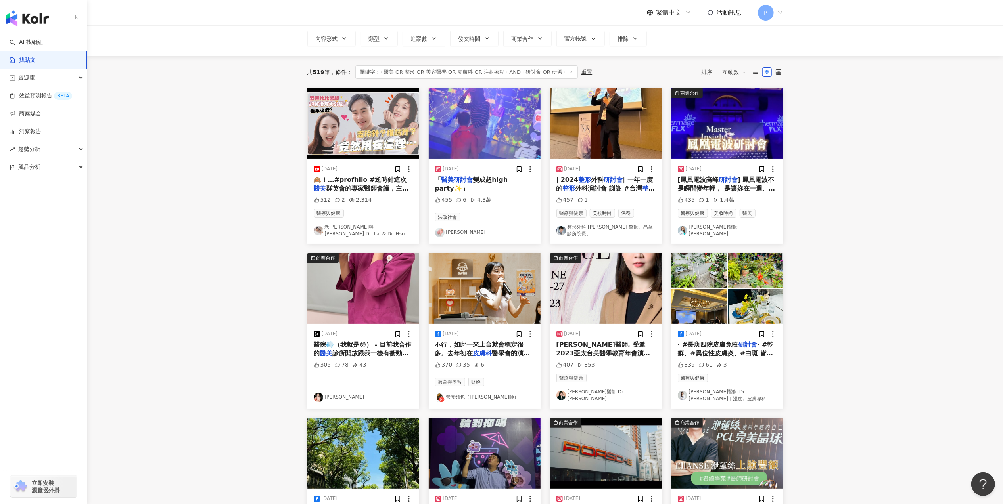
click at [400, 350] on span "診所開放跟我一樣有衝勁想學習的朋友們" at bounding box center [361, 358] width 95 height 16
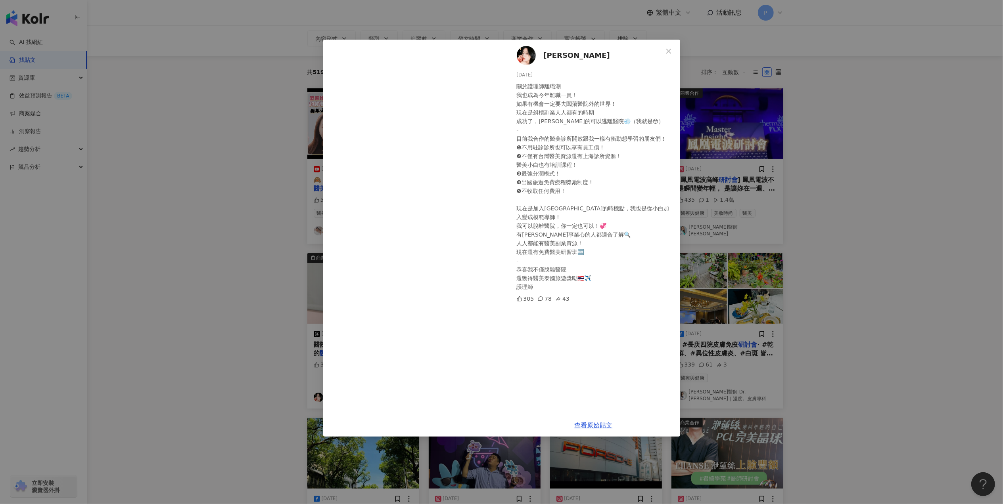
scroll to position [0, 0]
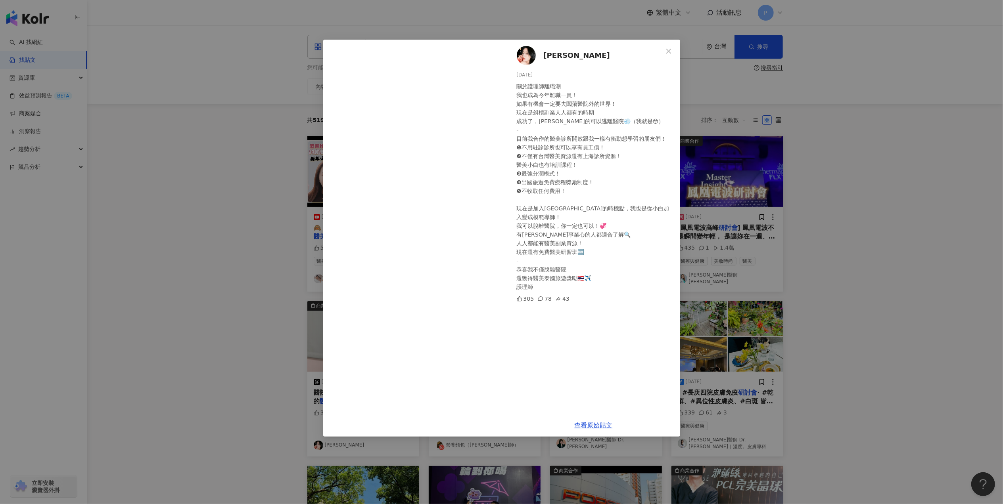
click at [173, 166] on div "[PERSON_NAME] [DATE] 關於護理師離職潮 我也成為今年離職一員！ 如果有機會一定要去闖蕩醫院外的世界！ 現在是斜槓副業人人都有的時期 成功了…" at bounding box center [501, 252] width 1003 height 504
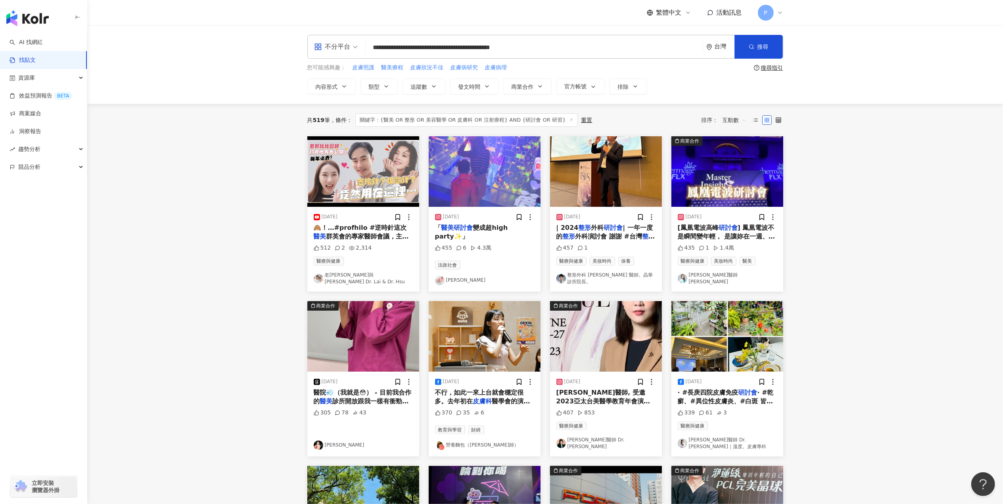
drag, startPoint x: 373, startPoint y: 46, endPoint x: 454, endPoint y: 48, distance: 80.1
click at [454, 48] on input "**********" at bounding box center [534, 47] width 331 height 17
click at [462, 48] on input "**********" at bounding box center [534, 47] width 331 height 17
drag, startPoint x: 492, startPoint y: 51, endPoint x: 517, endPoint y: 50, distance: 25.4
click at [517, 50] on input "**********" at bounding box center [534, 47] width 331 height 17
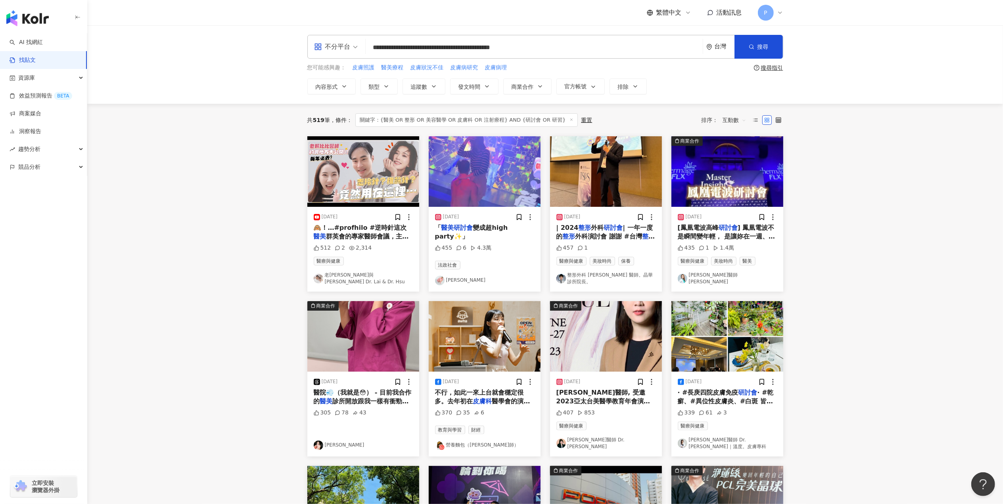
click at [559, 51] on input "**********" at bounding box center [534, 47] width 331 height 17
click at [928, 255] on main "**********" at bounding box center [544, 355] width 915 height 660
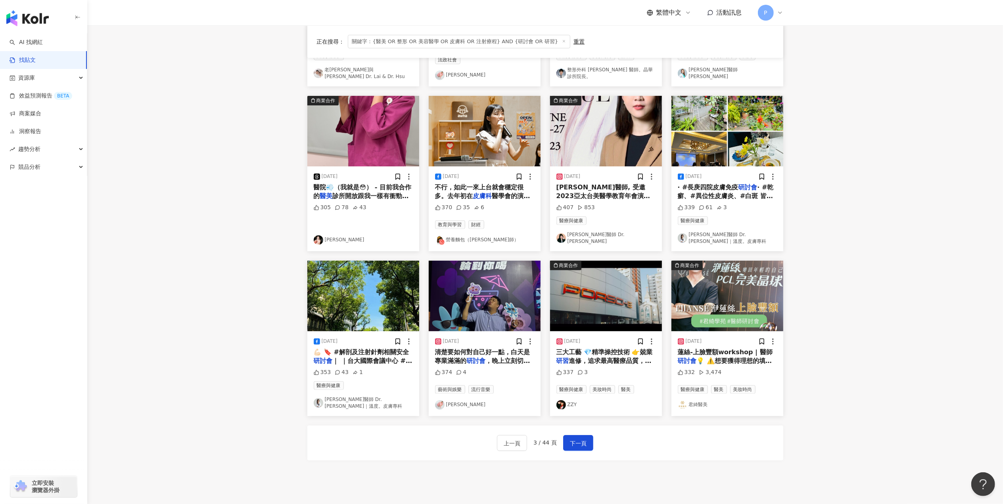
scroll to position [211, 0]
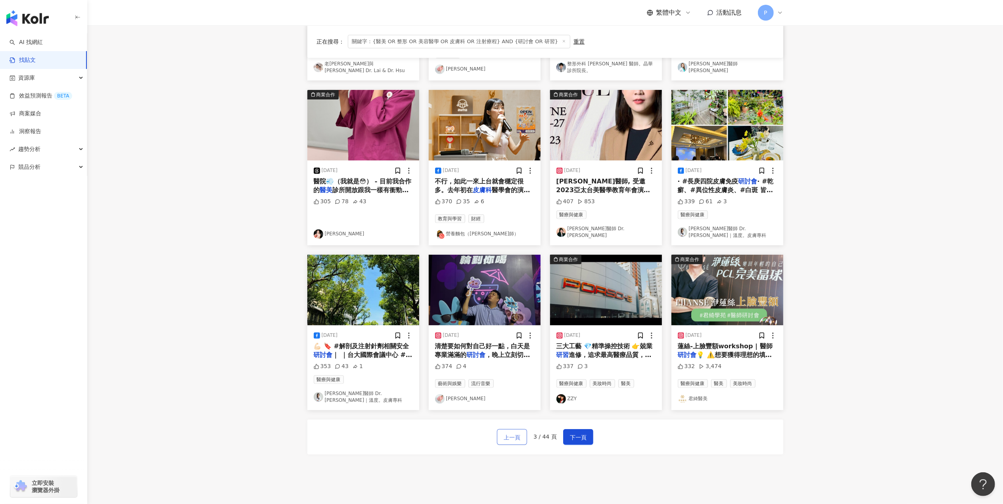
click at [503, 432] on button "上一頁" at bounding box center [512, 437] width 30 height 16
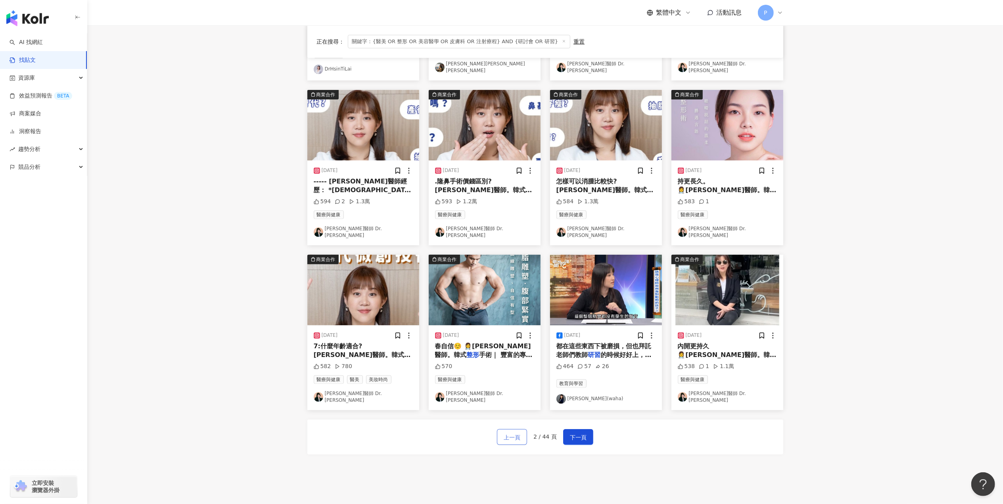
click at [516, 433] on span "上一頁" at bounding box center [511, 438] width 17 height 10
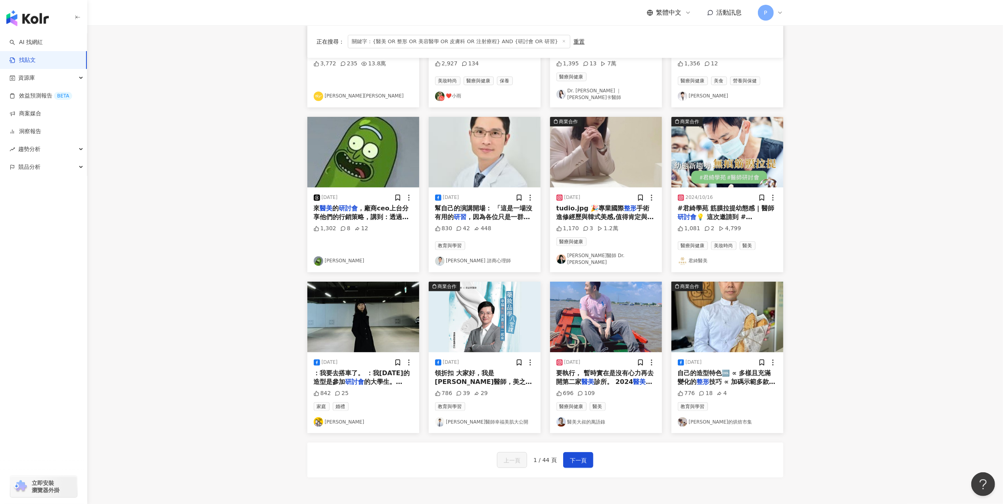
scroll to position [159, 0]
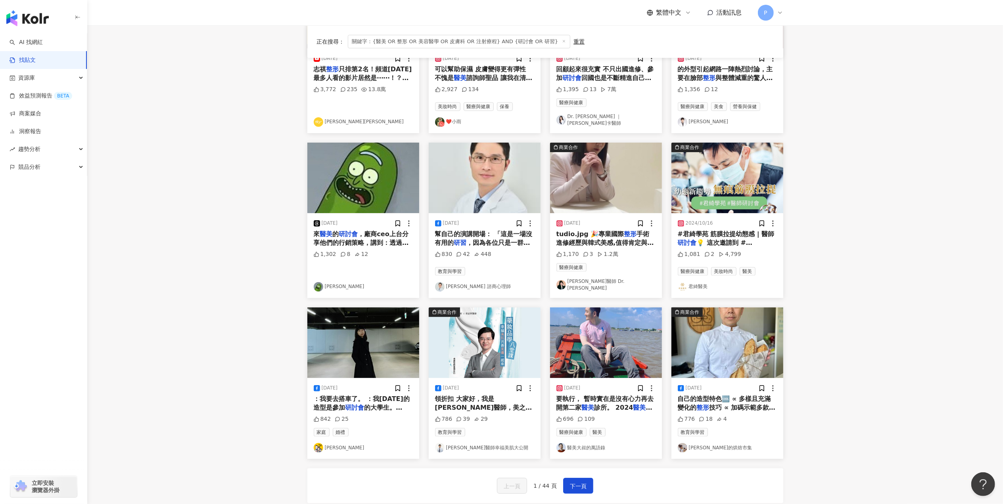
click at [970, 265] on main "**********" at bounding box center [544, 195] width 915 height 656
click at [972, 268] on main "**********" at bounding box center [544, 195] width 915 height 656
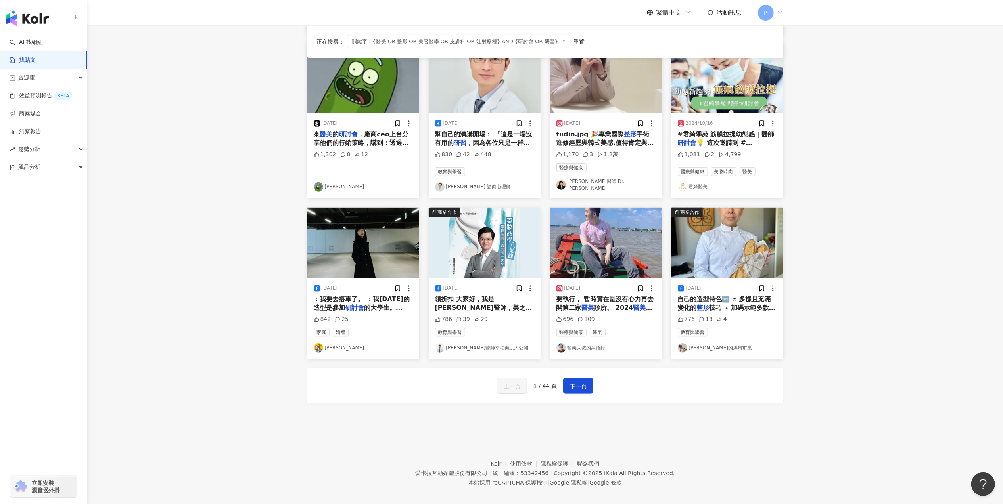
scroll to position [259, 0]
click at [584, 381] on span "下一頁" at bounding box center [578, 386] width 17 height 10
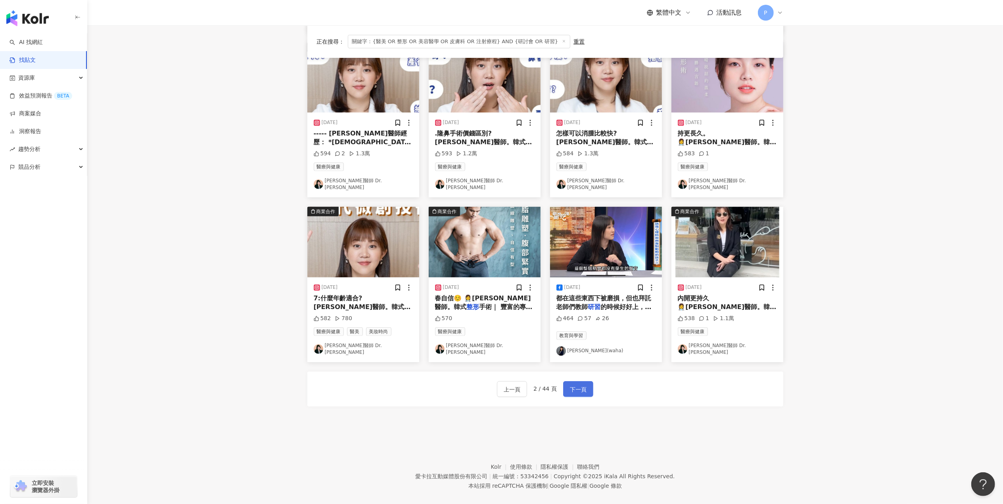
click at [580, 381] on button "下一頁" at bounding box center [578, 389] width 30 height 16
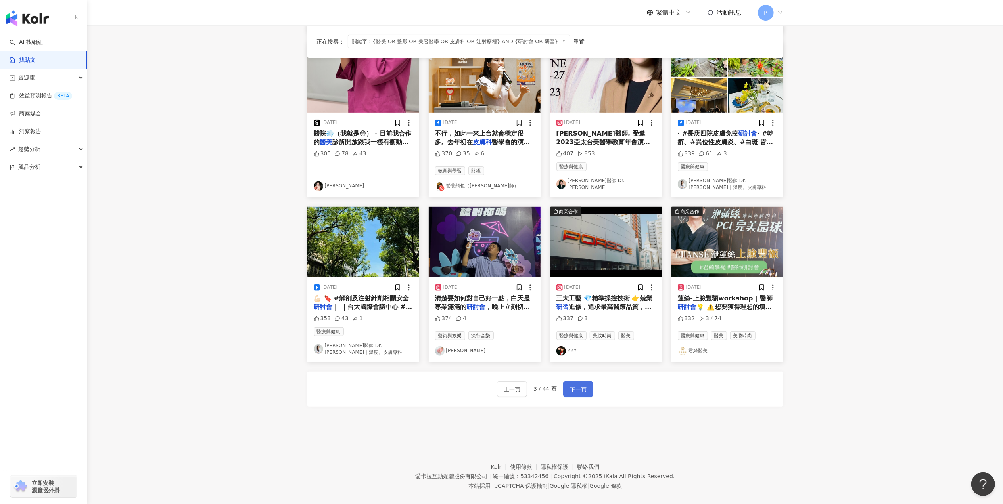
click at [581, 385] on span "下一頁" at bounding box center [578, 390] width 17 height 10
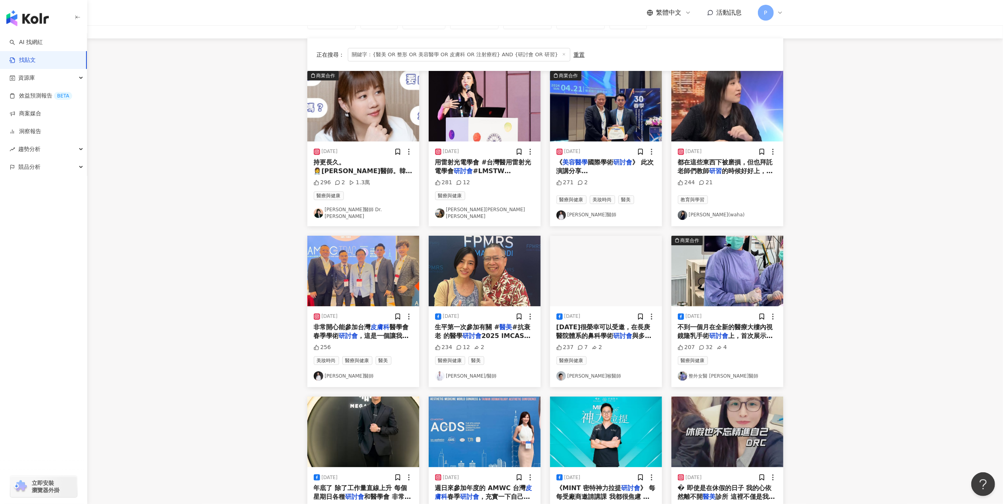
scroll to position [48, 0]
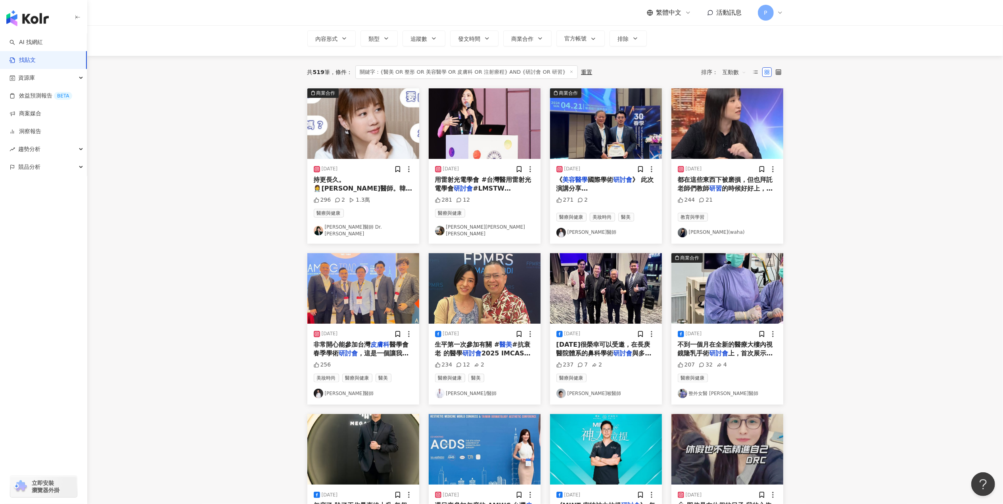
click at [386, 352] on span "，這是一個讓我不僅能吸取新知，還能與" at bounding box center [361, 358] width 95 height 16
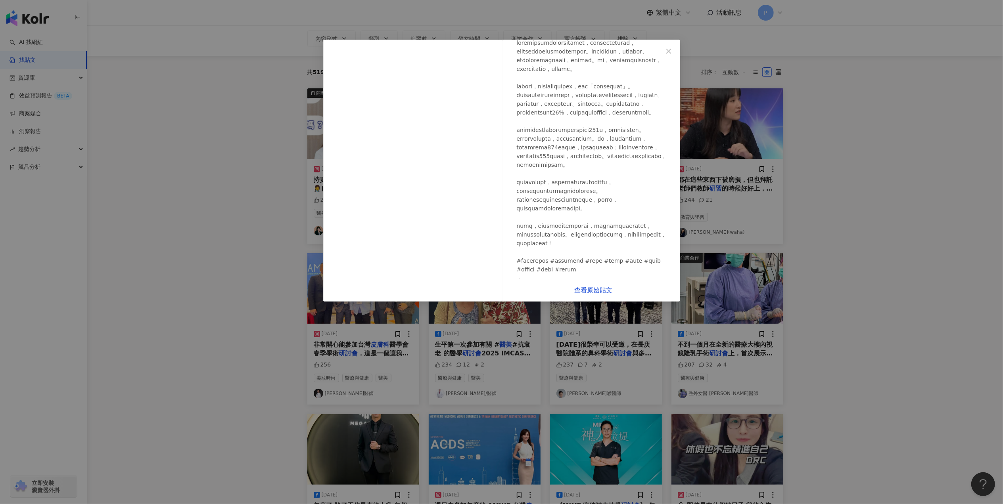
scroll to position [137, 0]
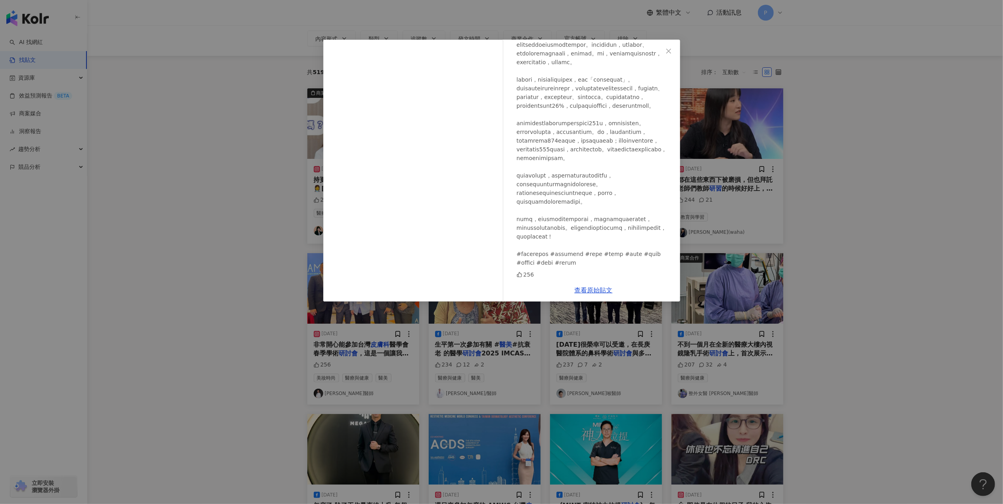
click at [936, 270] on div "[PERSON_NAME]醫師 [DATE] 256 查看原始貼文" at bounding box center [501, 252] width 1003 height 504
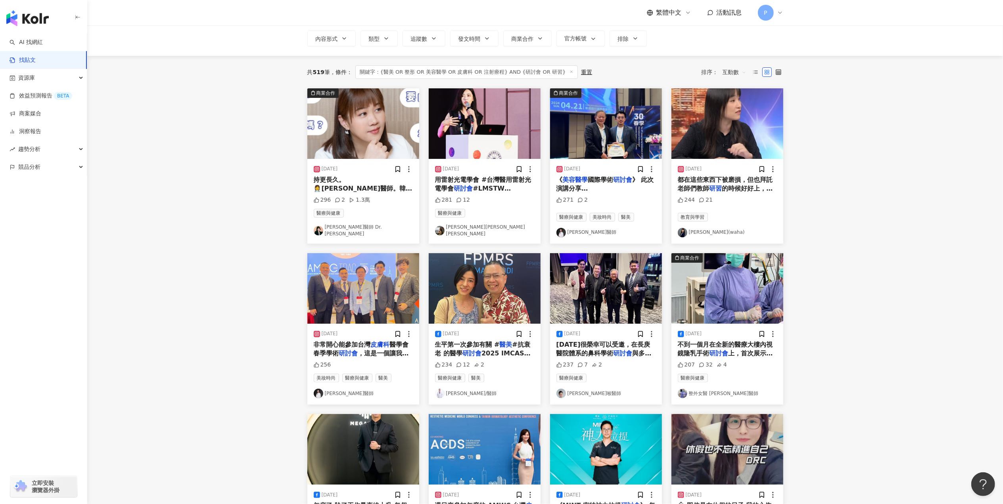
click at [738, 192] on span "的時候好好上，不要睡覺、遲到早退、做" at bounding box center [724, 193] width 95 height 16
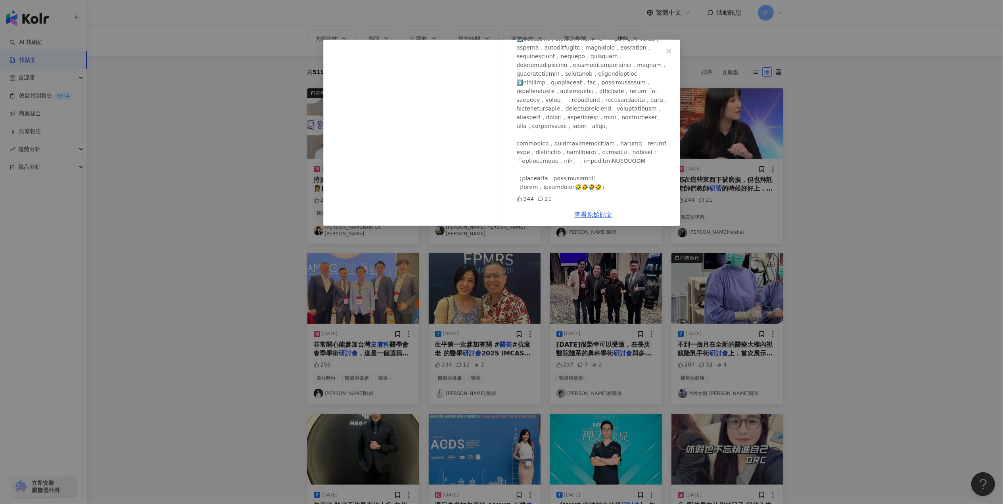
scroll to position [687, 0]
click at [861, 192] on div "[PERSON_NAME](waha) [DATE] 244 21 查看原始貼文" at bounding box center [501, 252] width 1003 height 504
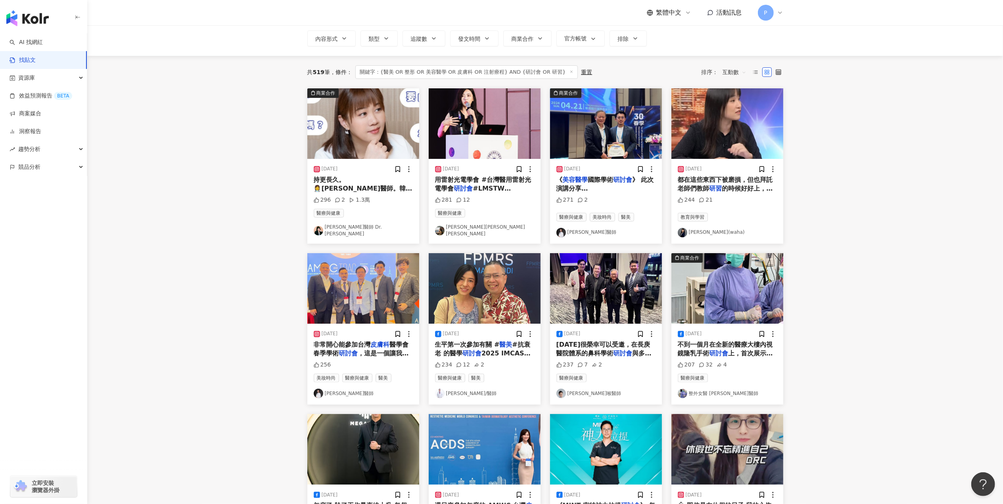
click at [471, 185] on mark "研討會" at bounding box center [463, 189] width 19 height 8
